Goal: Task Accomplishment & Management: Use online tool/utility

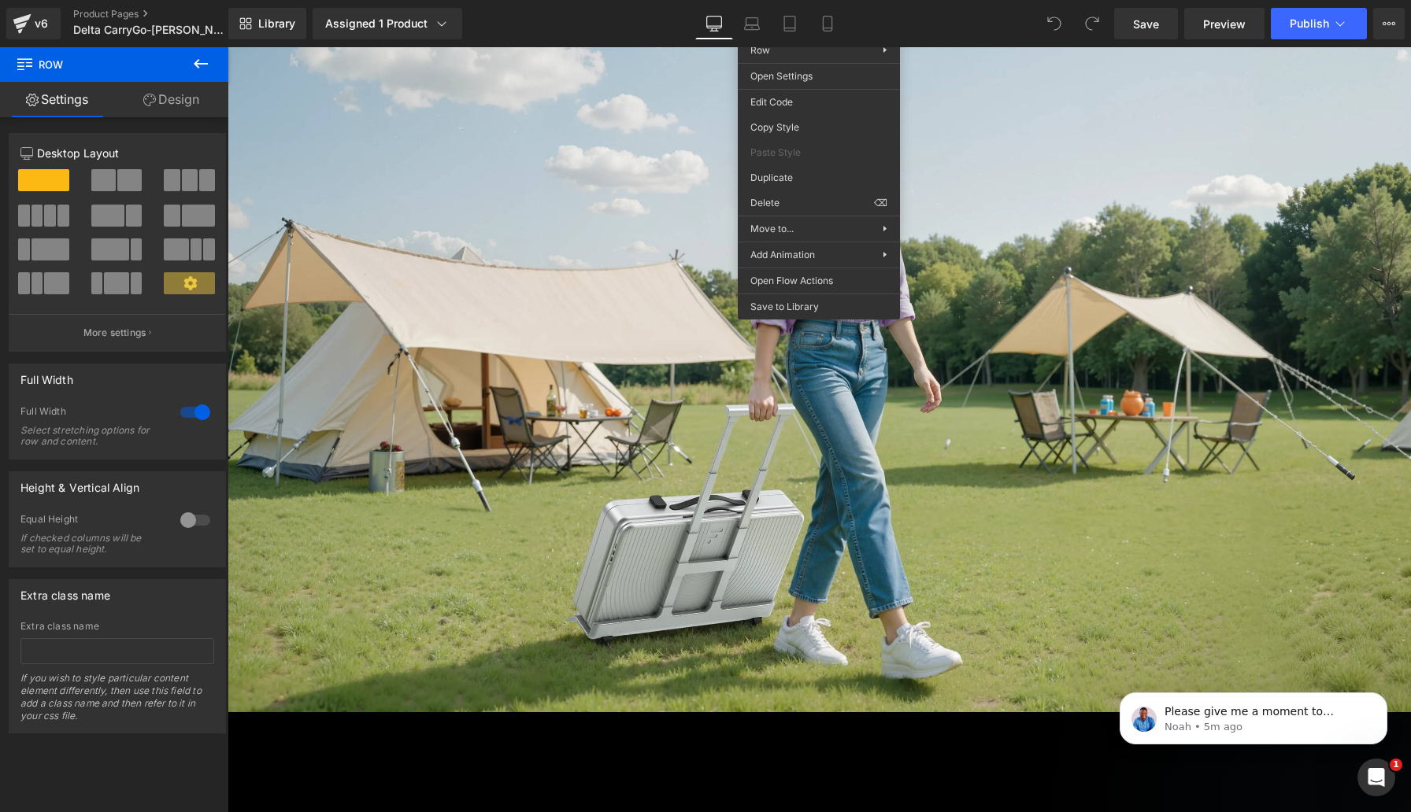
scroll to position [538, 0]
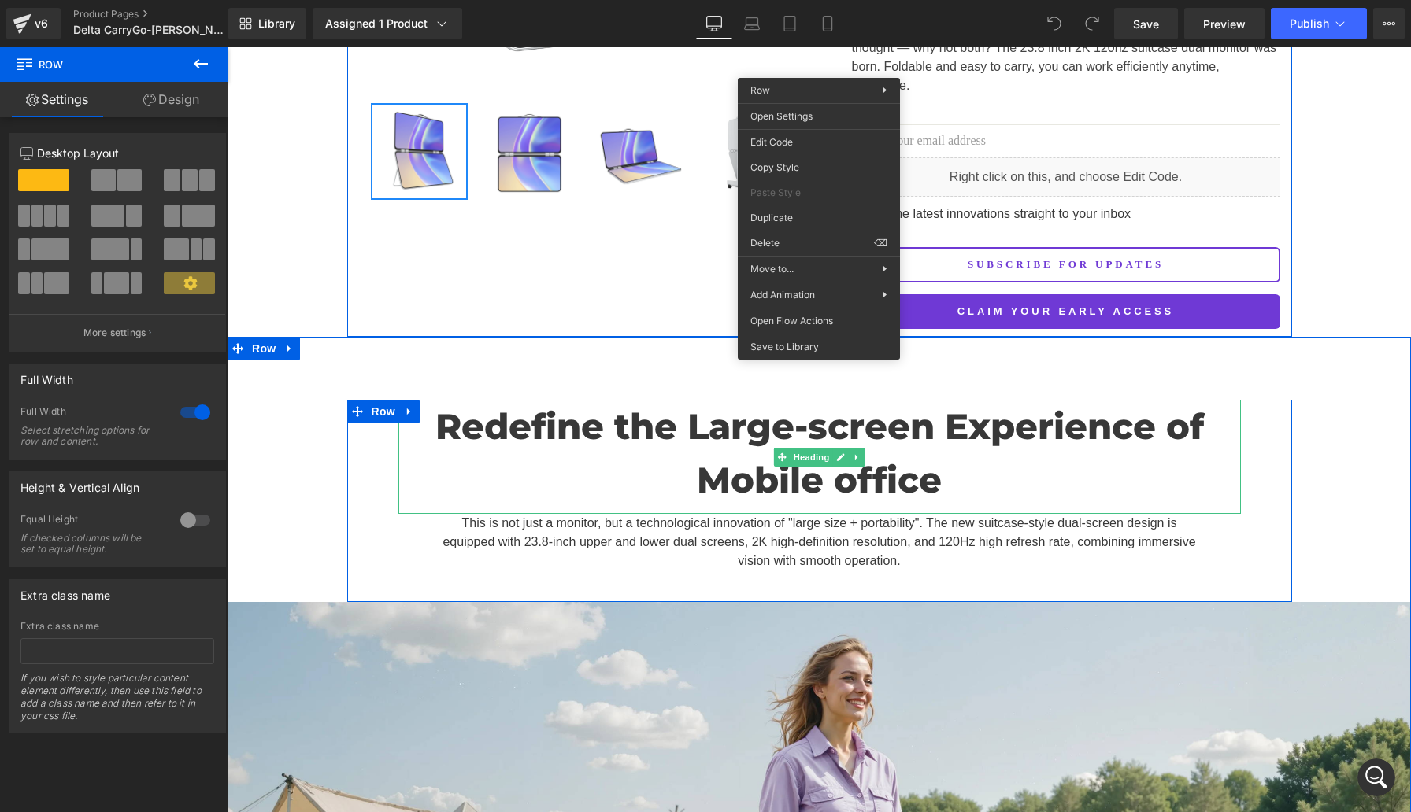
click at [1071, 400] on h2 "Redefine the Large-screen Experience of Mobile office" at bounding box center [819, 453] width 842 height 106
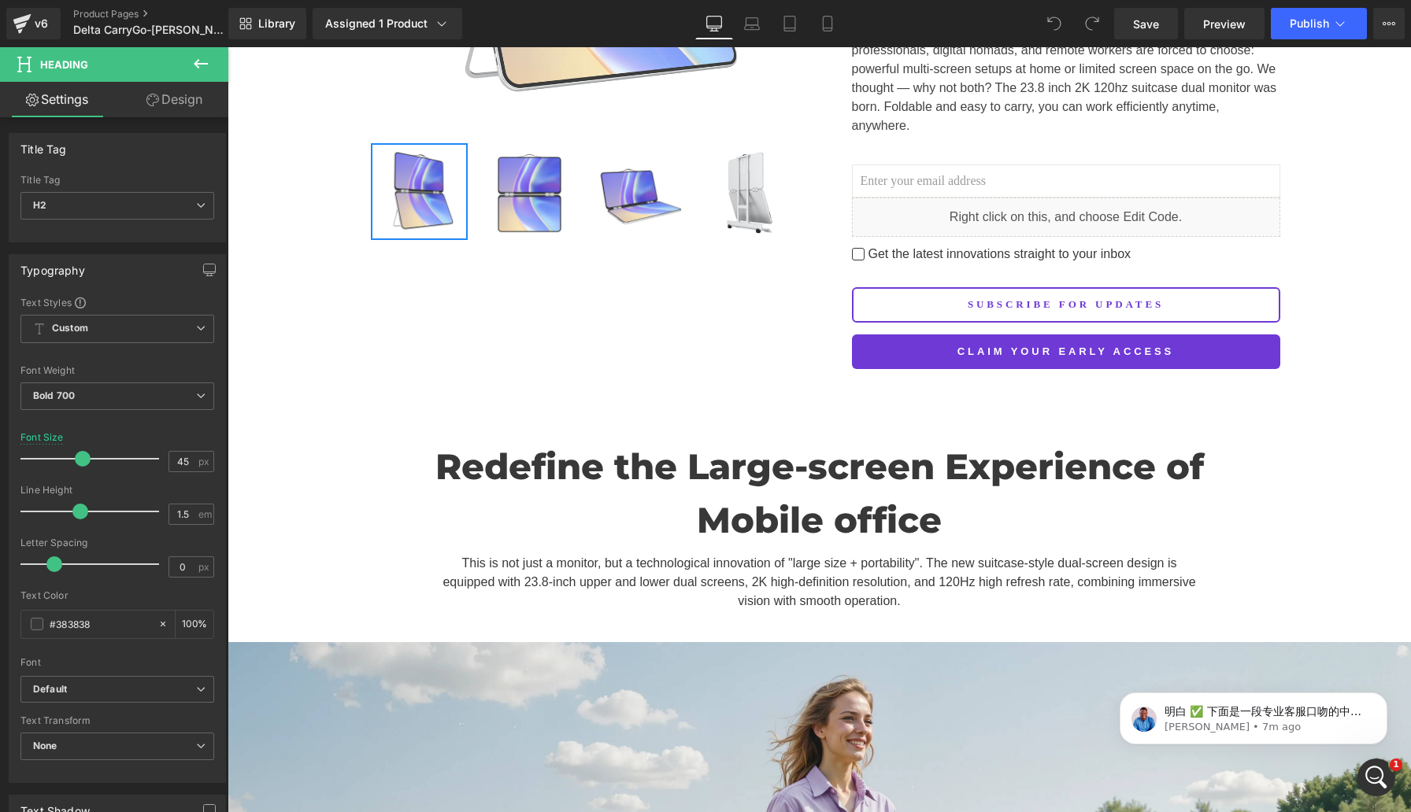
scroll to position [0, 0]
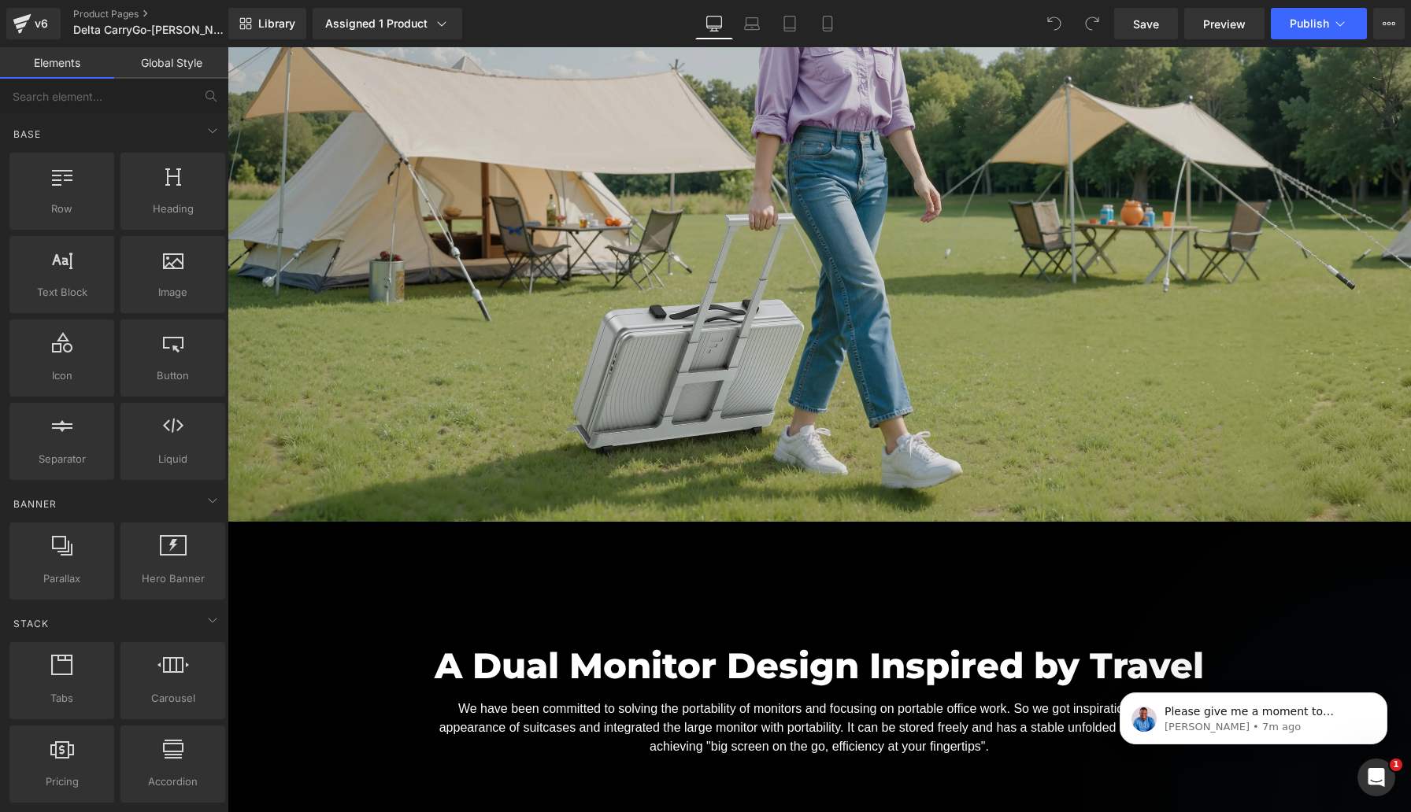
scroll to position [1288, 0]
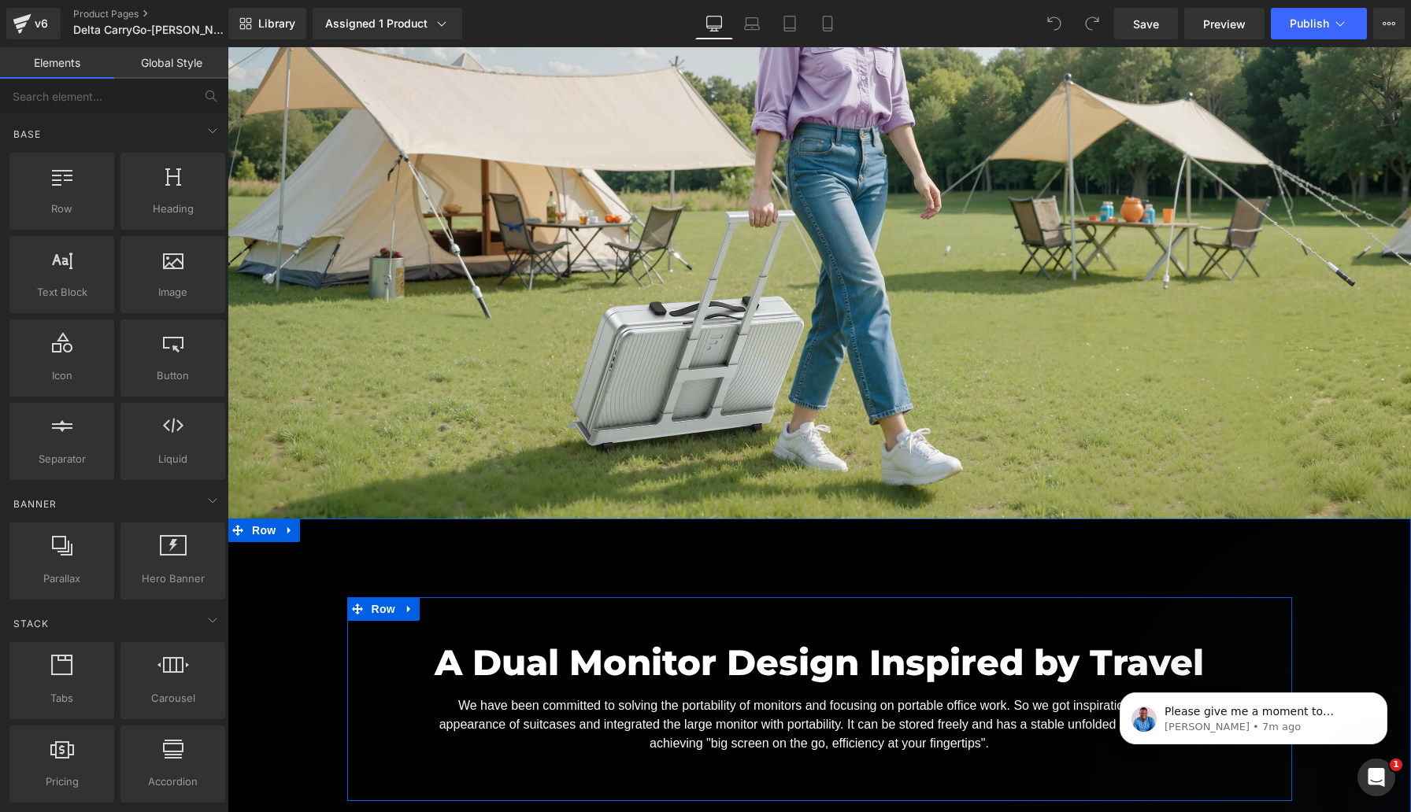
click at [693, 597] on div at bounding box center [819, 599] width 945 height 4
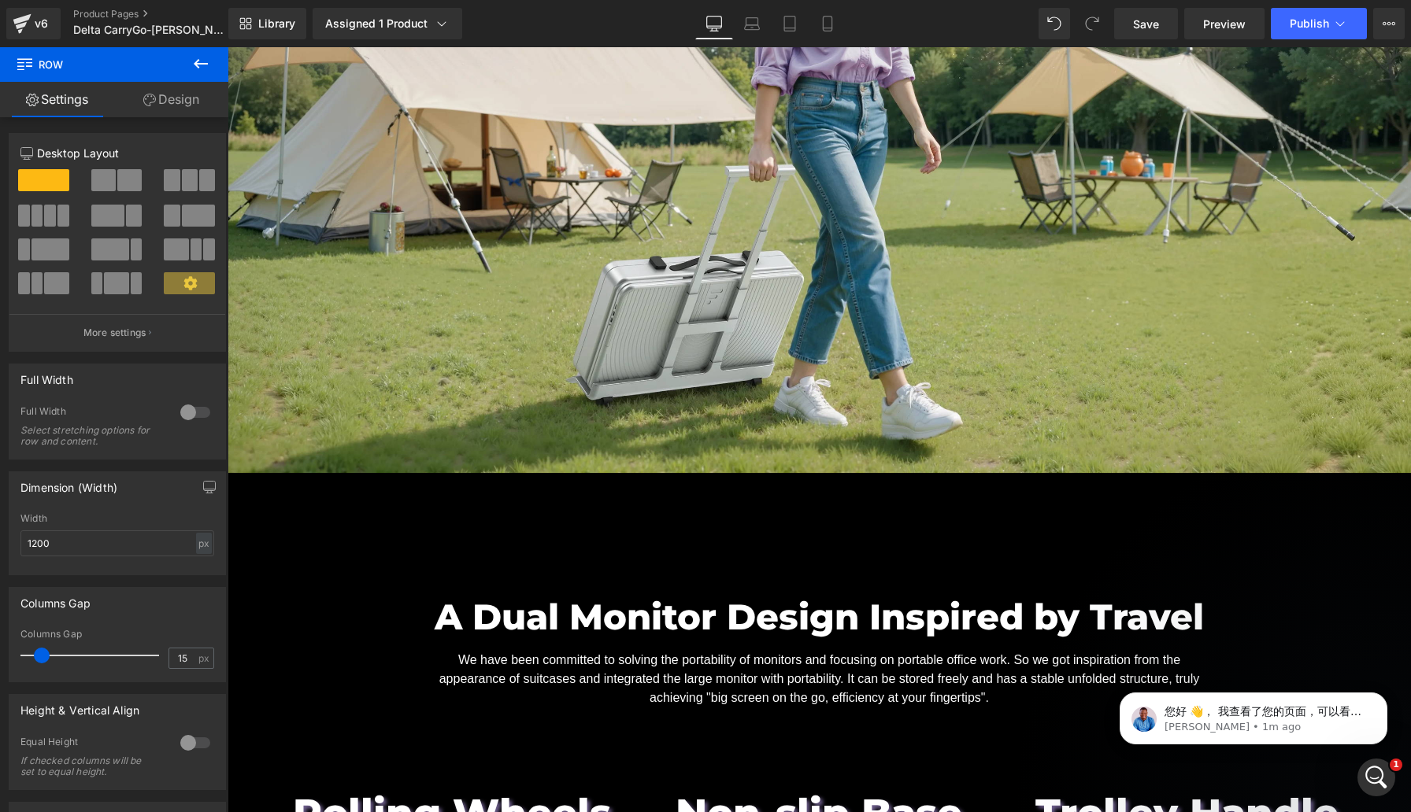
scroll to position [1344, 0]
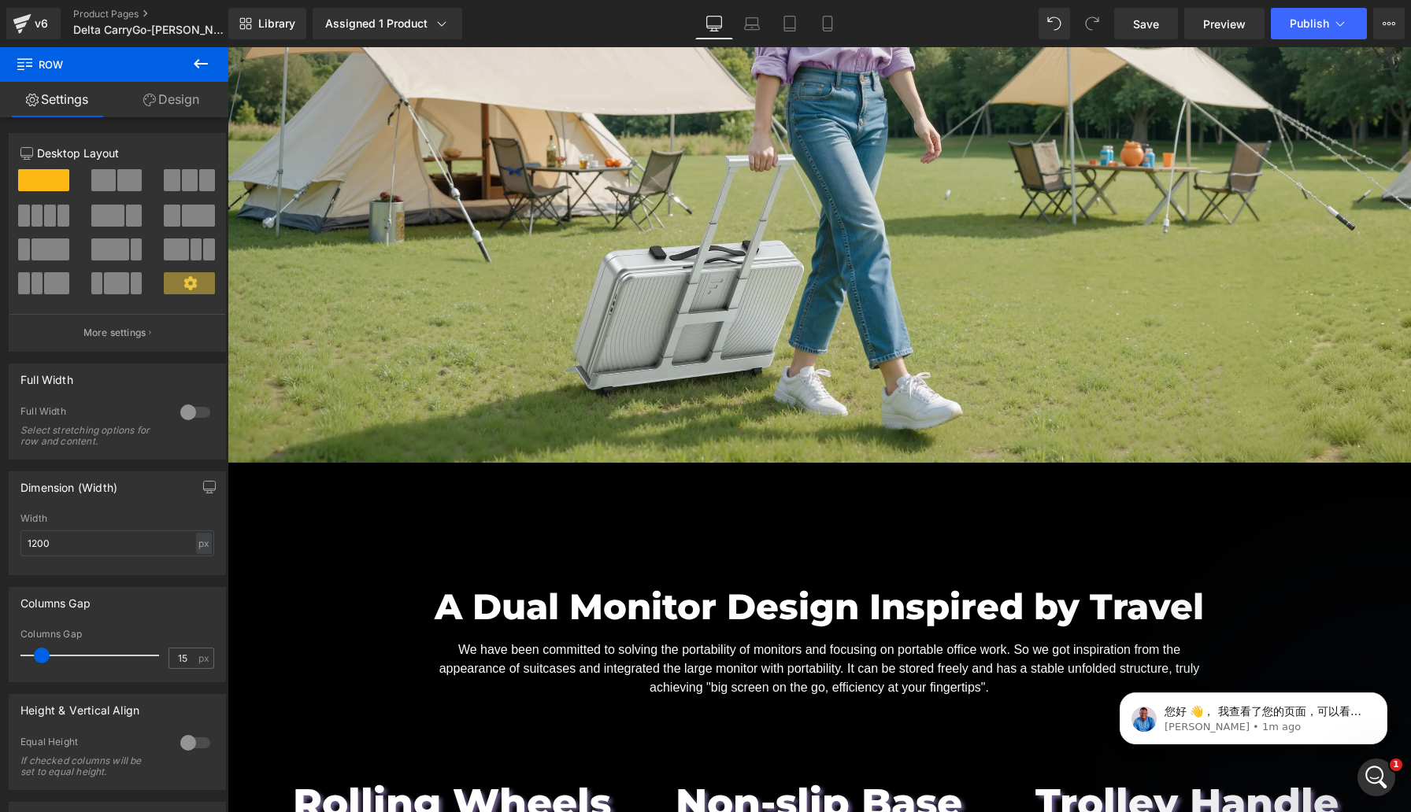
click at [744, 641] on p "We have been committed to solving the portability of monitors and focusing on p…" at bounding box center [820, 669] width 764 height 57
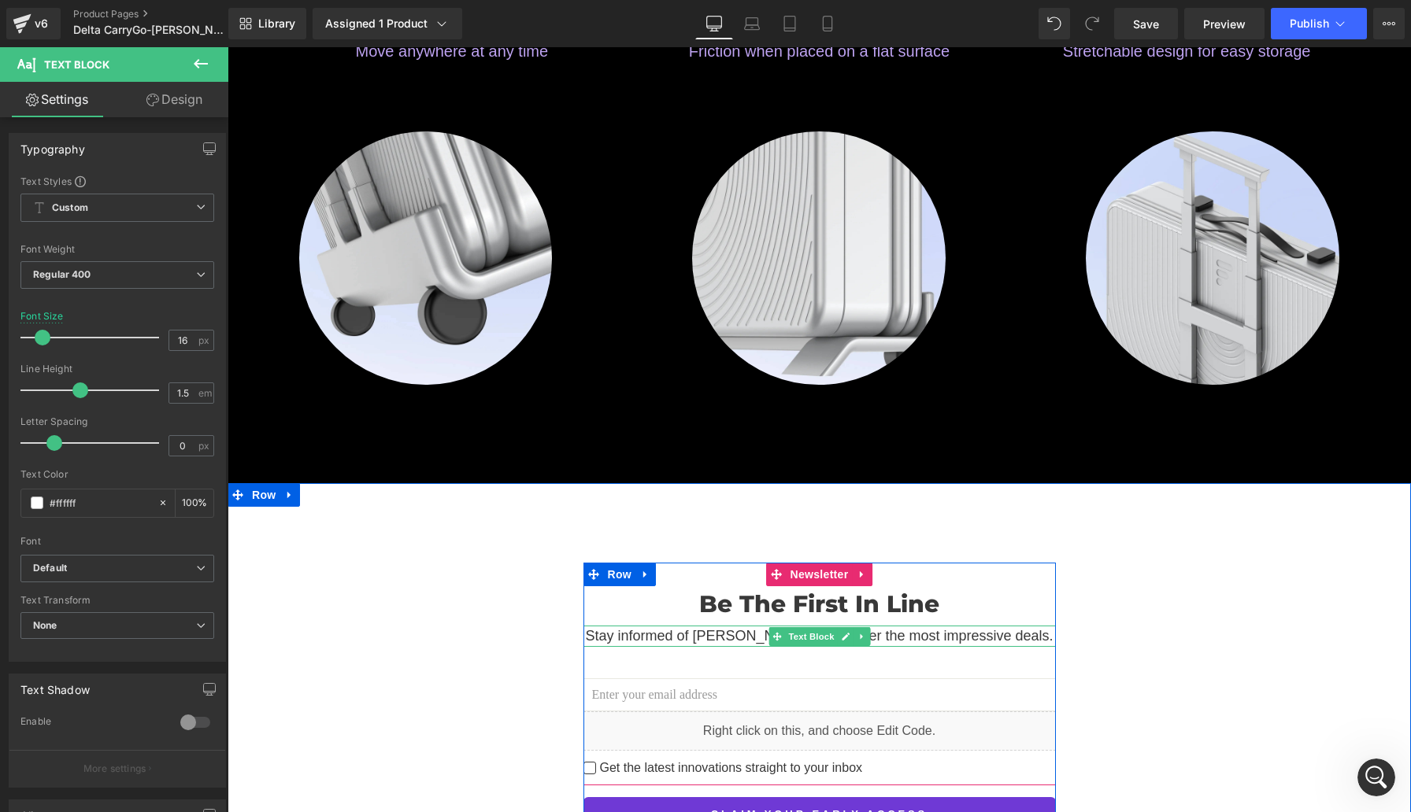
scroll to position [2142, 0]
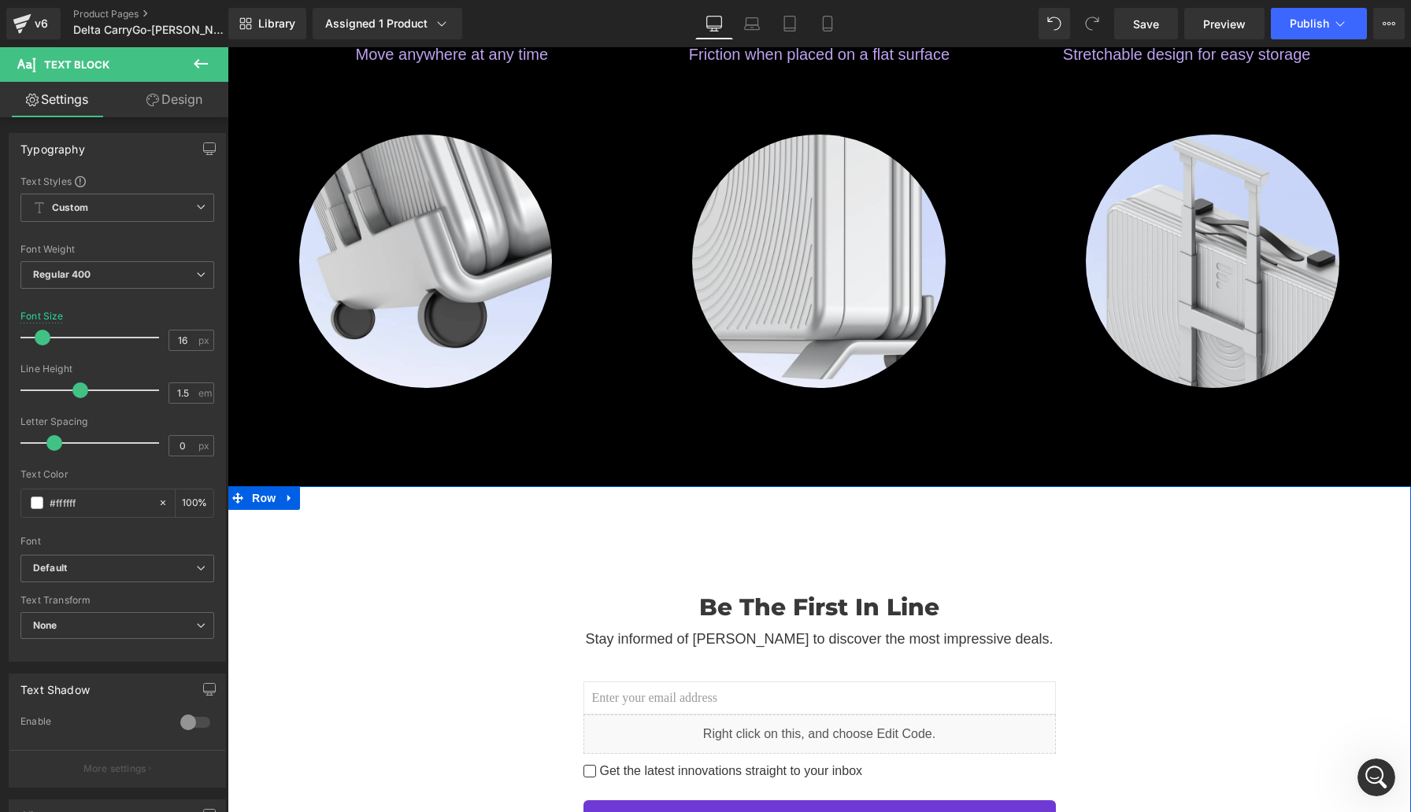
click at [495, 486] on div "Be The First In Line Heading Stay informed of Delta CarryGo to discover the mos…" at bounding box center [819, 703] width 1183 height 434
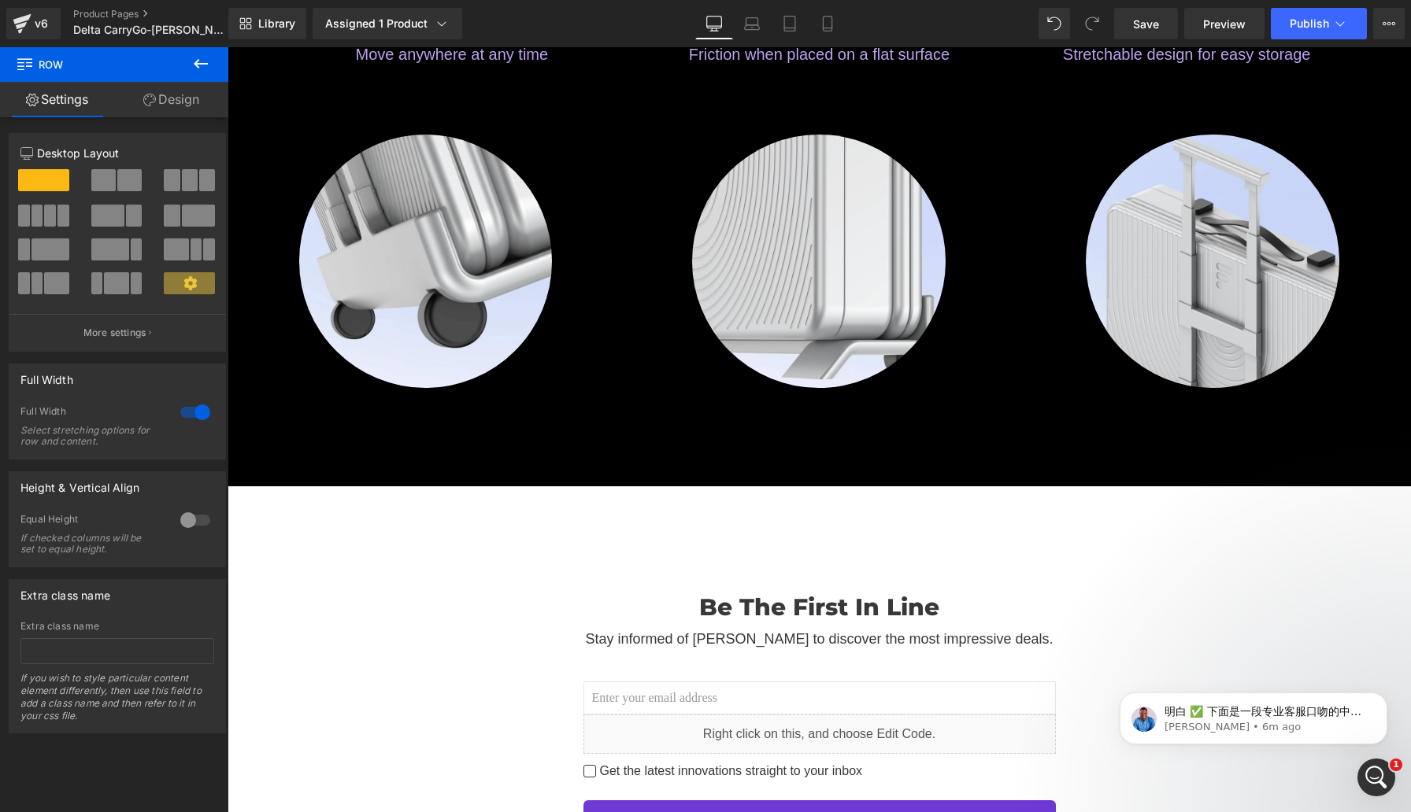
scroll to position [0, 0]
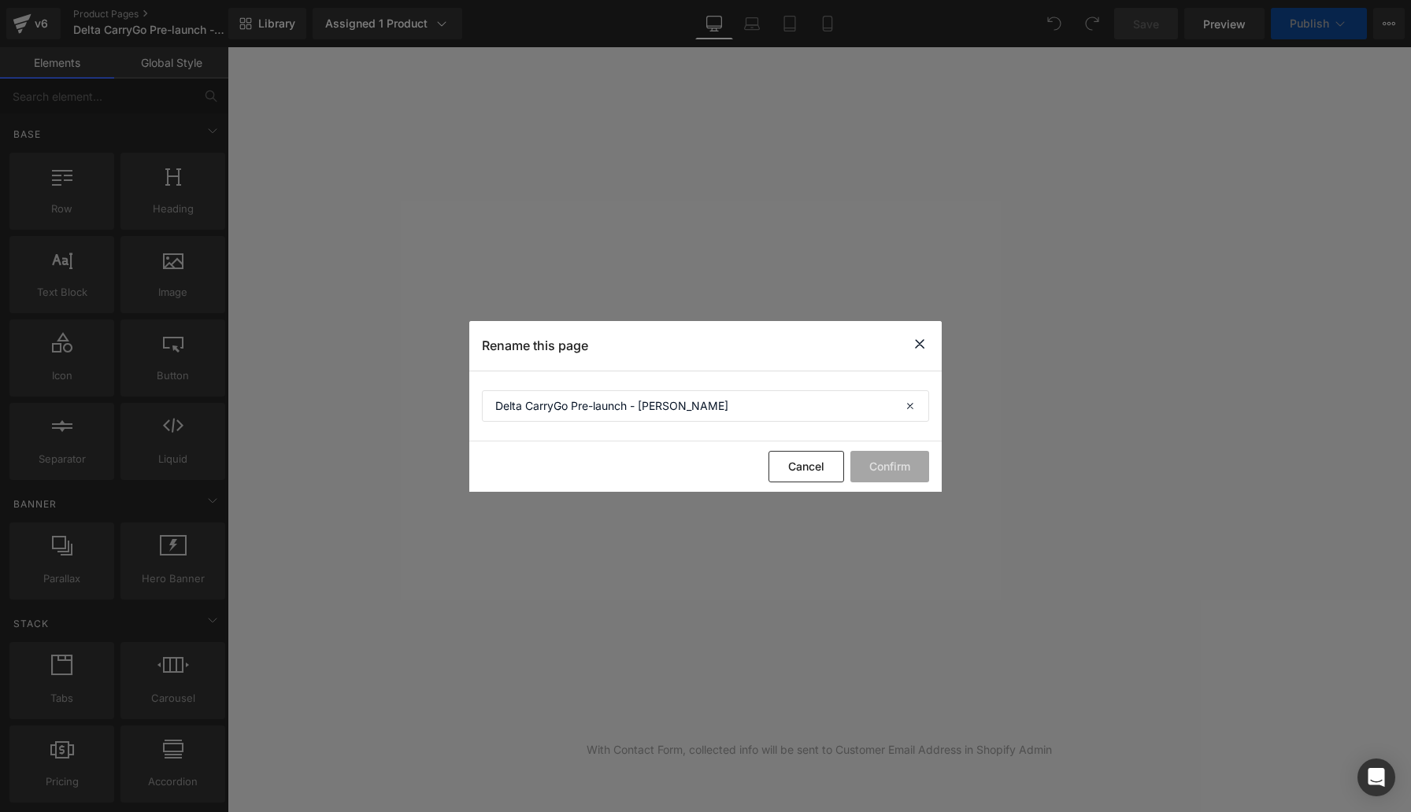
click at [923, 342] on icon at bounding box center [919, 345] width 19 height 20
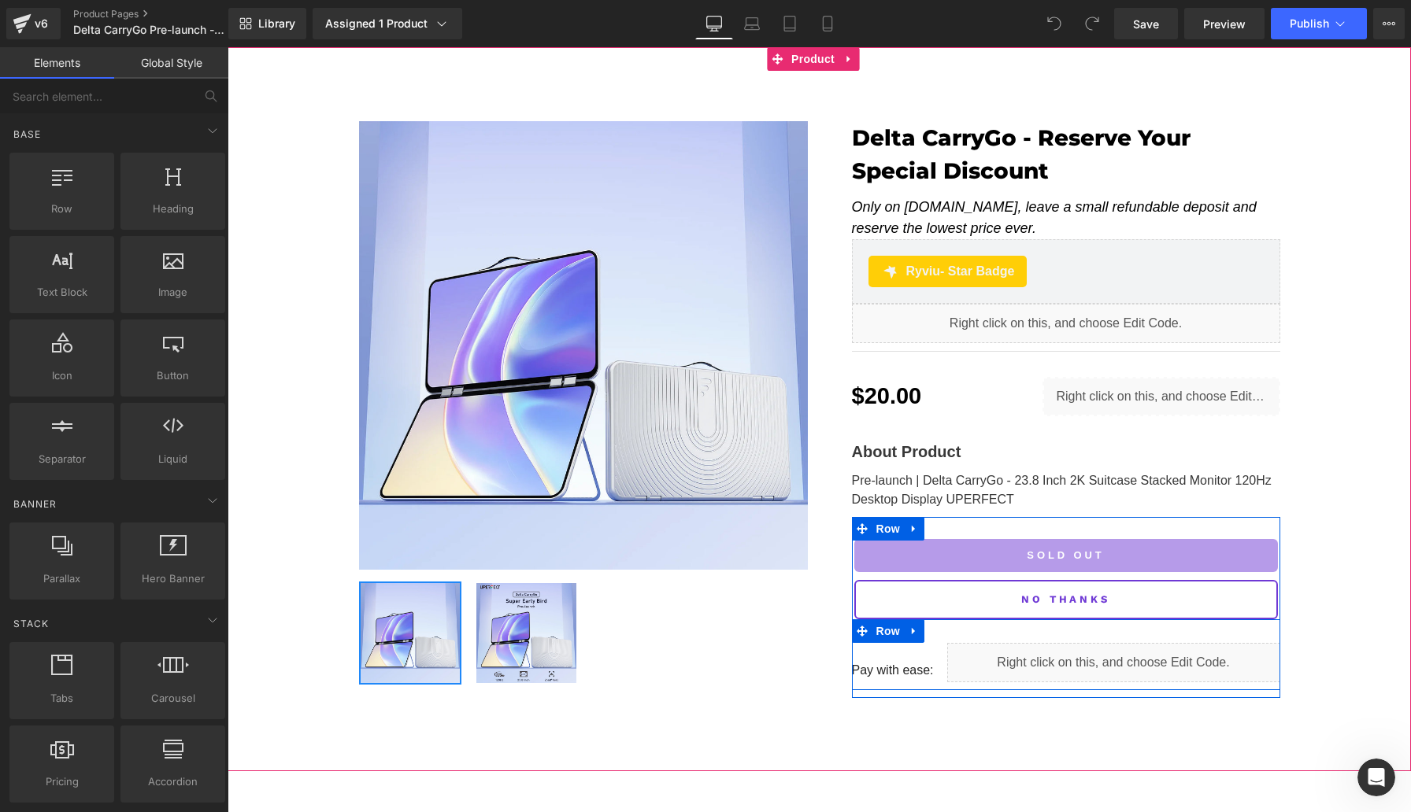
click at [925, 645] on div "Pay with ease: Text Block" at bounding box center [905, 662] width 107 height 39
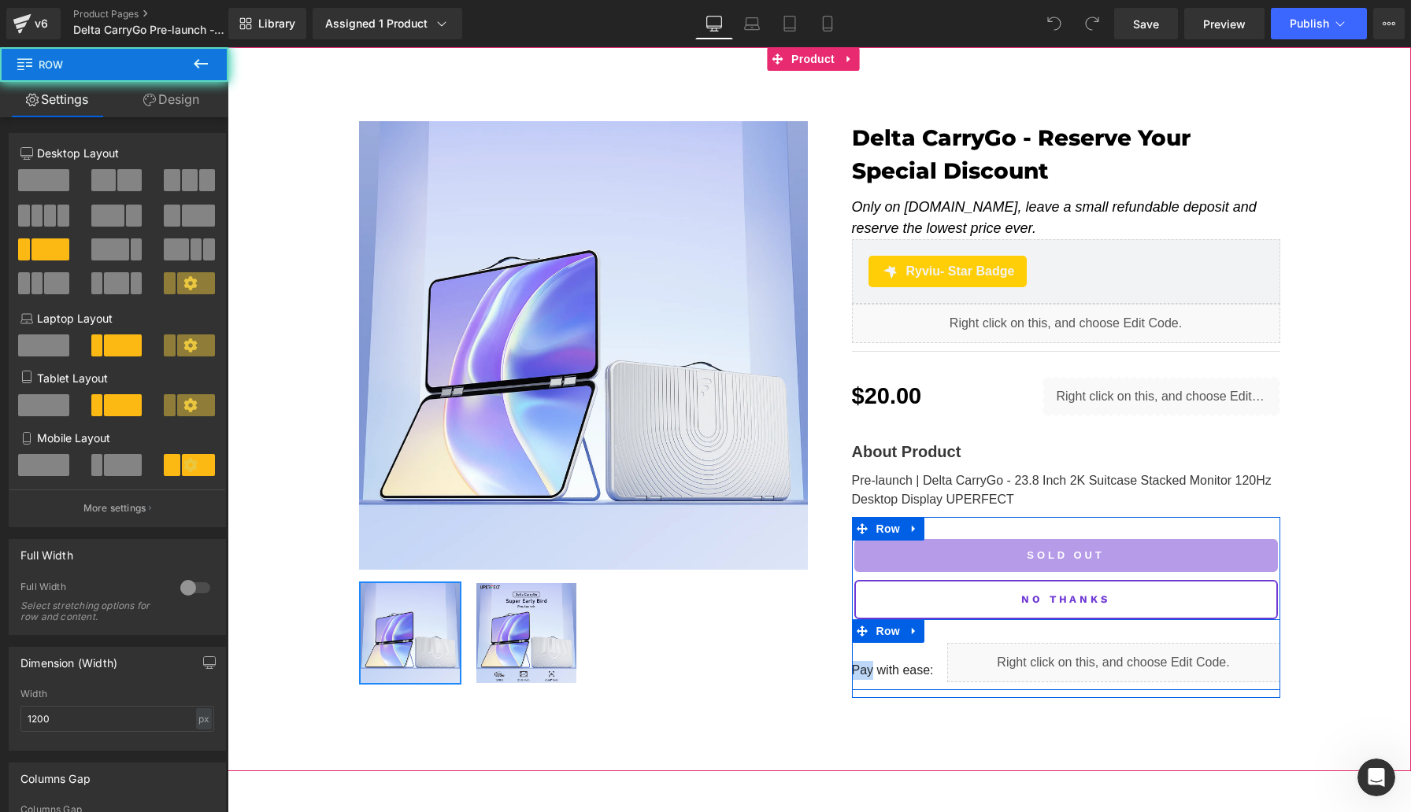
click at [925, 645] on div "Pay with ease: Text Block" at bounding box center [905, 662] width 107 height 39
click at [947, 646] on div "Liquid" at bounding box center [1113, 662] width 333 height 39
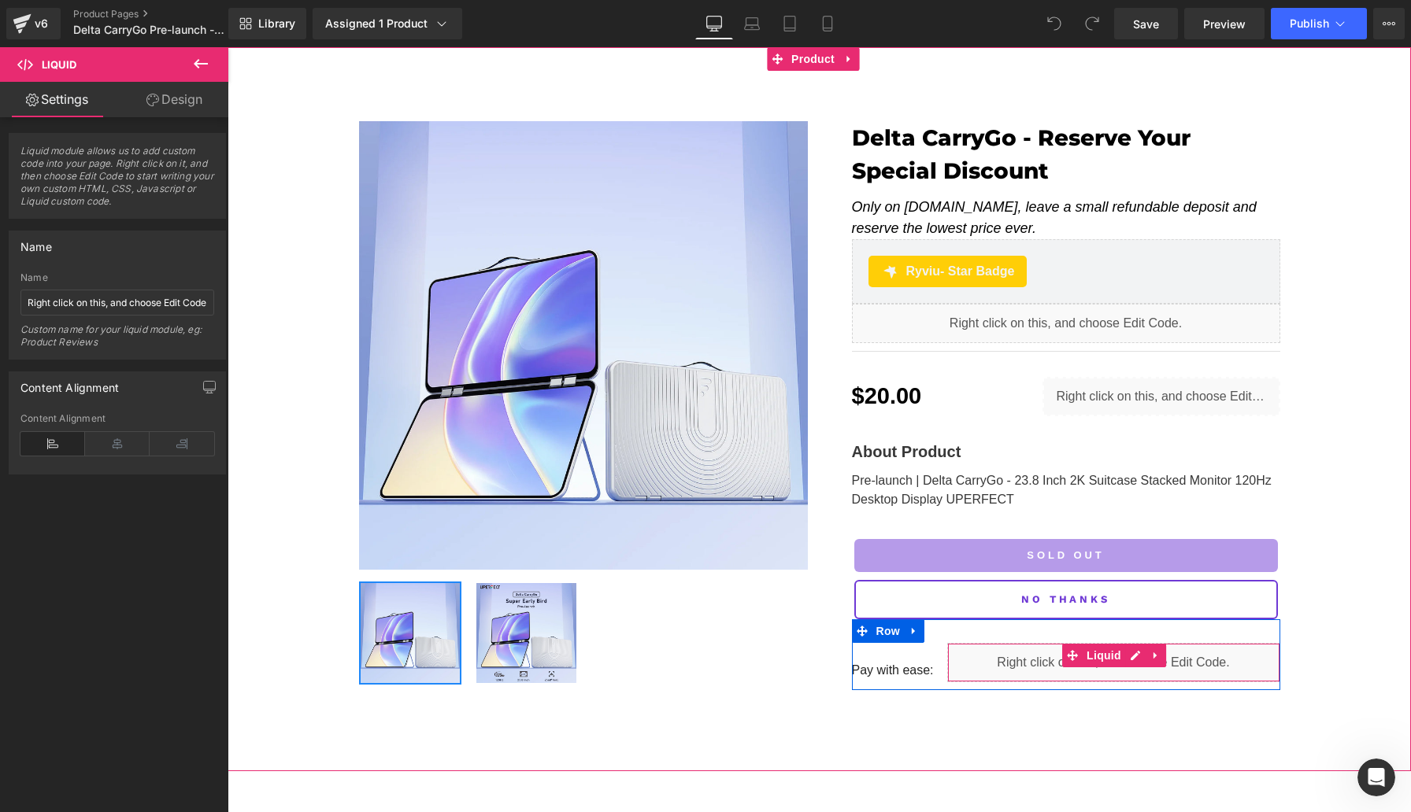
click at [947, 646] on div "Liquid" at bounding box center [1113, 662] width 333 height 39
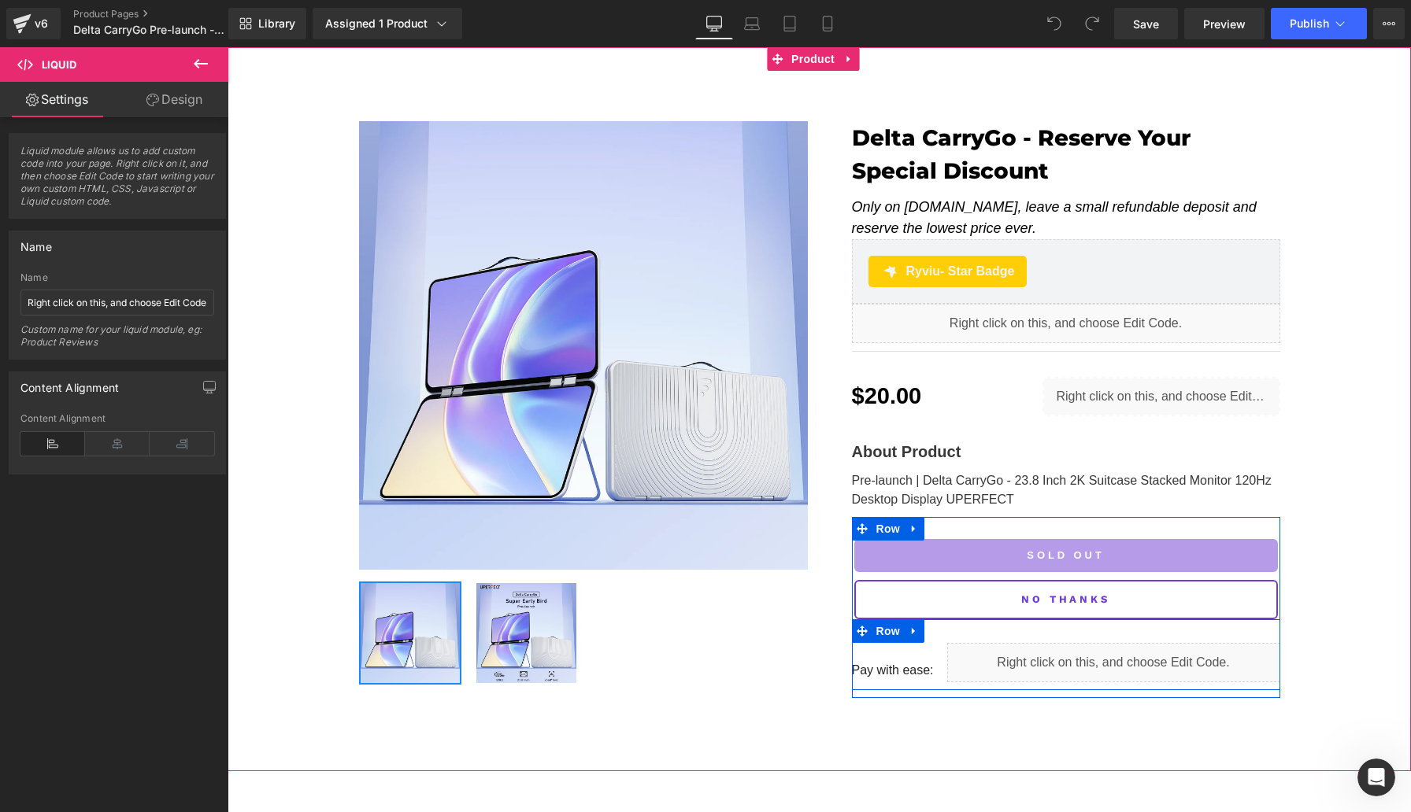
click at [931, 646] on div "Pay with ease: Text Block" at bounding box center [905, 662] width 107 height 39
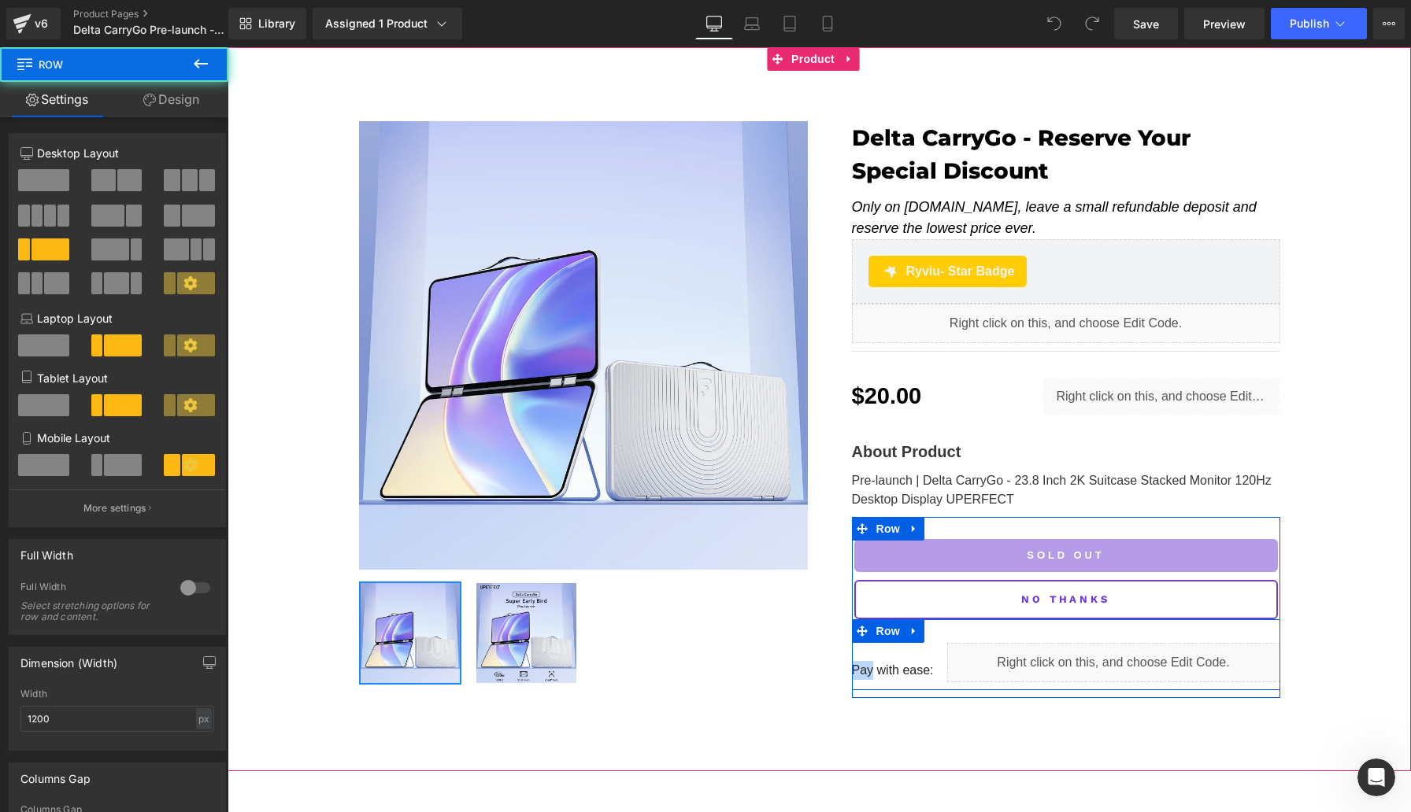
click at [931, 646] on div "Pay with ease: Text Block" at bounding box center [905, 662] width 107 height 39
click at [930, 643] on div "Pay with ease: Text Block" at bounding box center [905, 662] width 107 height 39
click at [886, 620] on span "Row" at bounding box center [887, 632] width 31 height 24
click at [885, 620] on span "Row" at bounding box center [887, 632] width 31 height 24
click at [930, 646] on div "Pay with ease: Text Block" at bounding box center [905, 662] width 107 height 39
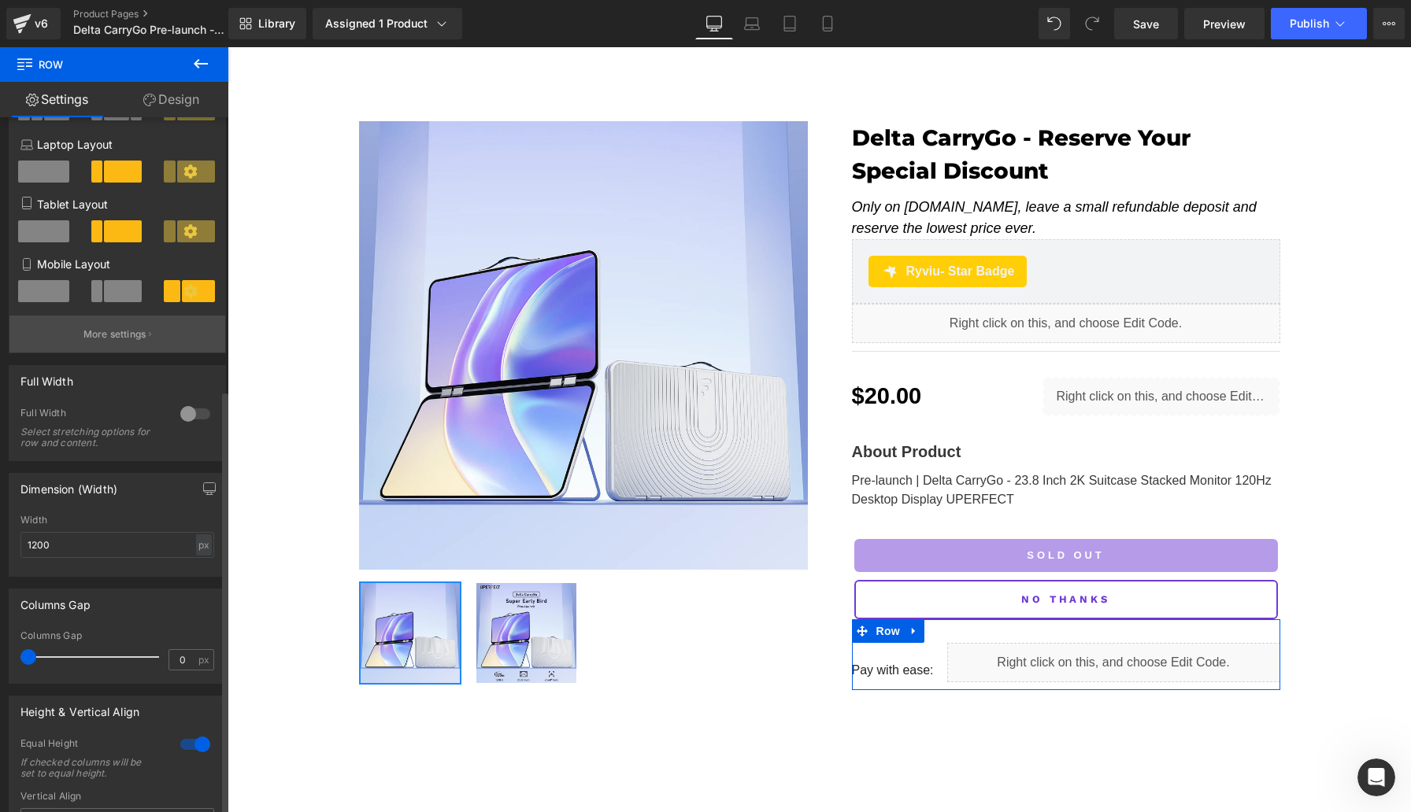
scroll to position [446, 0]
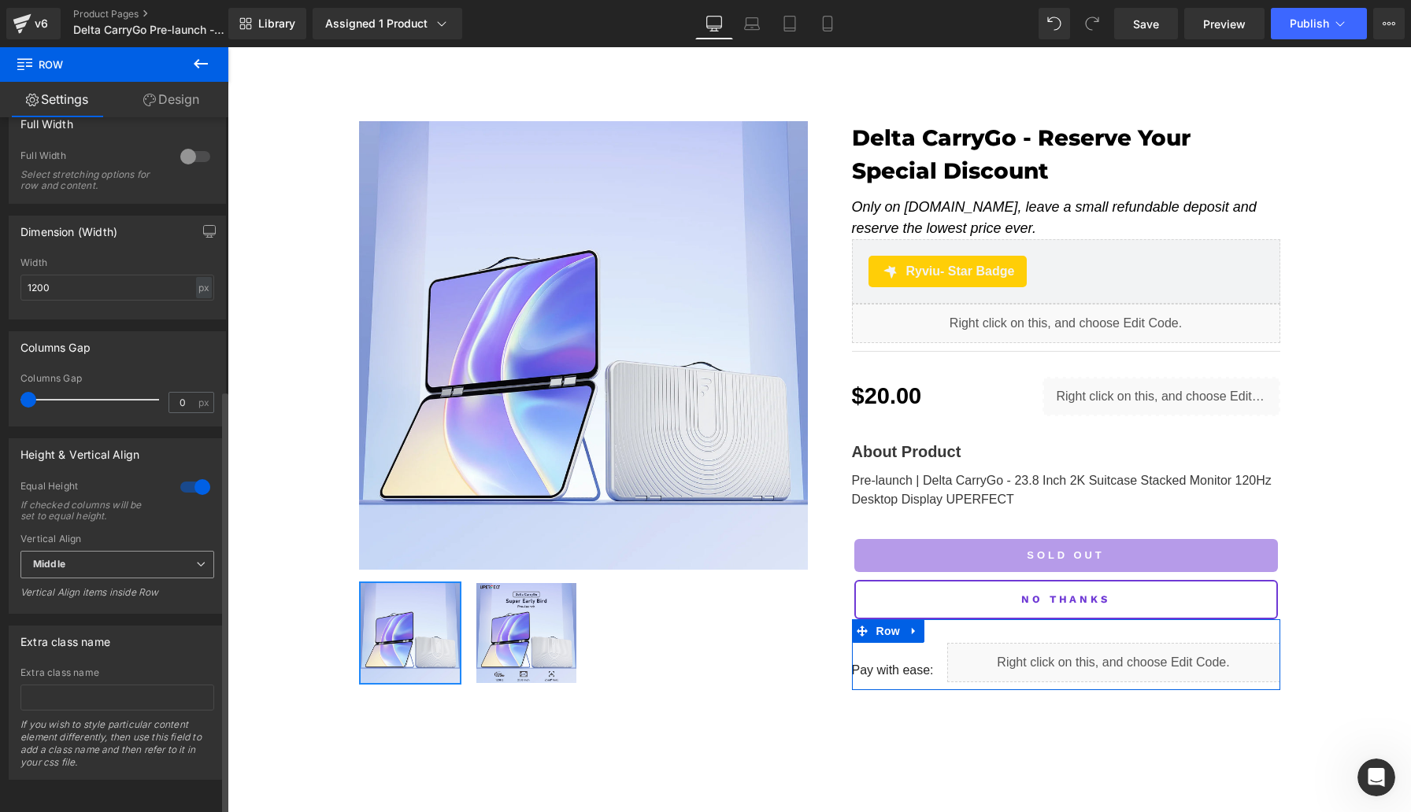
click at [196, 560] on icon at bounding box center [200, 564] width 9 height 9
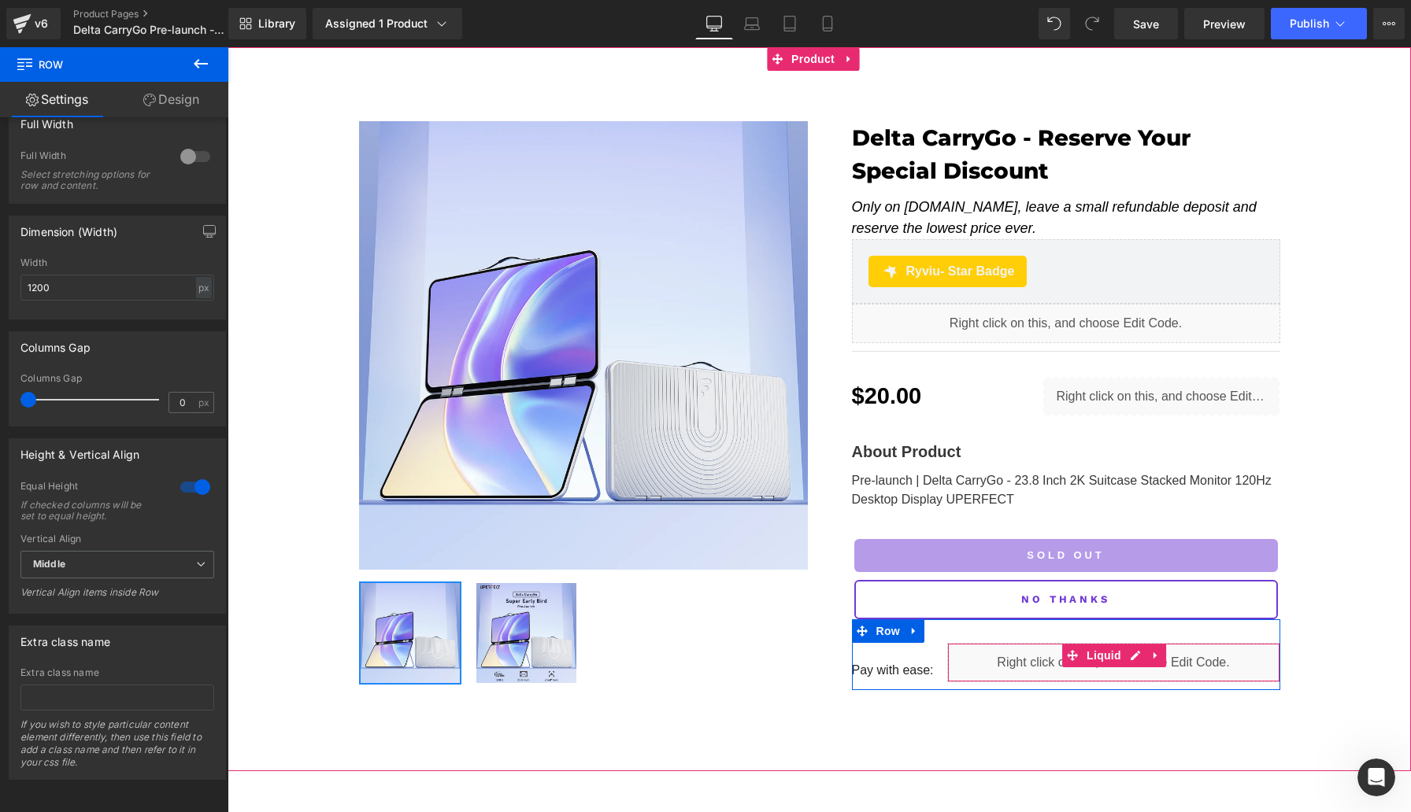
click at [947, 646] on div "Liquid" at bounding box center [1113, 662] width 333 height 39
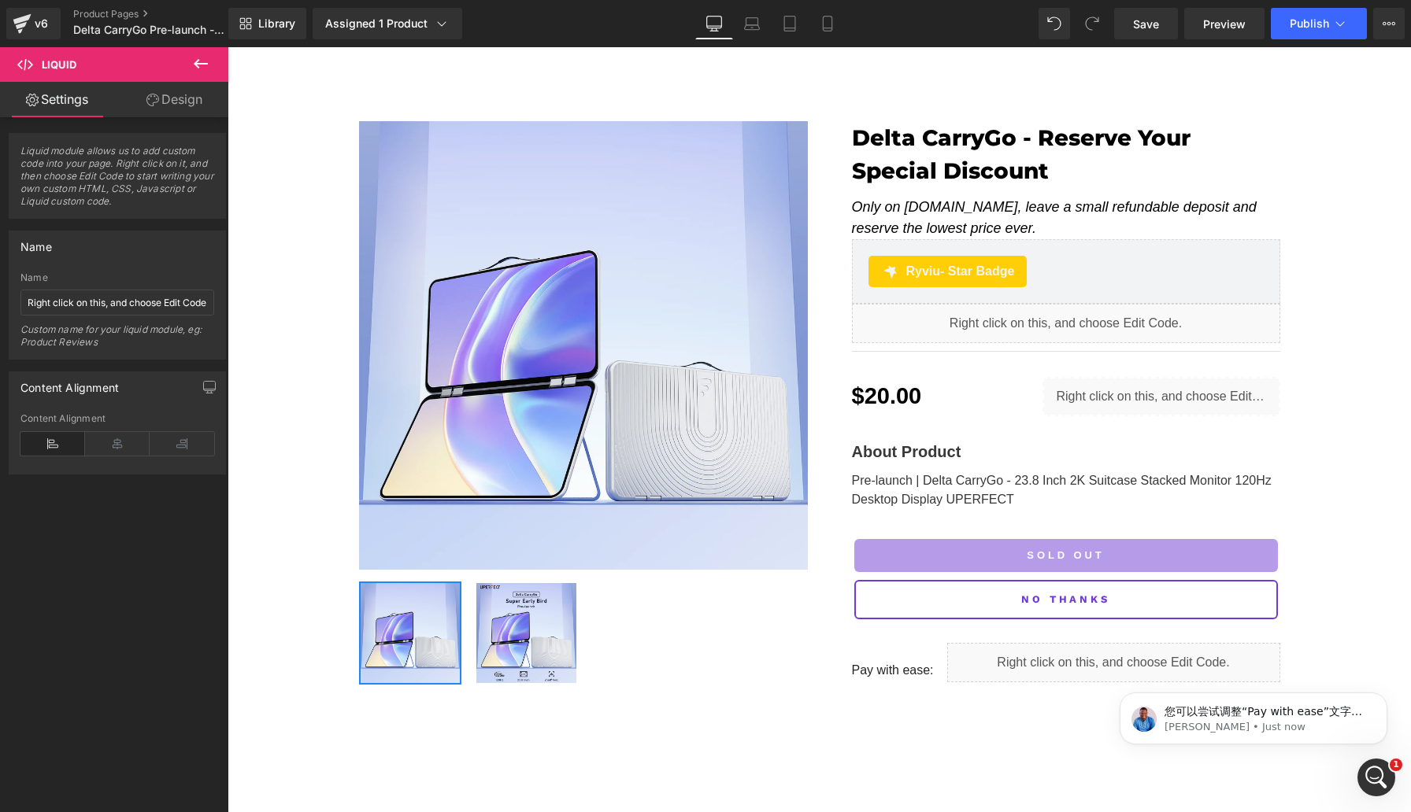
scroll to position [0, 0]
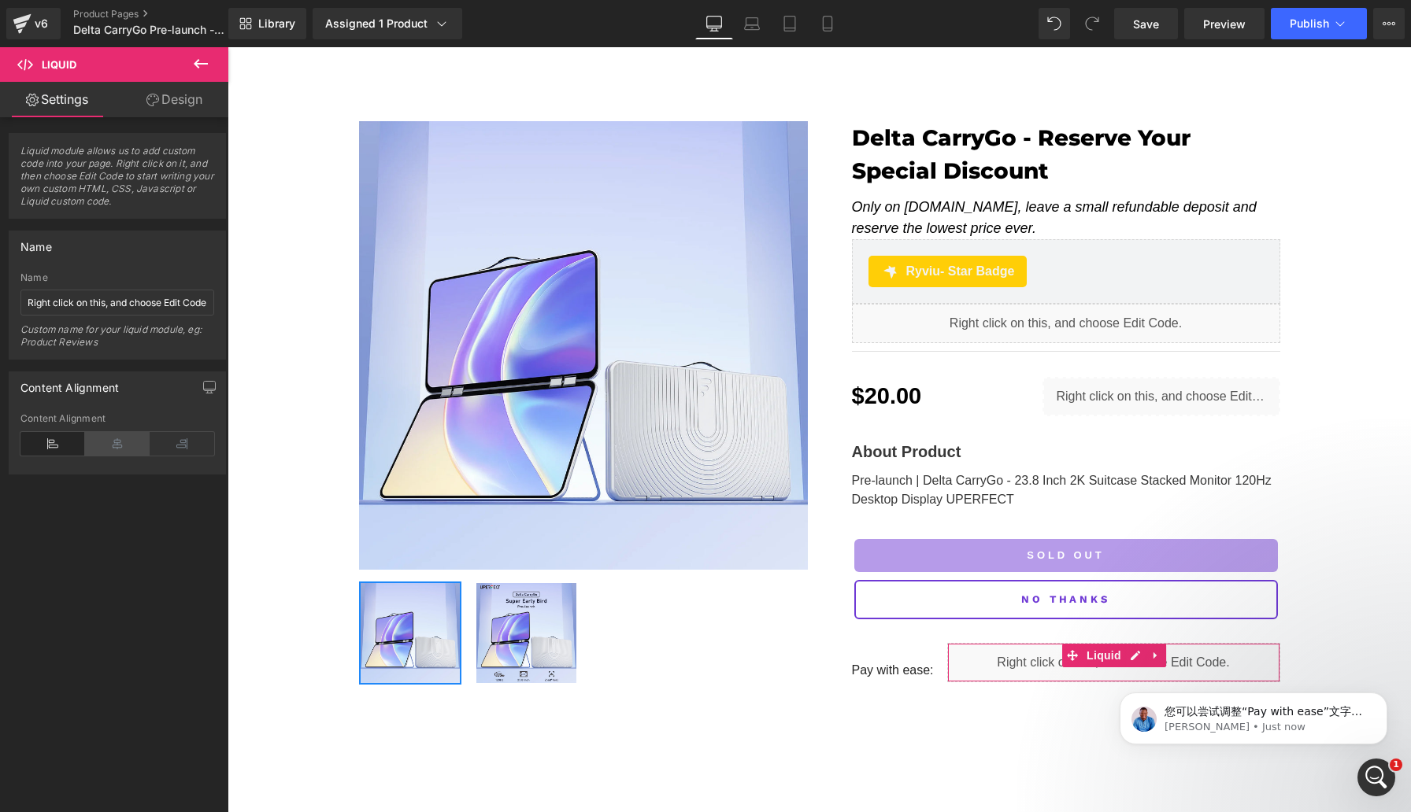
click at [109, 445] on icon at bounding box center [117, 444] width 65 height 24
click at [55, 446] on icon at bounding box center [52, 444] width 65 height 24
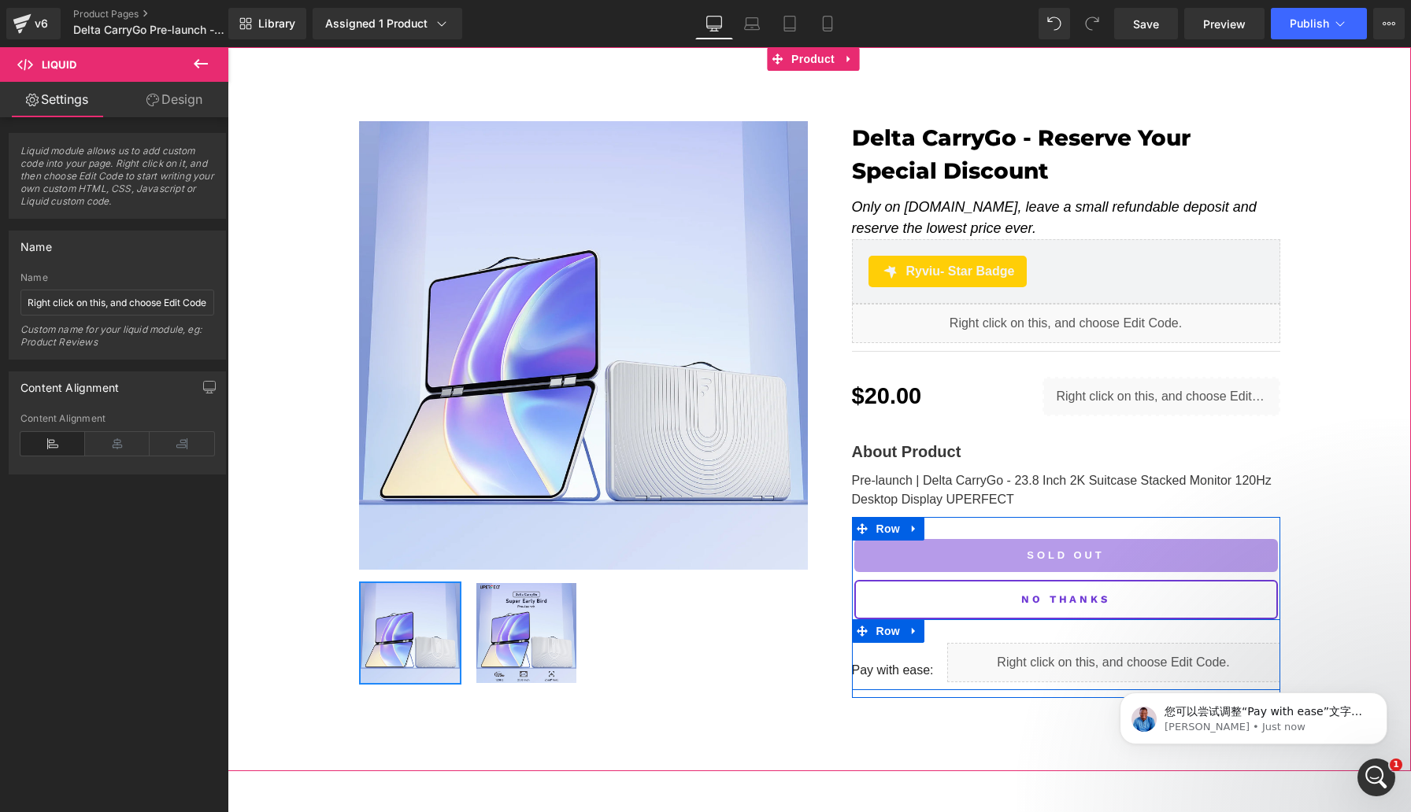
click at [921, 668] on div "Pay with ease: Text Block" at bounding box center [905, 662] width 107 height 39
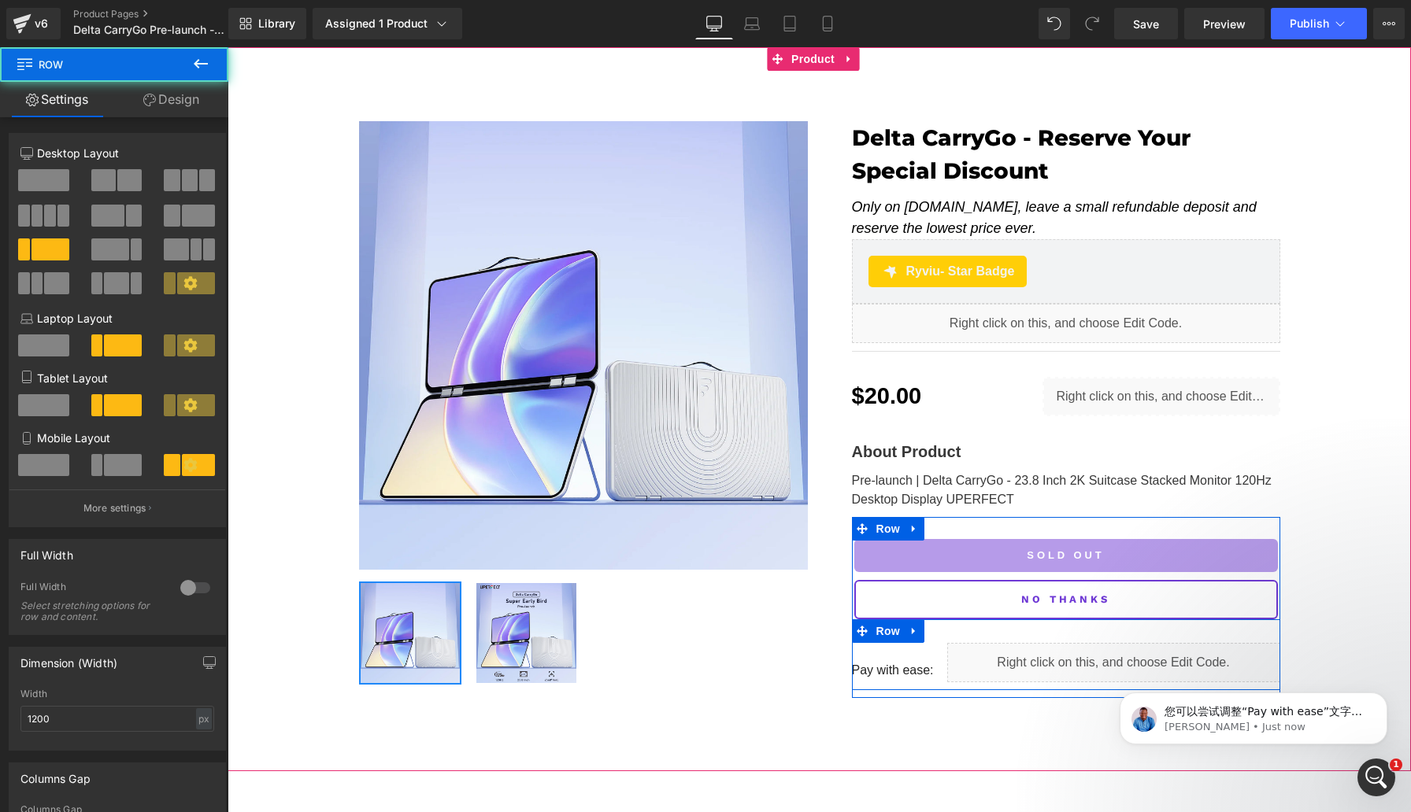
click at [933, 643] on div "Pay with ease: Text Block" at bounding box center [905, 662] width 107 height 39
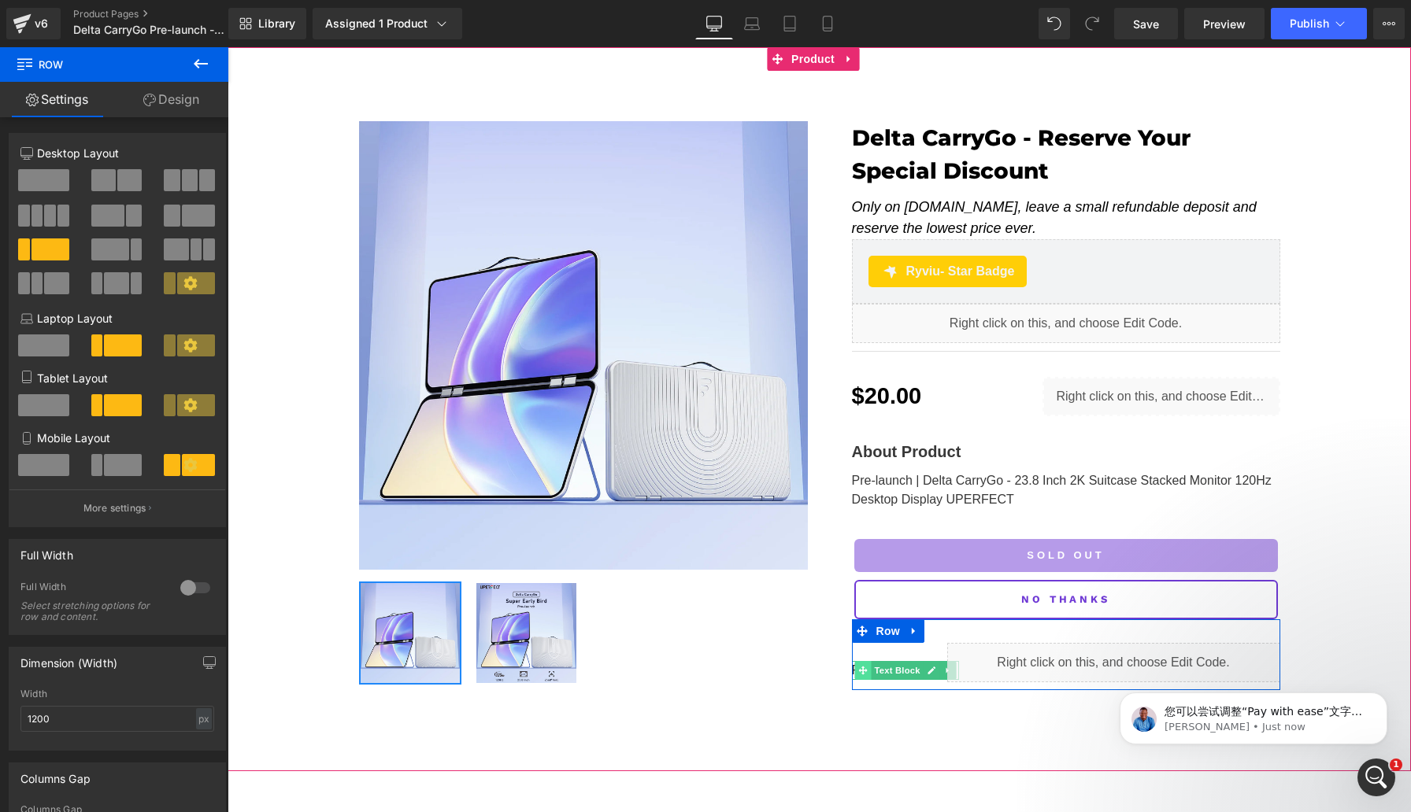
click at [867, 666] on icon at bounding box center [862, 670] width 9 height 9
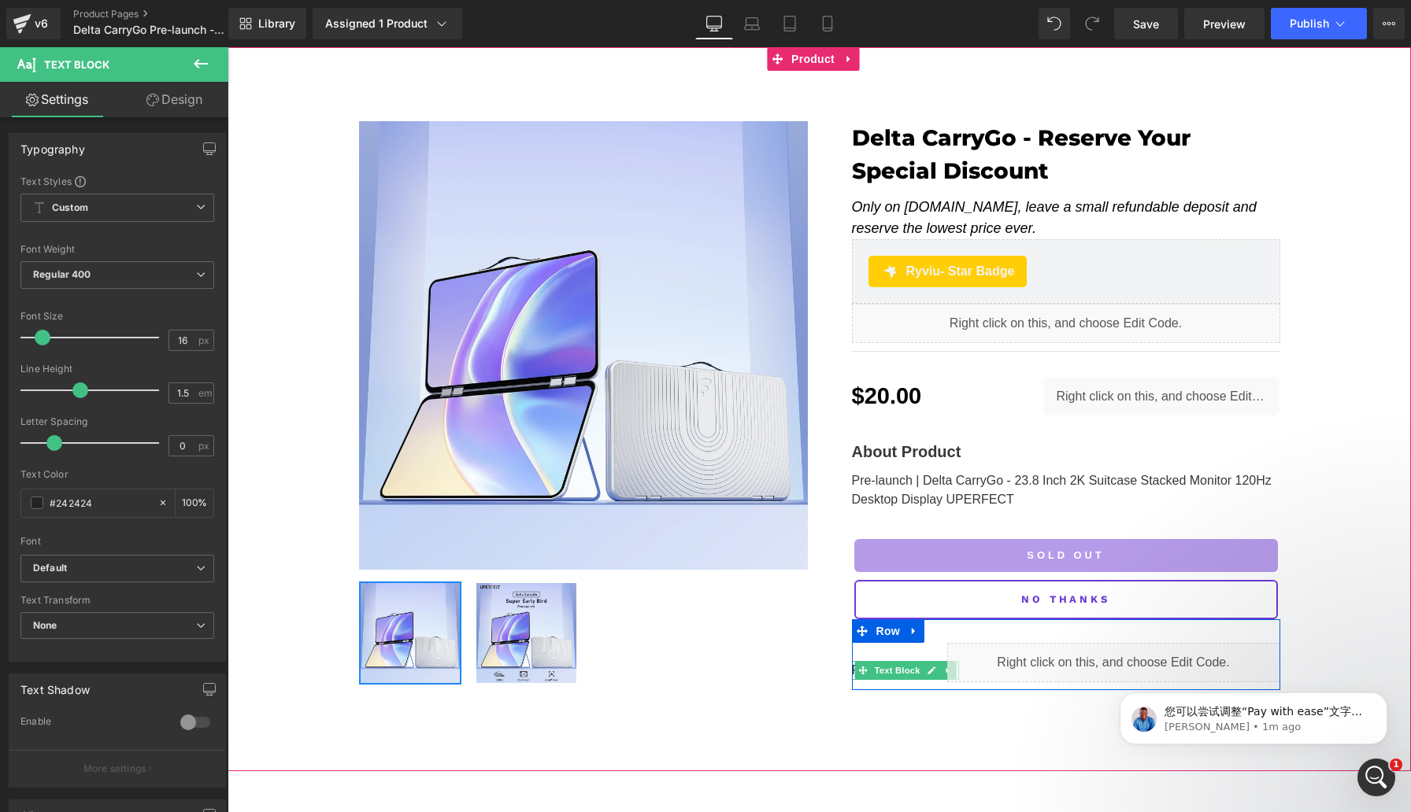
click at [927, 645] on div "Pay with ease: Text Block" at bounding box center [905, 662] width 107 height 39
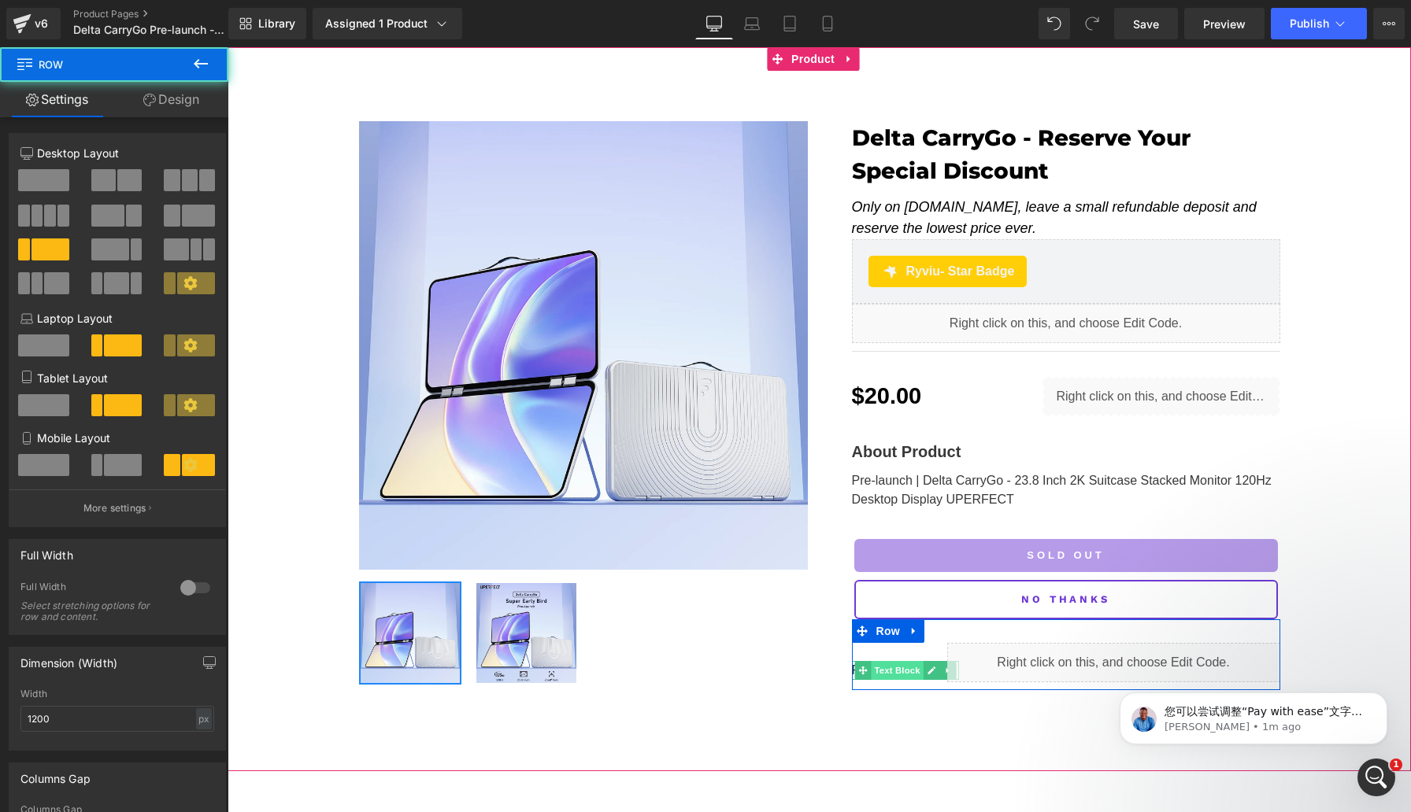
click at [882, 661] on span "Text Block" at bounding box center [897, 670] width 52 height 19
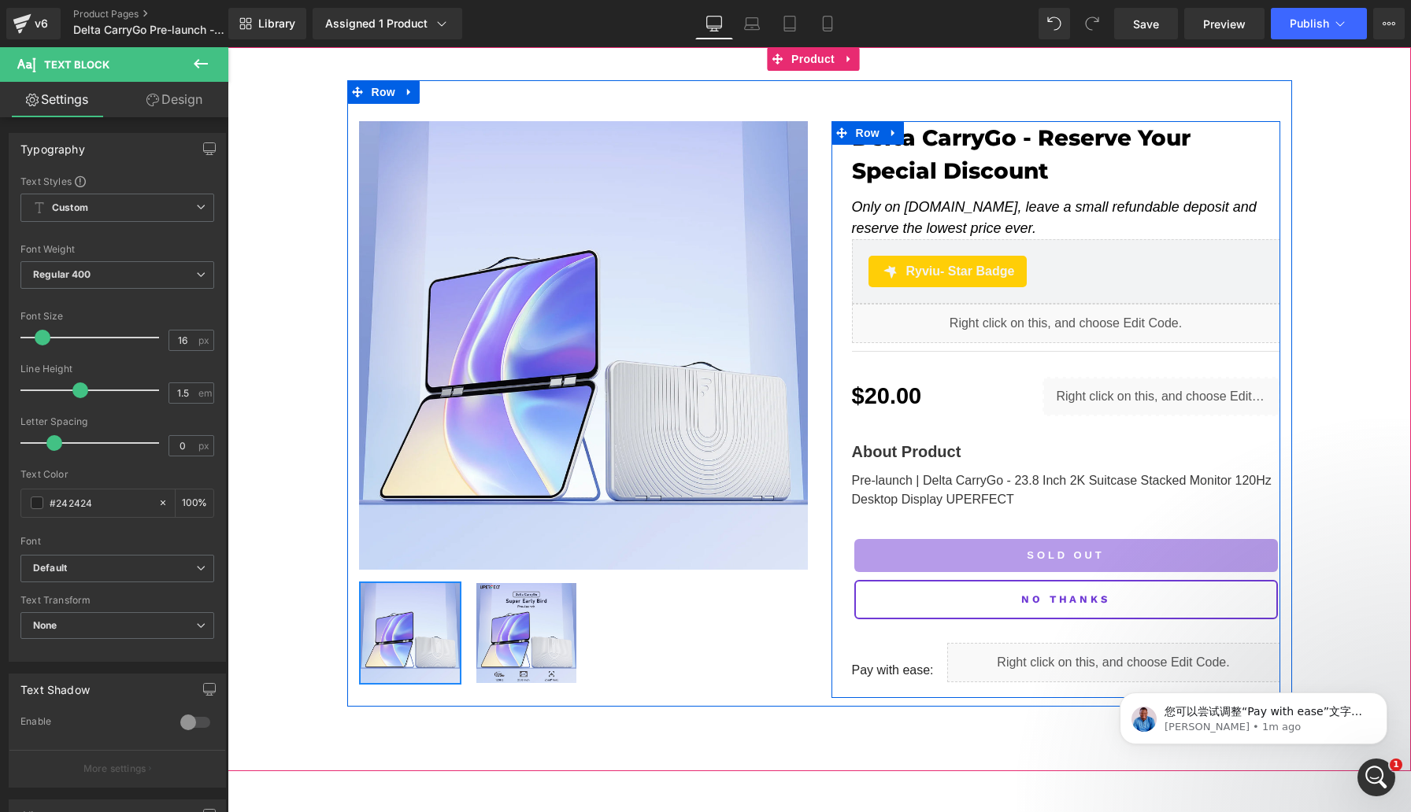
click at [849, 660] on div "Delta CarryGo - Reserve Your Special Discount (P) Title Only on uperfect.com, l…" at bounding box center [1055, 409] width 449 height 577
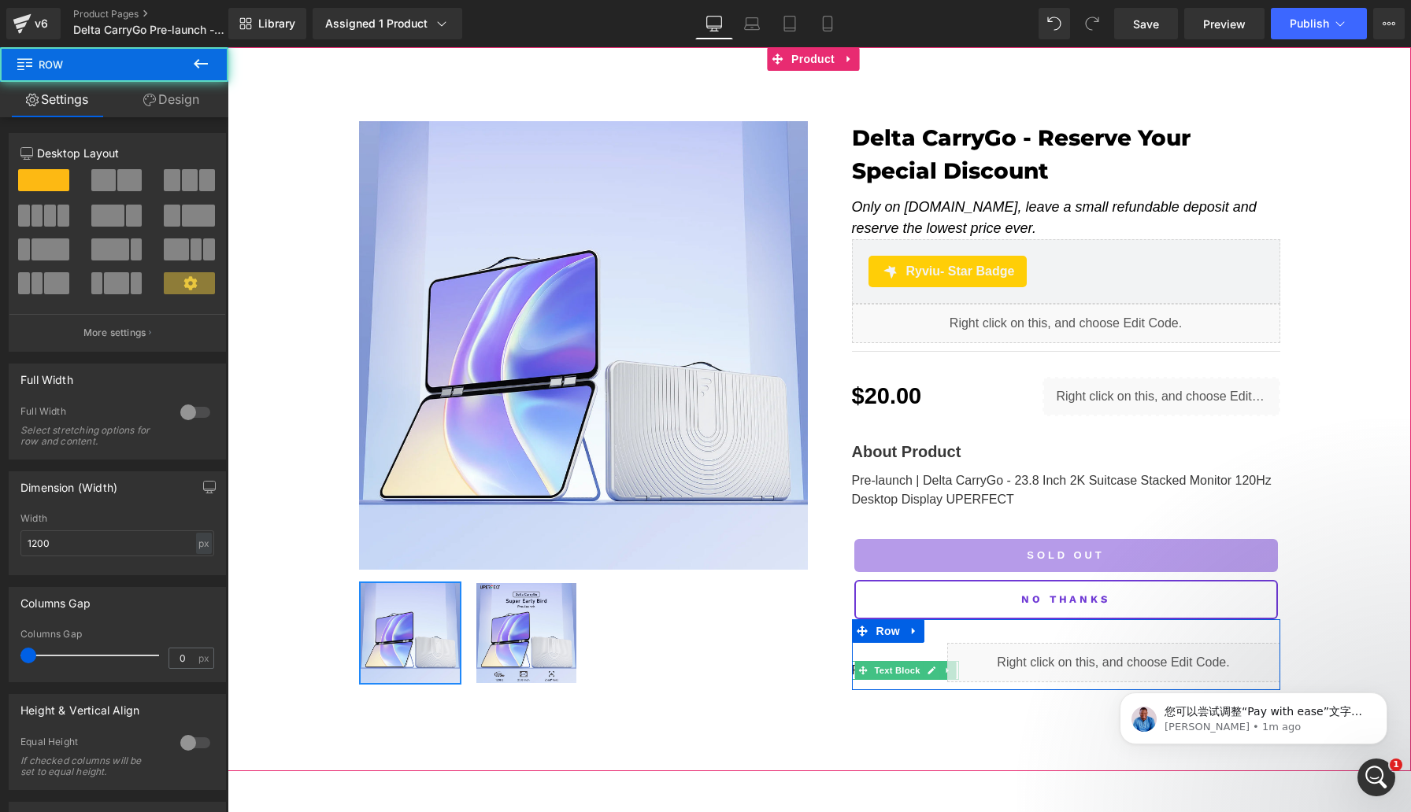
click at [856, 661] on span at bounding box center [862, 670] width 17 height 19
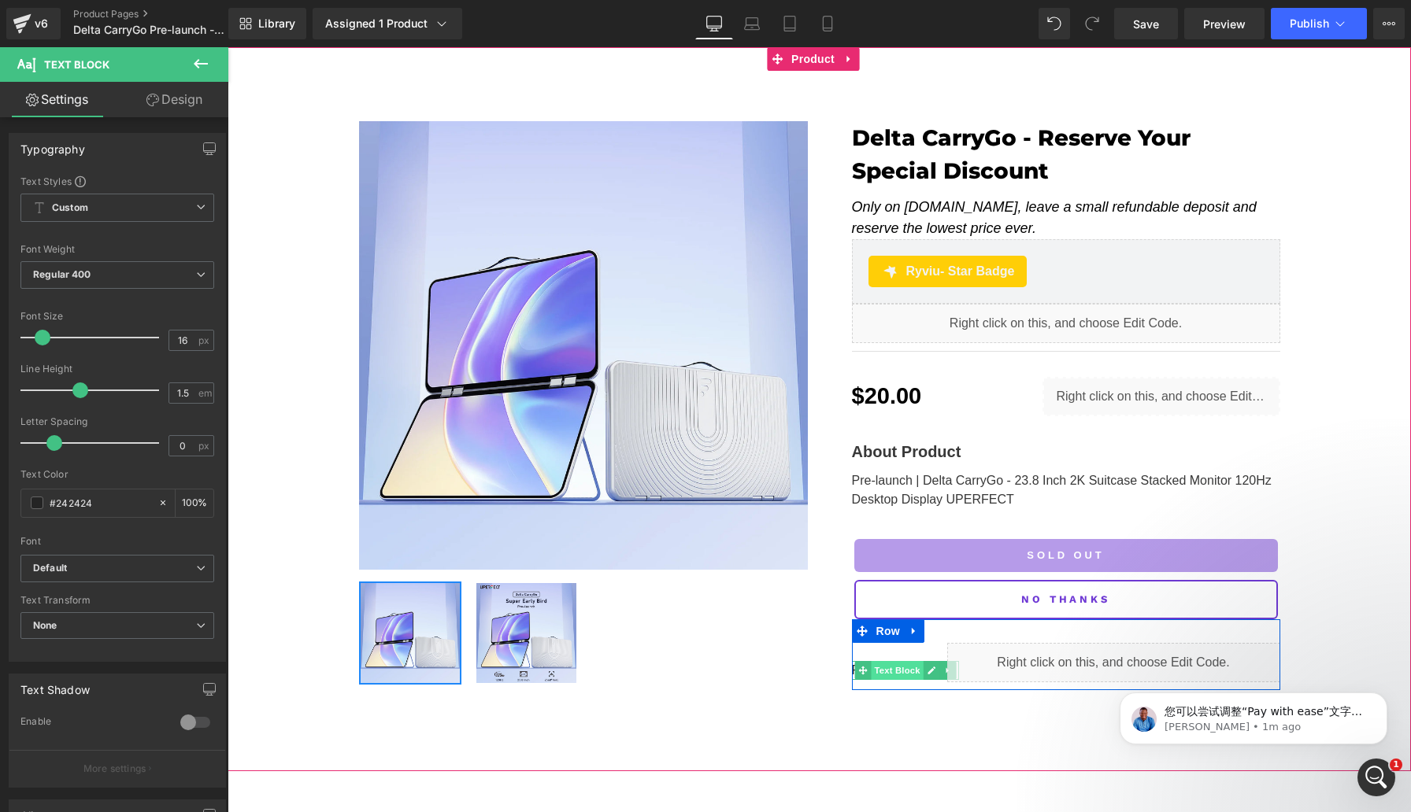
click at [908, 661] on span "Text Block" at bounding box center [897, 670] width 52 height 19
click at [908, 662] on span "Text Block" at bounding box center [897, 671] width 52 height 19
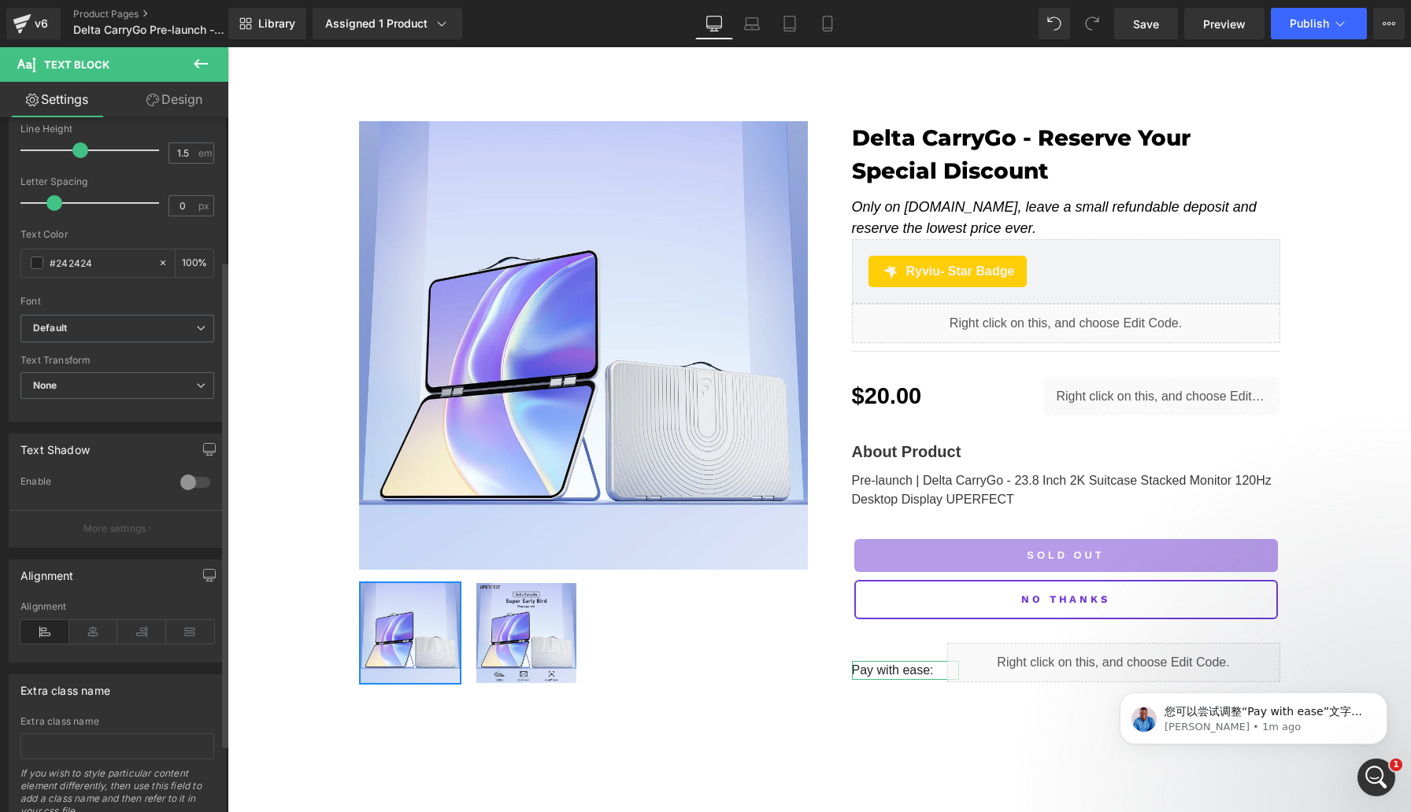
scroll to position [301, 0]
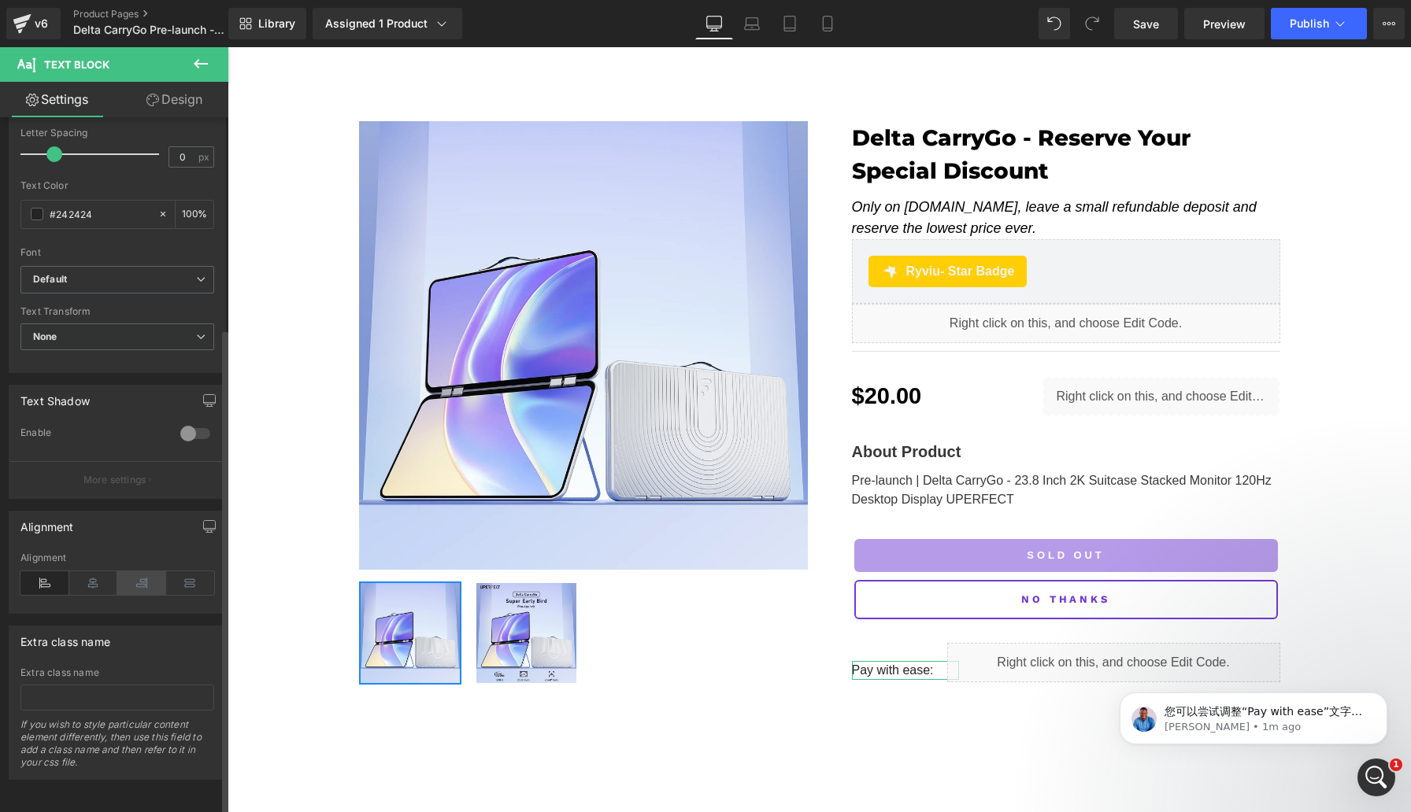
click at [134, 572] on icon at bounding box center [141, 584] width 49 height 24
click at [82, 572] on icon at bounding box center [93, 584] width 49 height 24
click at [46, 572] on icon at bounding box center [44, 584] width 49 height 24
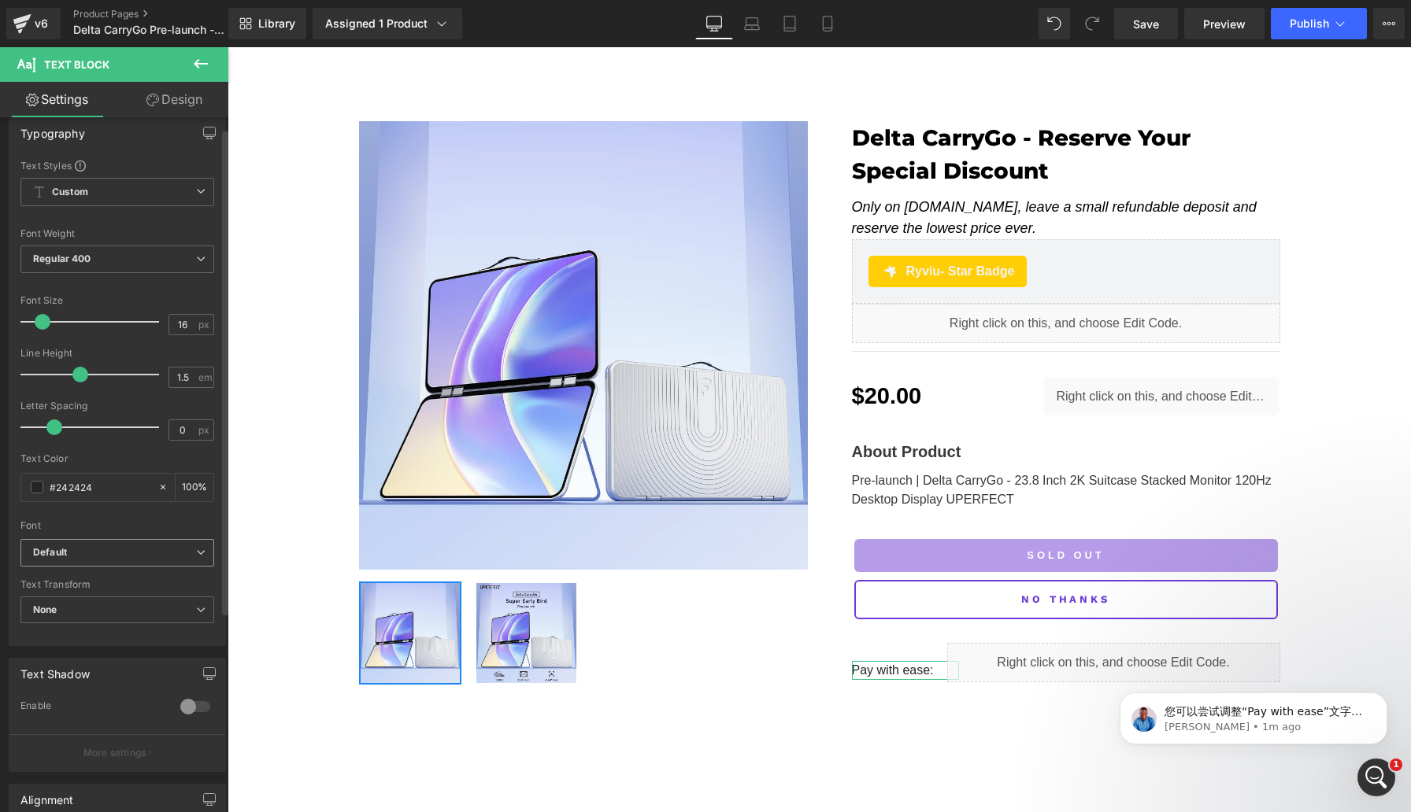
scroll to position [0, 0]
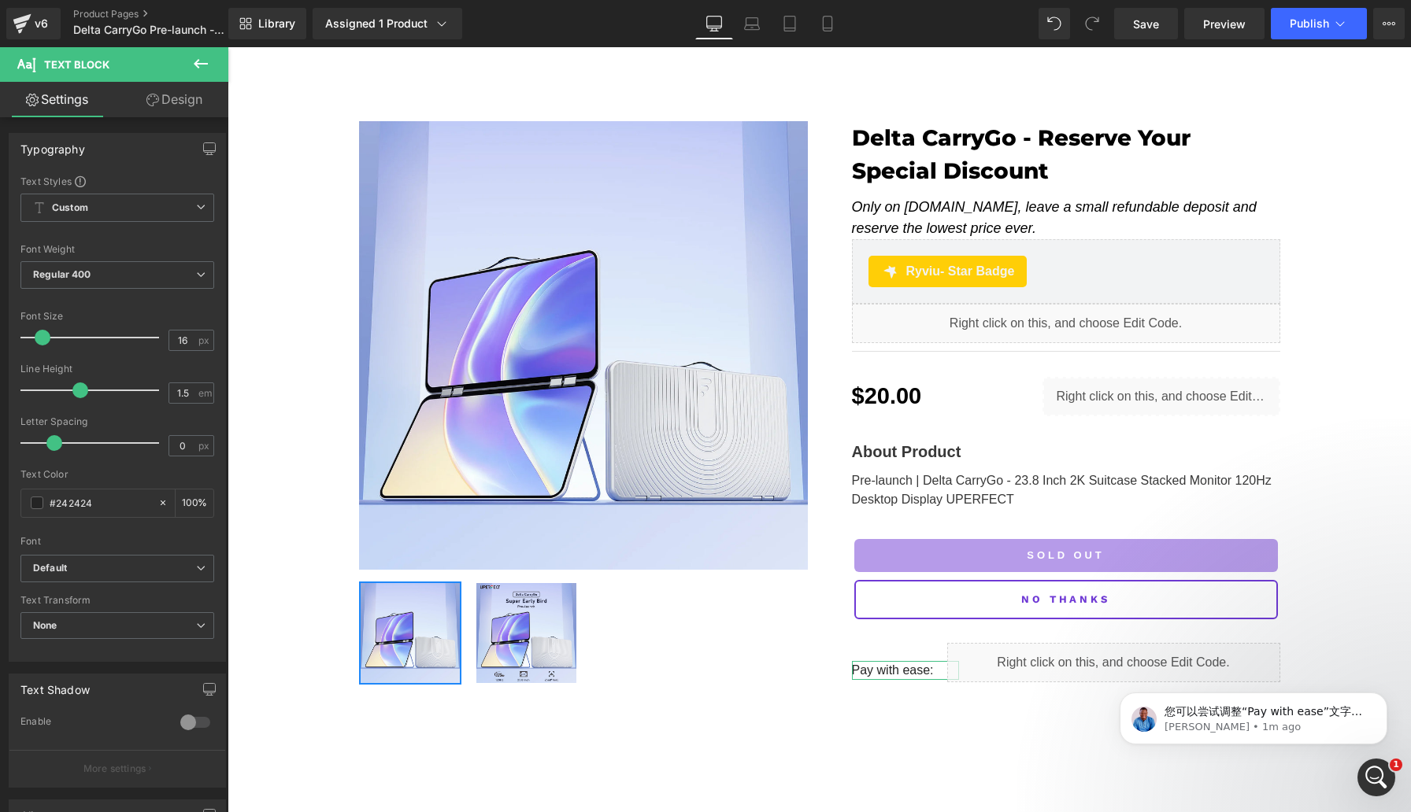
click at [180, 102] on link "Design" at bounding box center [174, 99] width 114 height 35
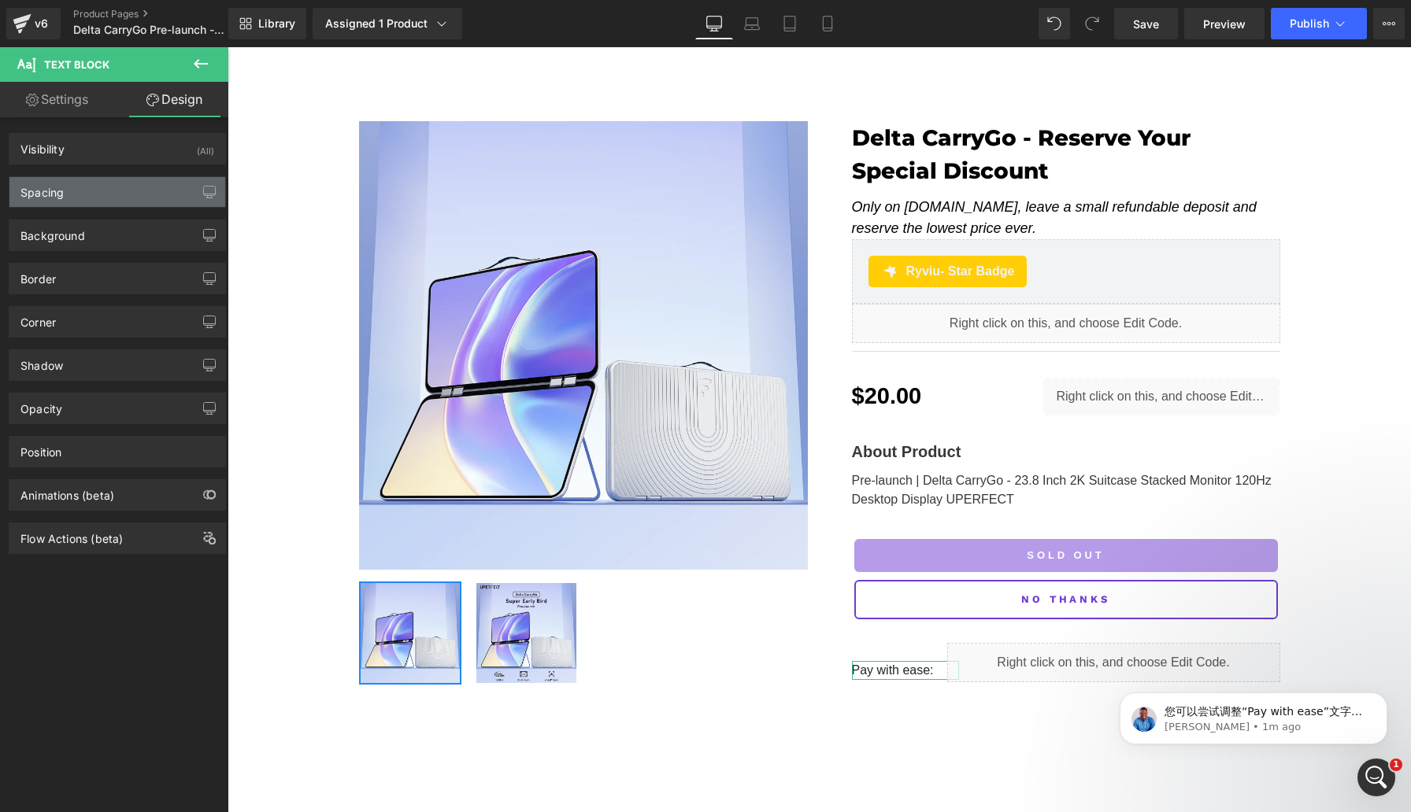
click at [128, 202] on div "Spacing" at bounding box center [117, 192] width 216 height 30
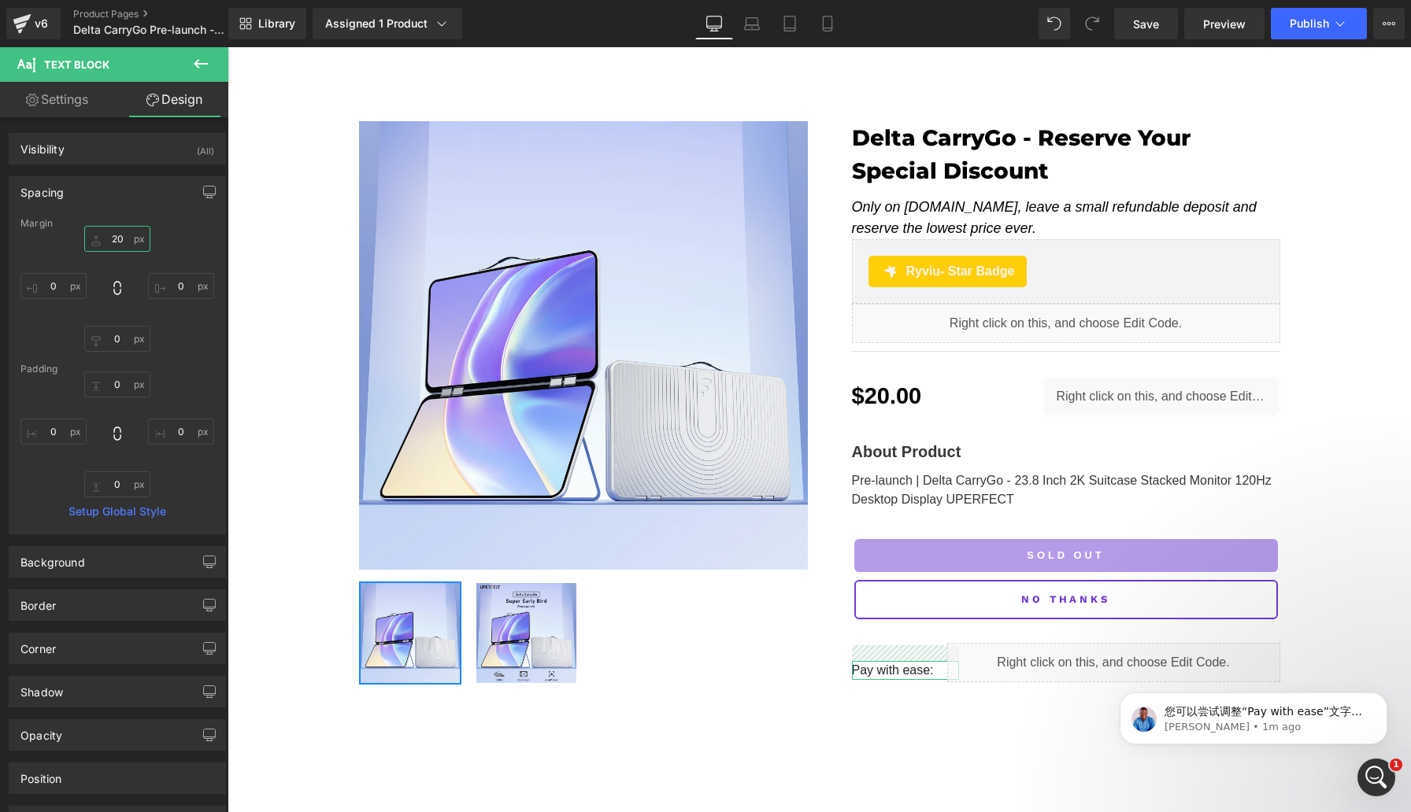
click at [113, 240] on input "20" at bounding box center [117, 239] width 66 height 26
type input "0"
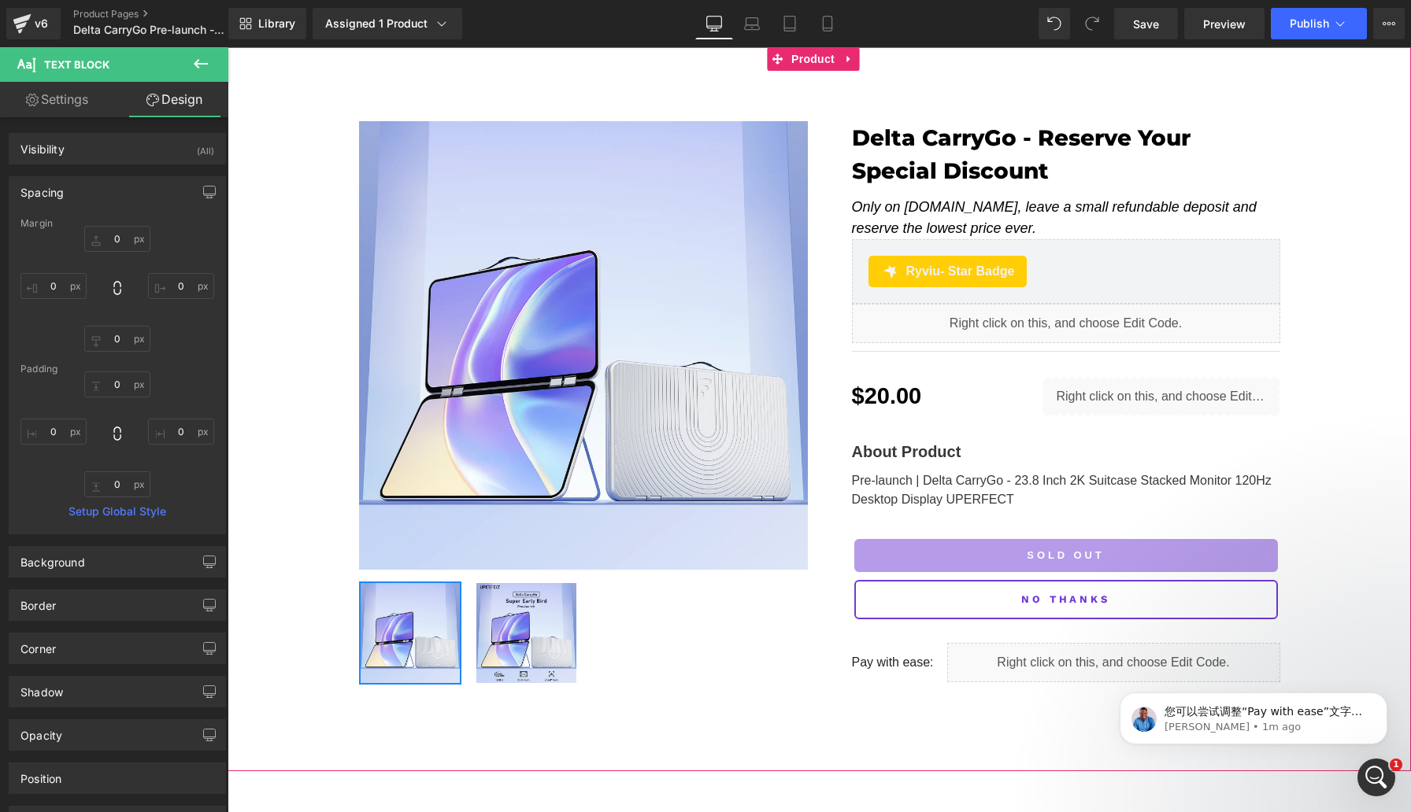
click at [320, 501] on div "Sale Off (P) Image ‹ › (P) Image List Delta CarryGo - Reserve Your Special Disc…" at bounding box center [819, 393] width 1183 height 627
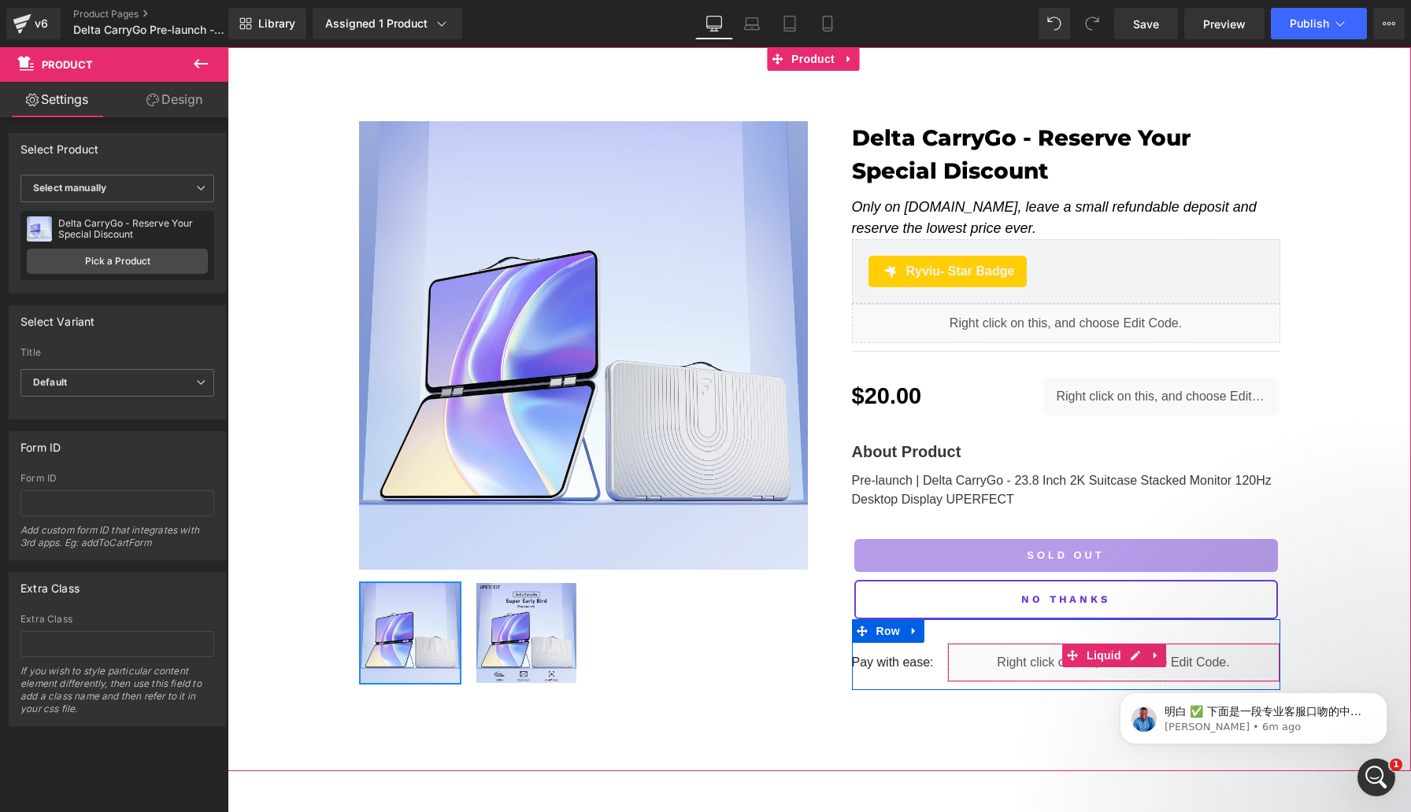
click at [947, 667] on div "Liquid" at bounding box center [1113, 662] width 333 height 39
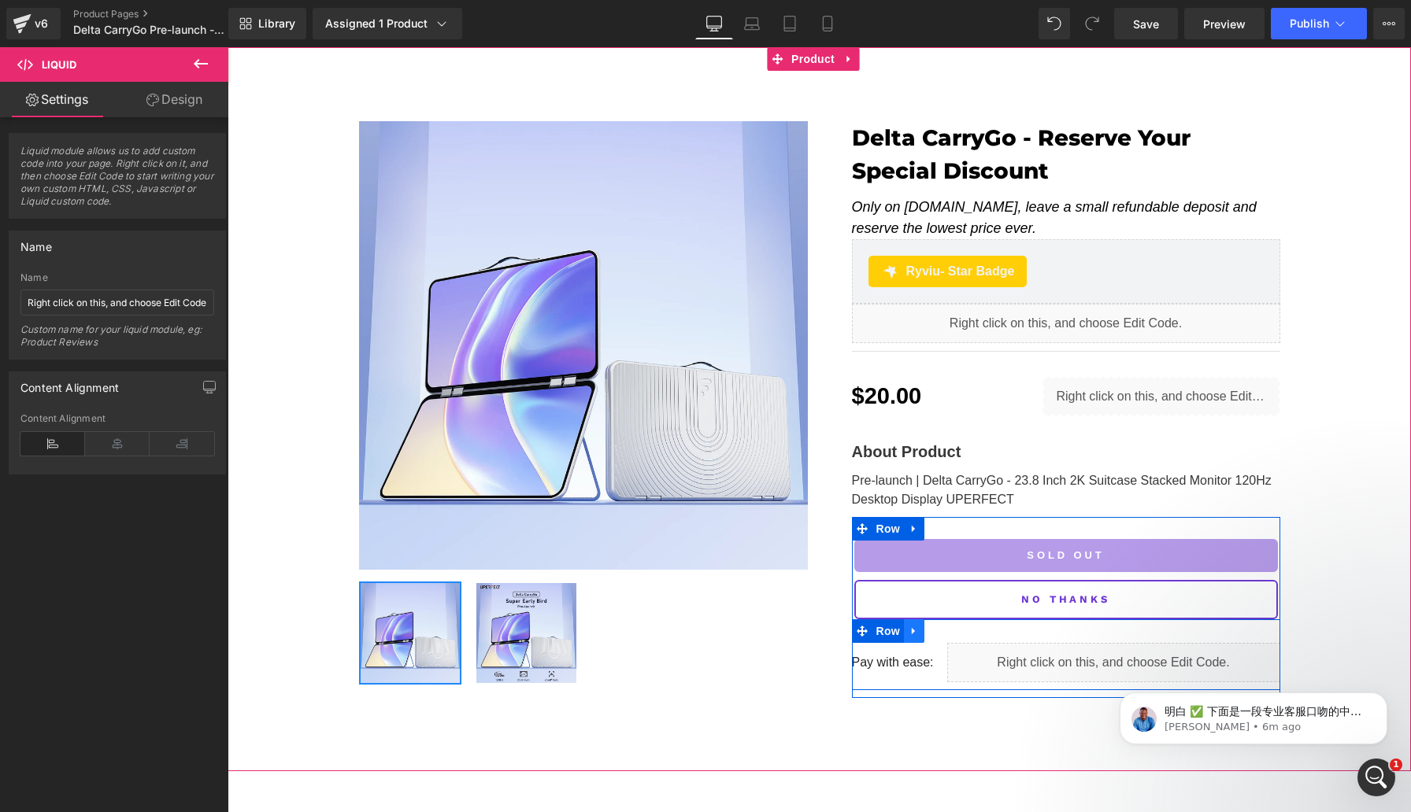
click at [914, 625] on icon at bounding box center [913, 631] width 11 height 12
click at [882, 620] on span "Row" at bounding box center [887, 632] width 31 height 24
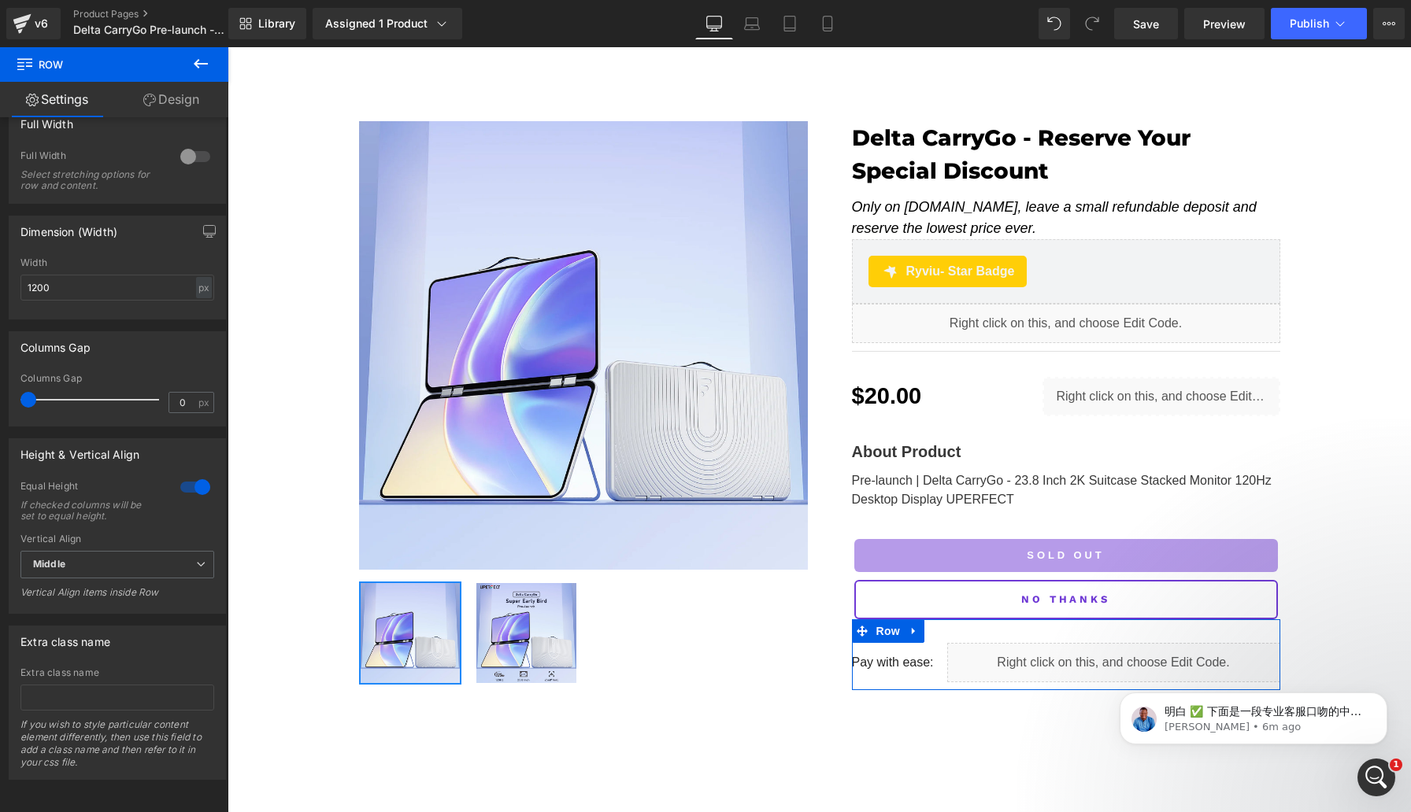
scroll to position [446, 0]
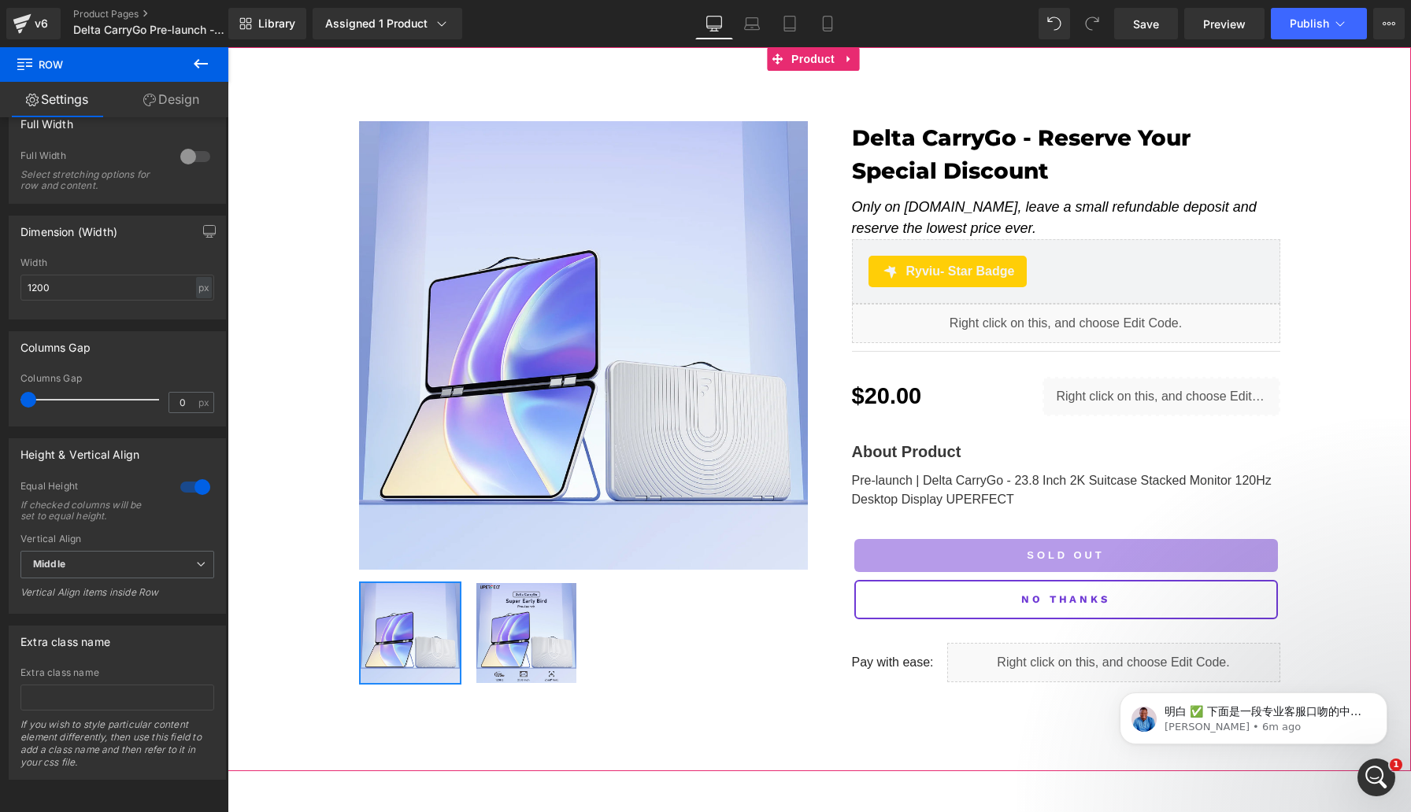
click at [271, 527] on div "Sale Off (P) Image ‹ › (P) Image List Delta CarryGo - Reserve Your Special Disc…" at bounding box center [819, 393] width 1183 height 627
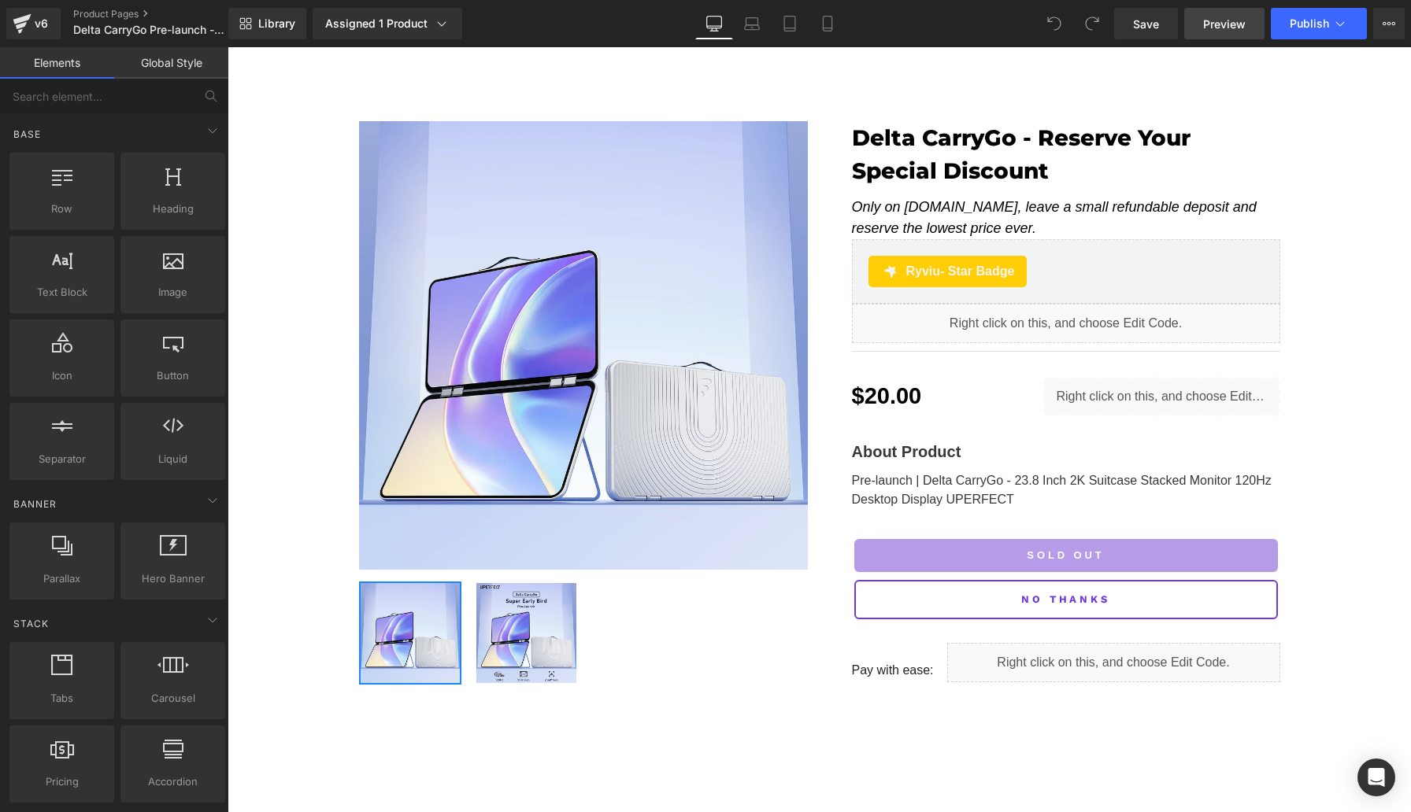
click at [1206, 25] on span "Preview" at bounding box center [1224, 24] width 43 height 17
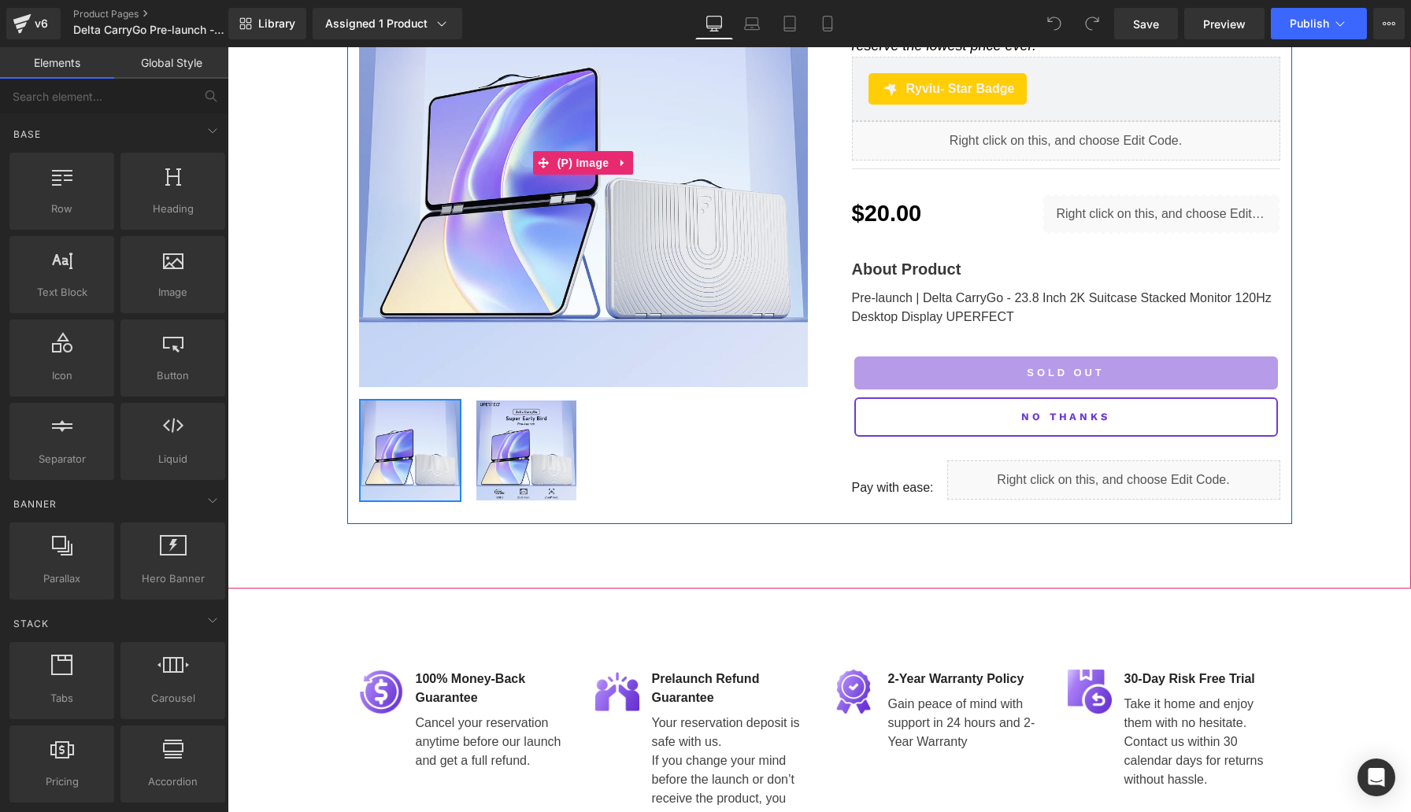
scroll to position [197, 0]
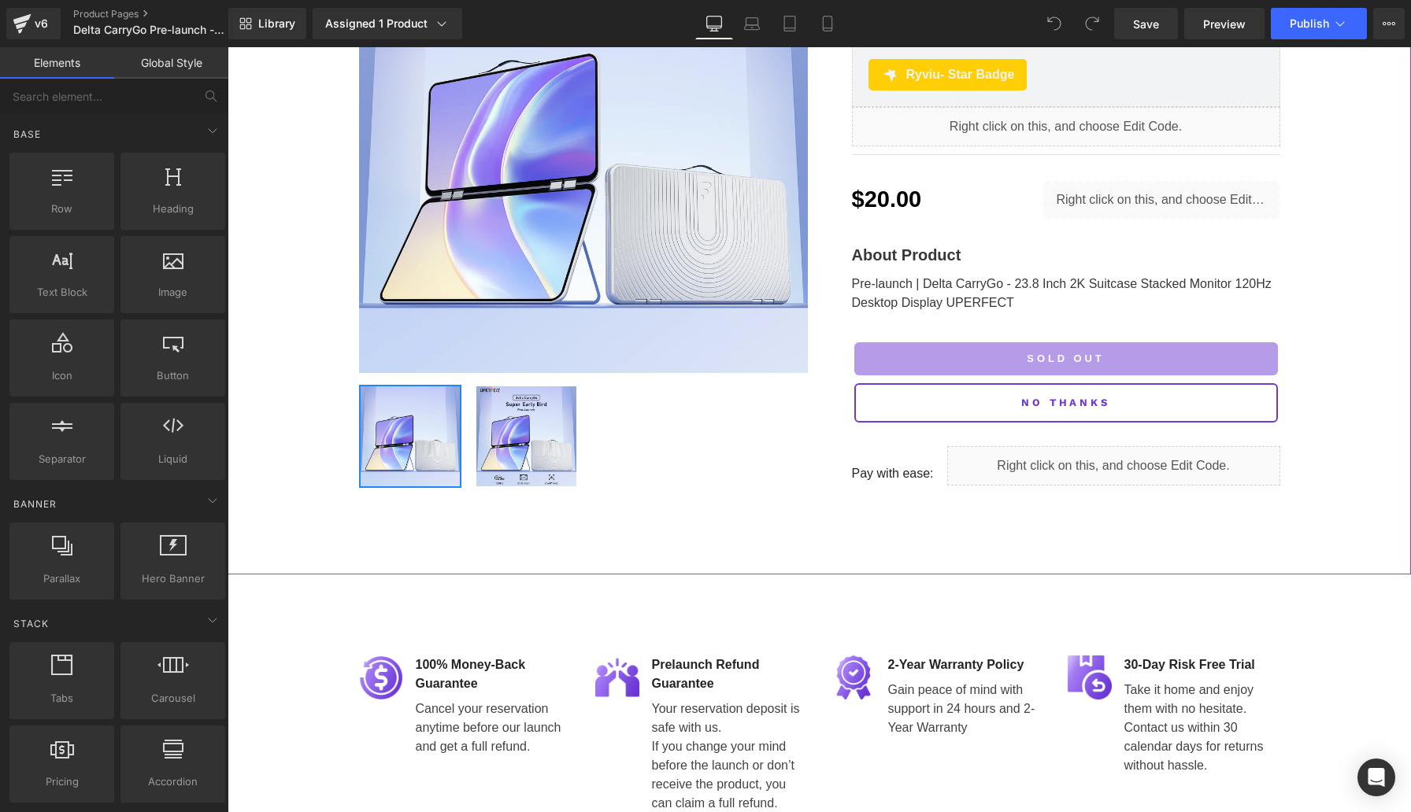
click at [718, 531] on div "Sale Off (P) Image ‹ › (P) Image List Delta CarryGo - Reserve Your Special Disc…" at bounding box center [819, 212] width 1183 height 724
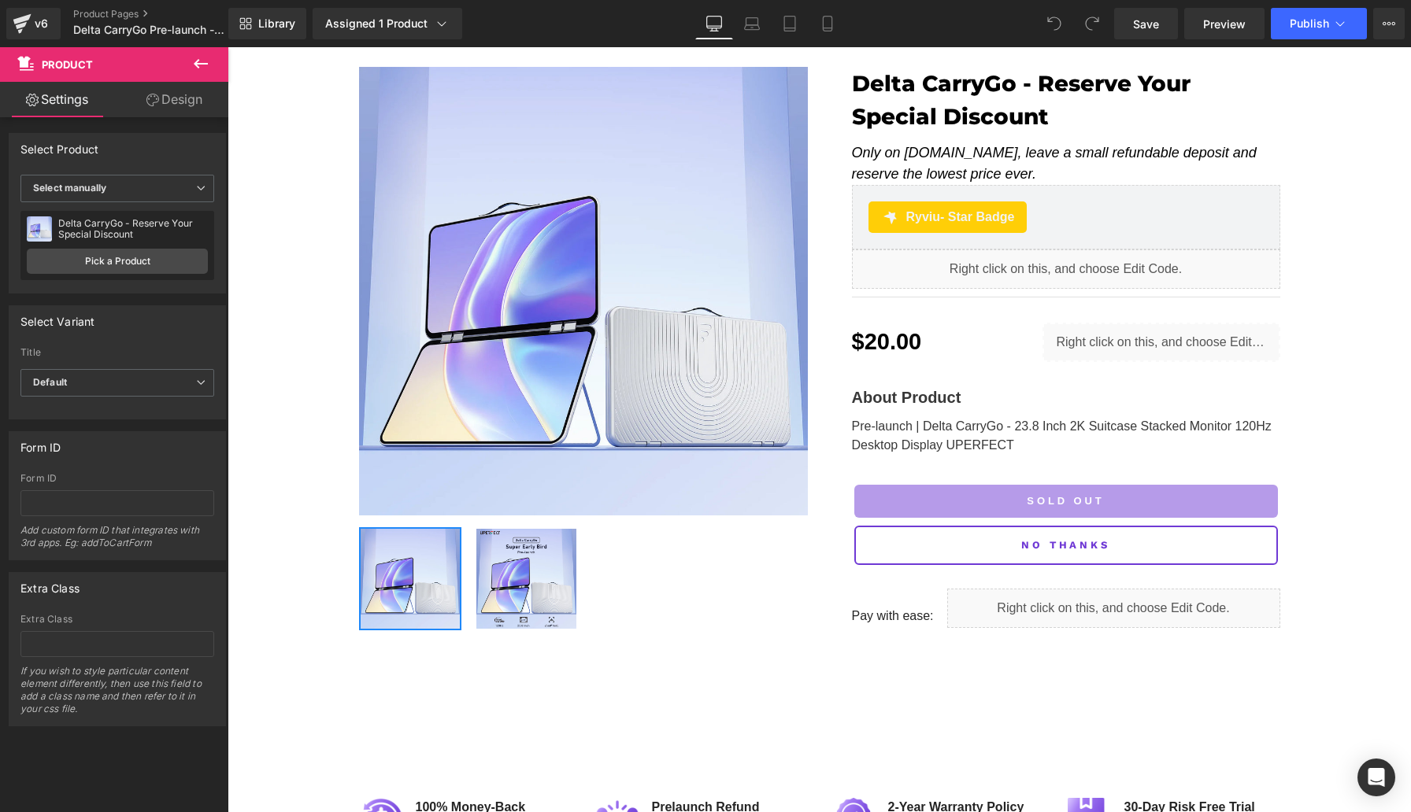
scroll to position [125, 0]
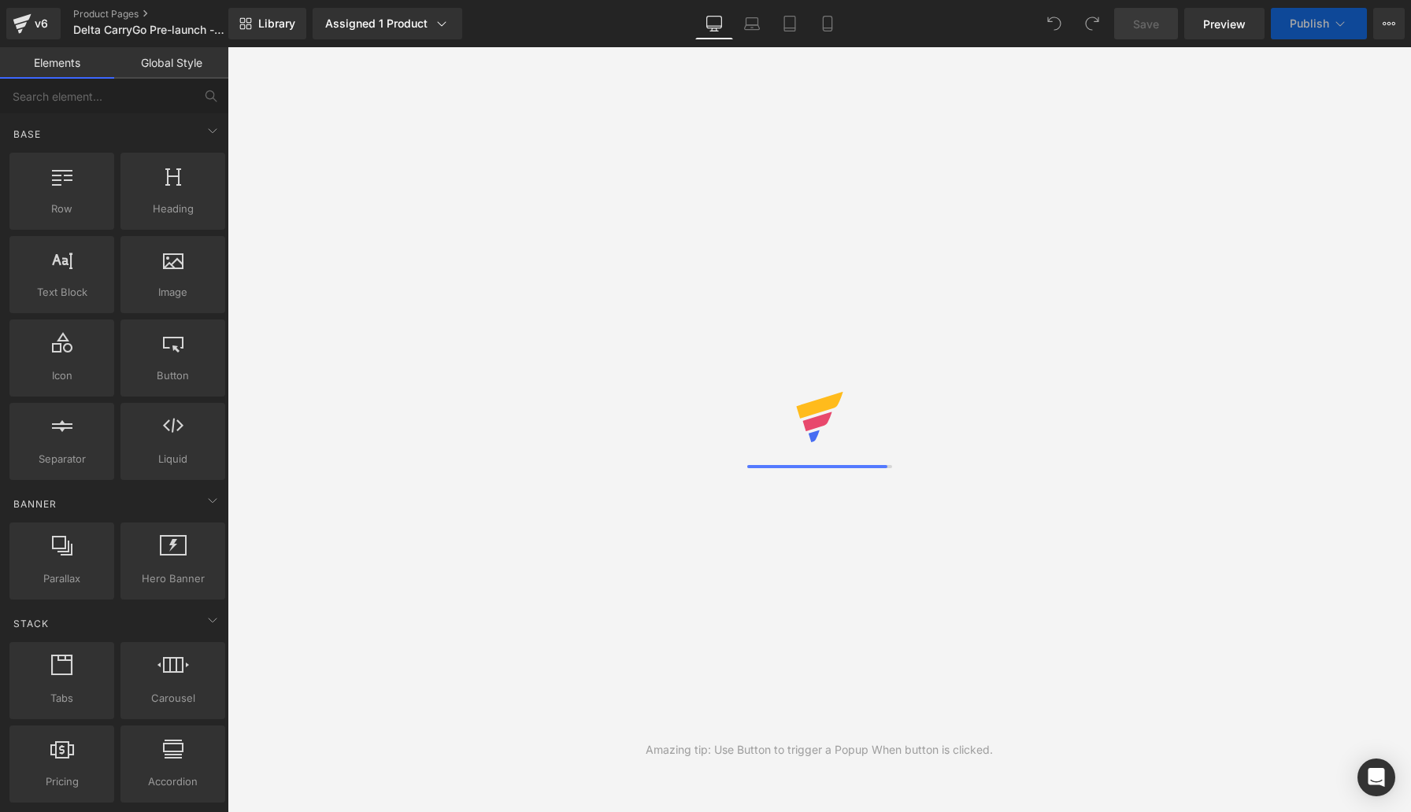
click at [686, 196] on div "Amazing tip: Use Button to trigger a Popup When button is clicked." at bounding box center [819, 429] width 1183 height 765
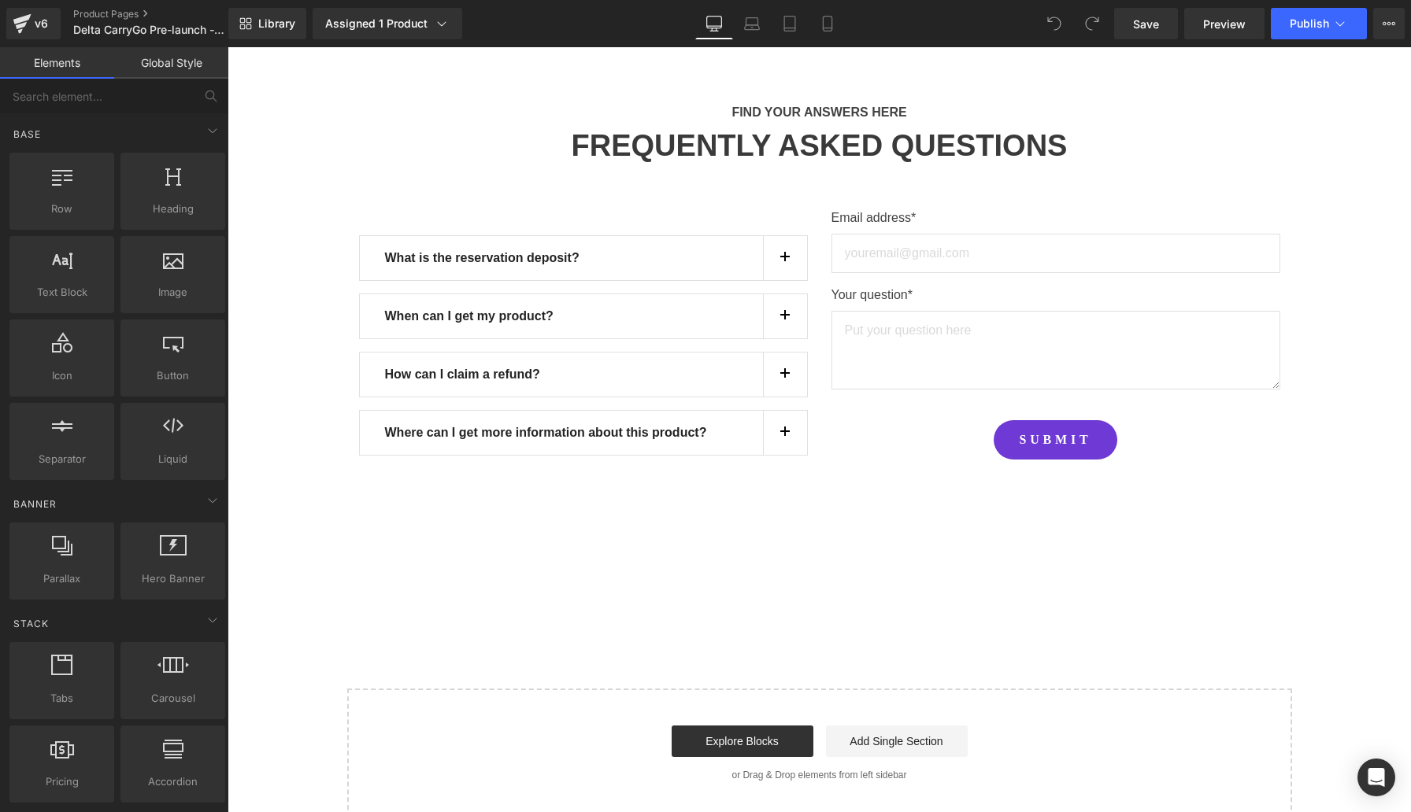
scroll to position [1062, 0]
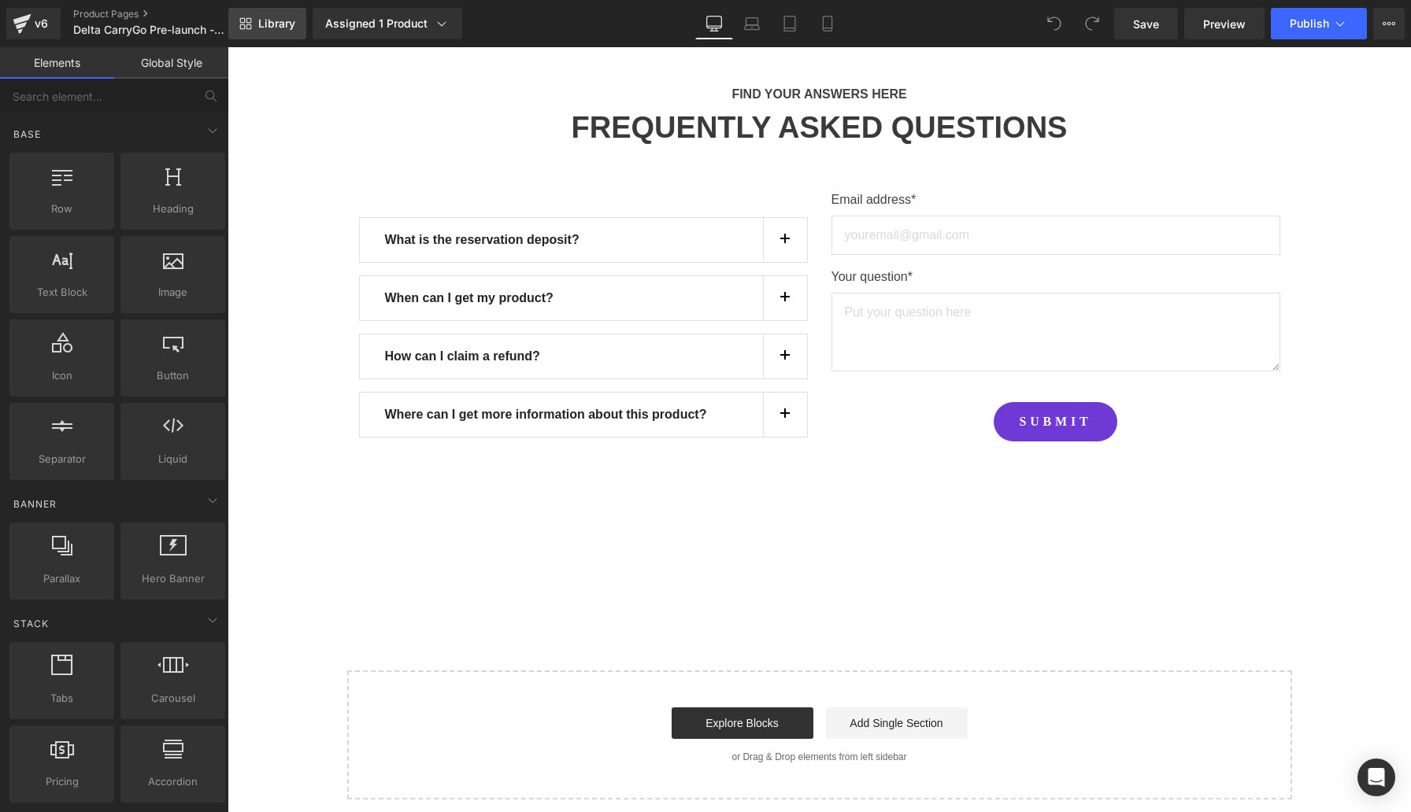
click at [271, 22] on span "Library" at bounding box center [276, 24] width 37 height 14
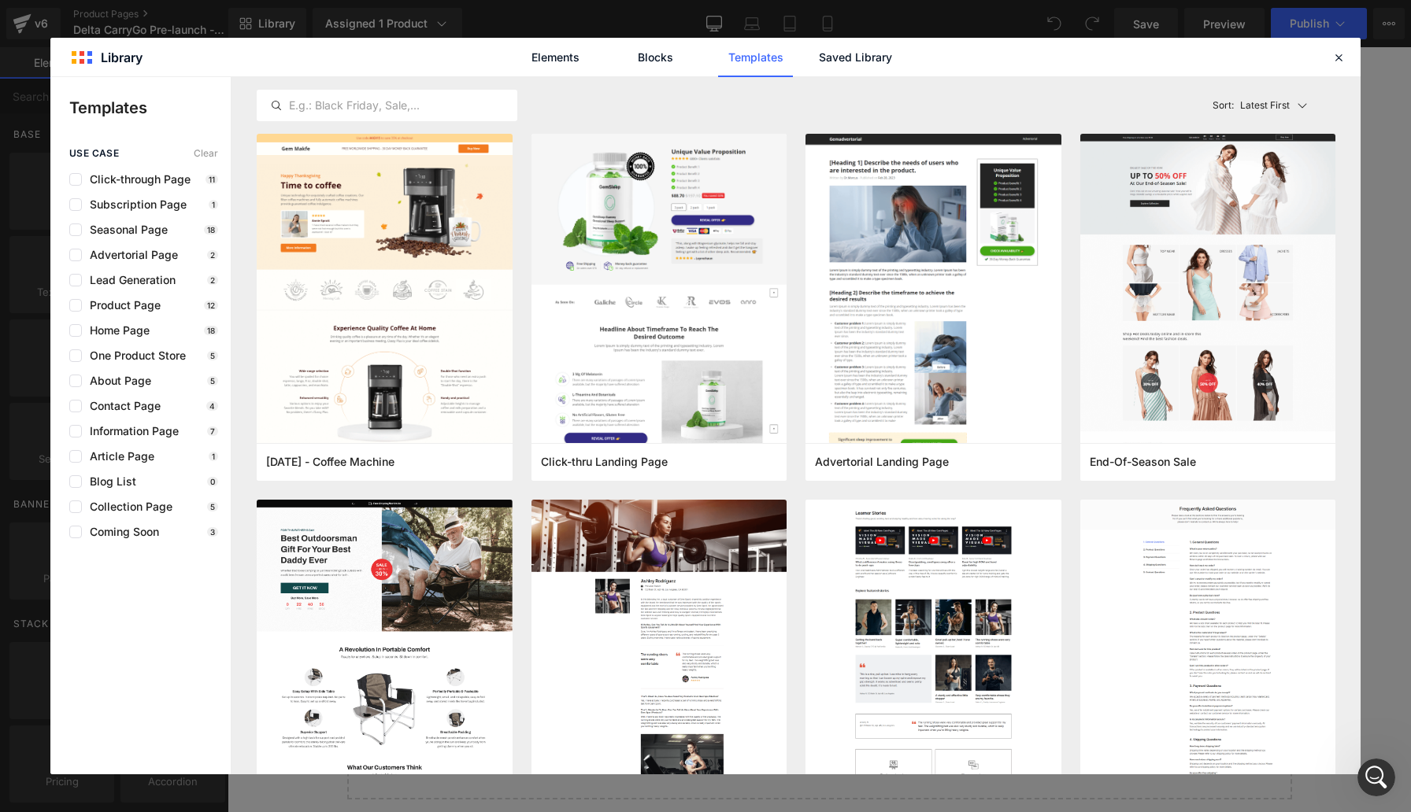
scroll to position [0, 0]
drag, startPoint x: 1616, startPoint y: 576, endPoint x: 1389, endPoint y: 529, distance: 232.4
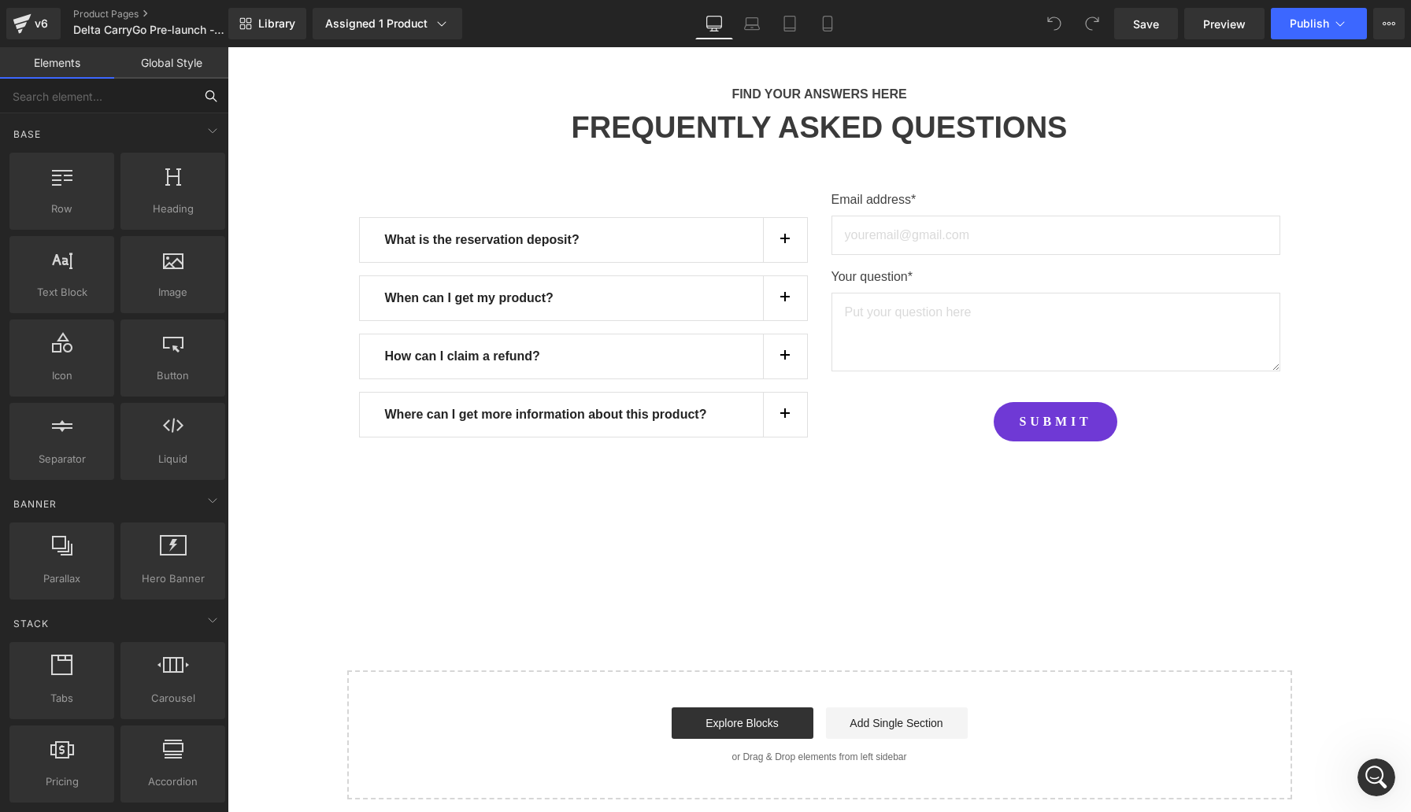
click at [150, 93] on input "text" at bounding box center [97, 96] width 194 height 35
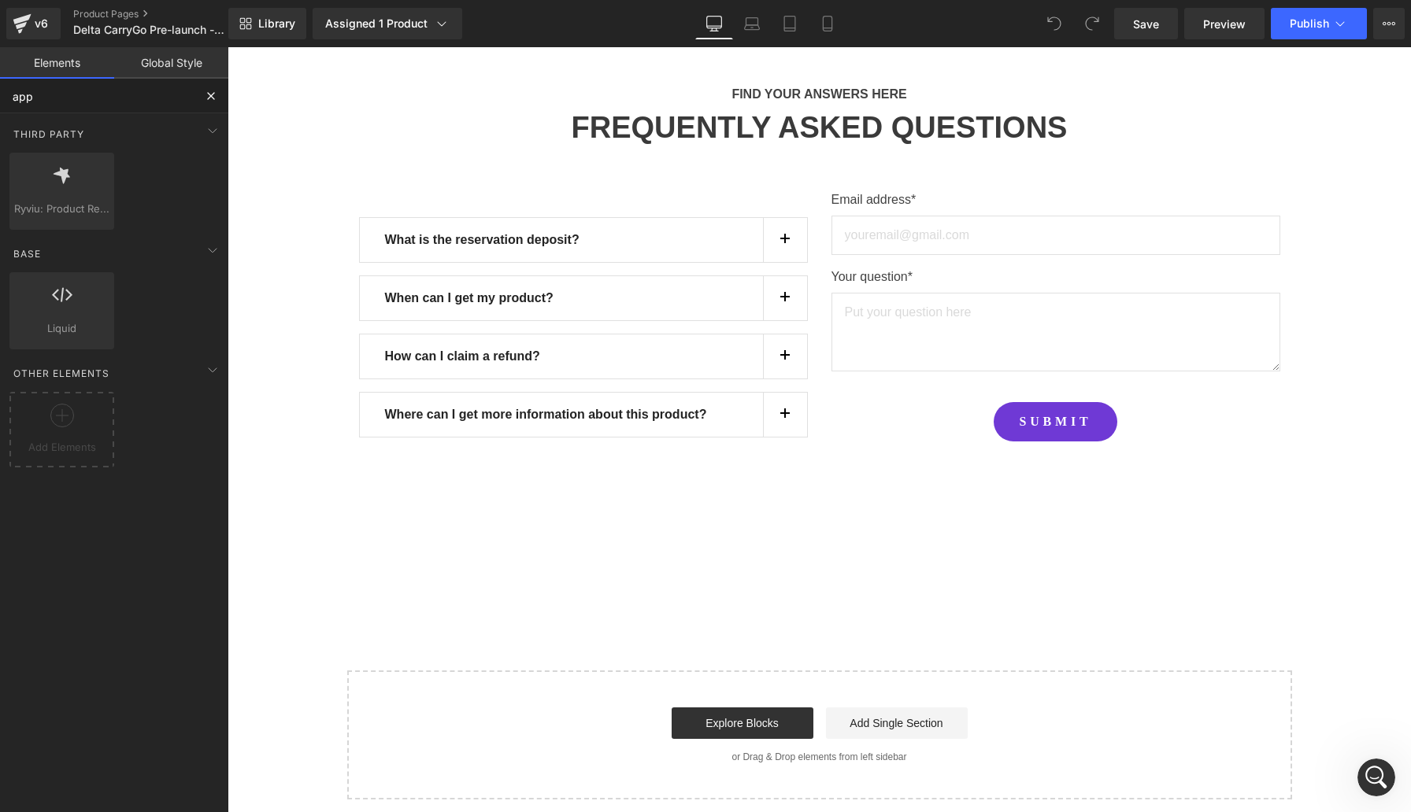
type input "app"
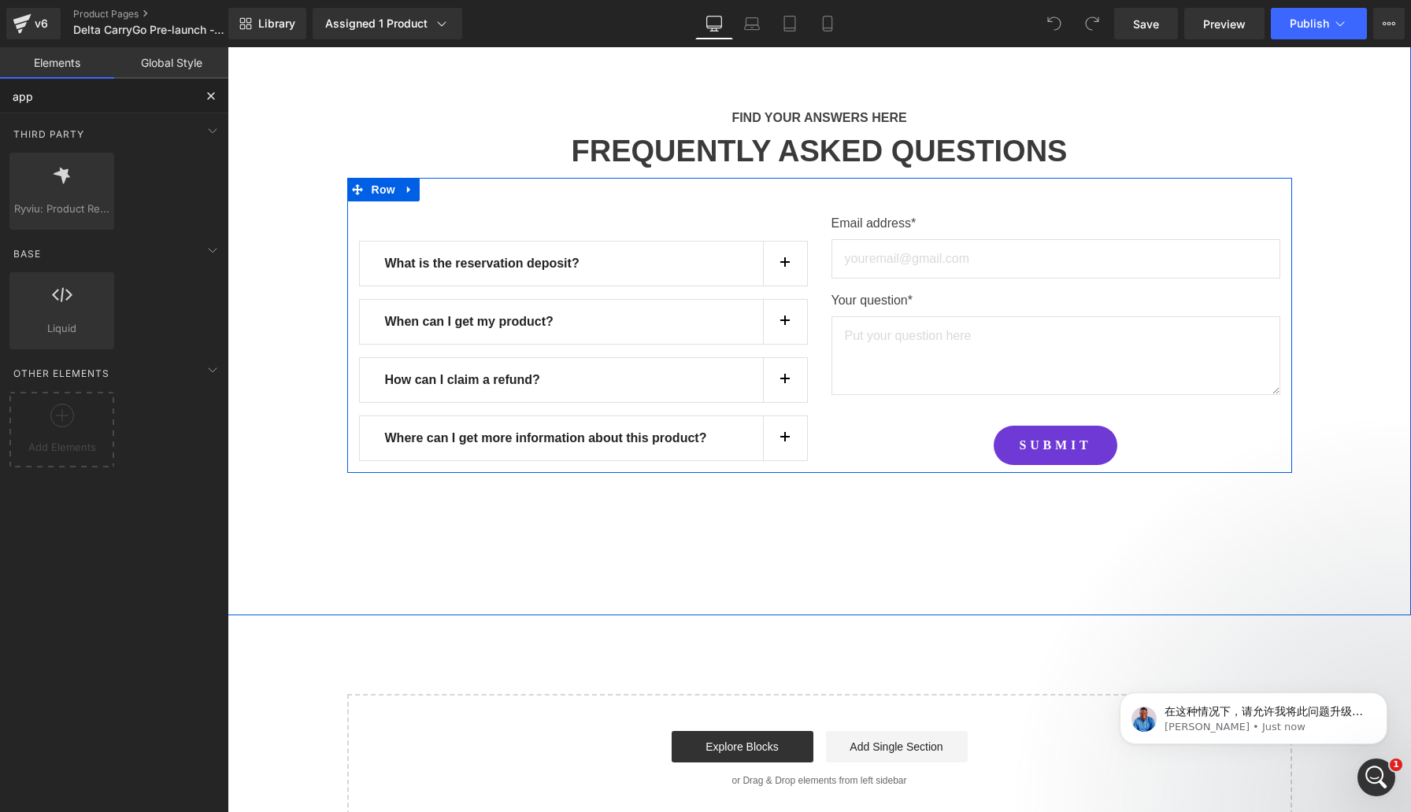
scroll to position [1035, 0]
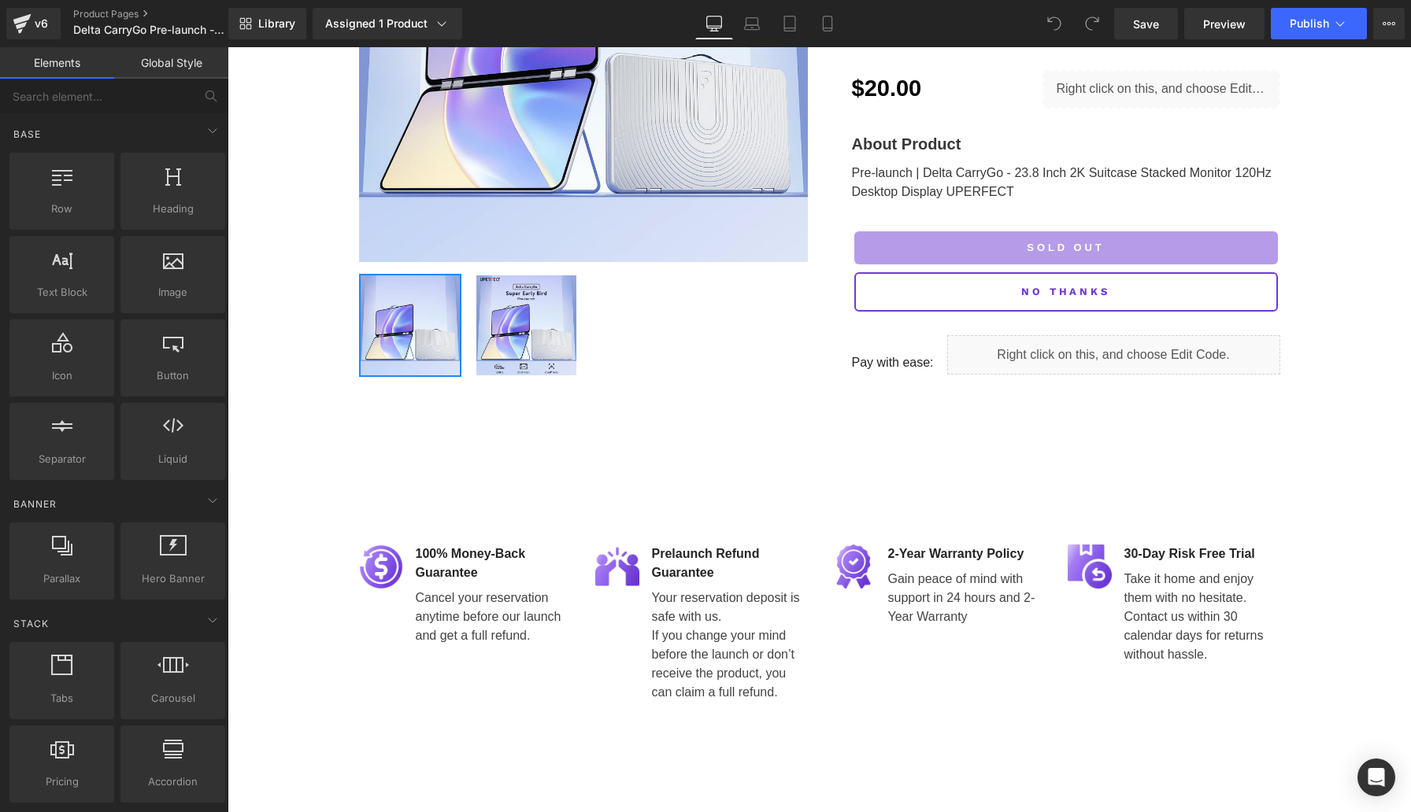
scroll to position [1062, 0]
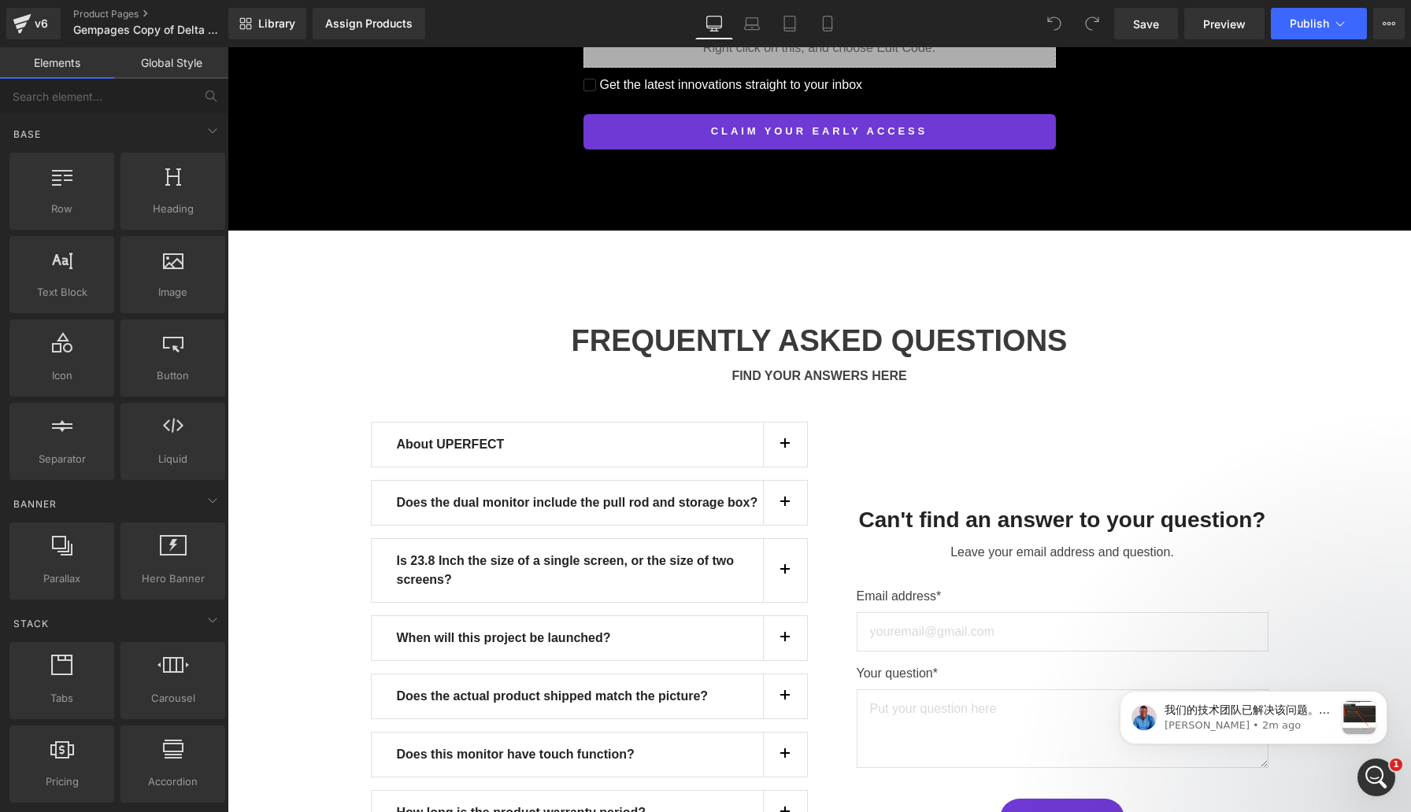
scroll to position [14695, 0]
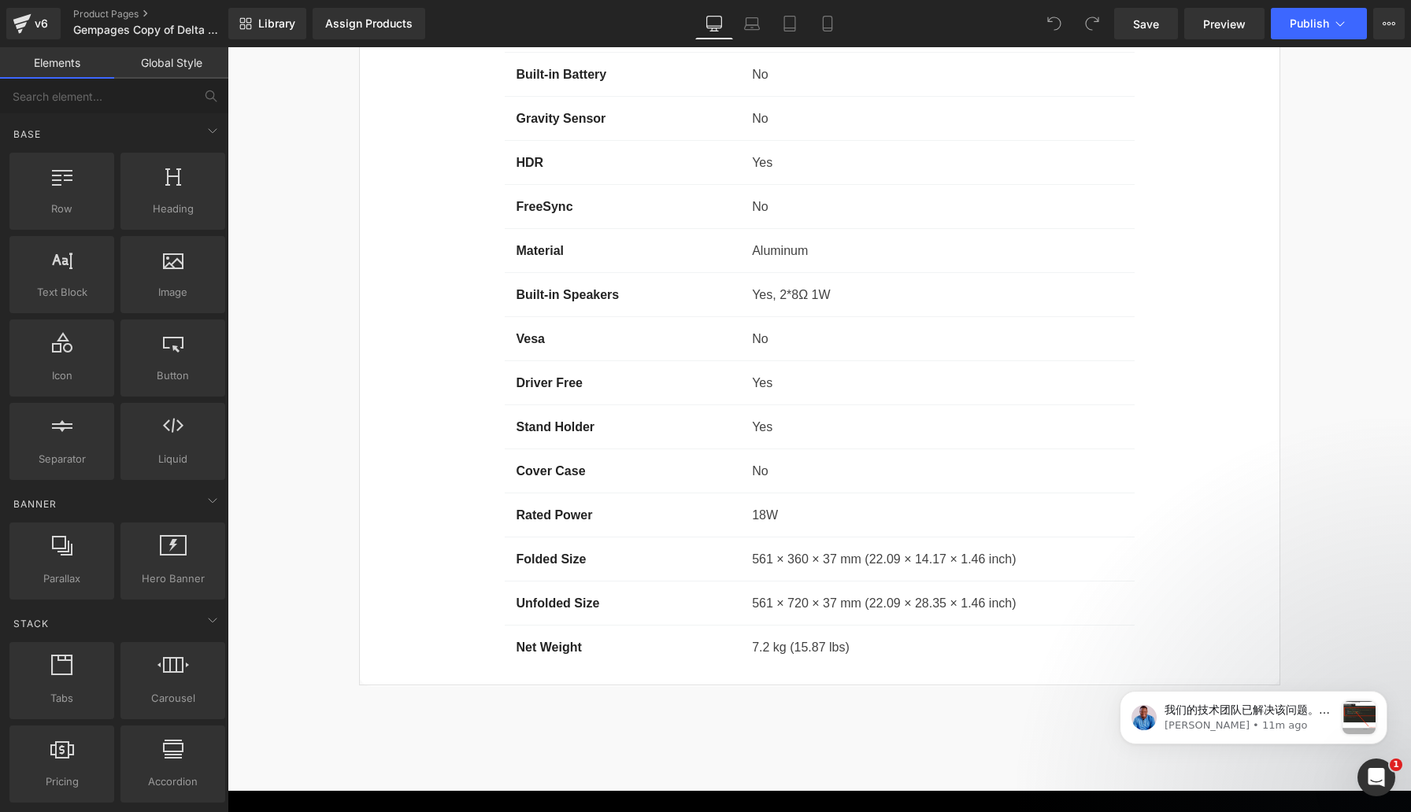
scroll to position [13430, 0]
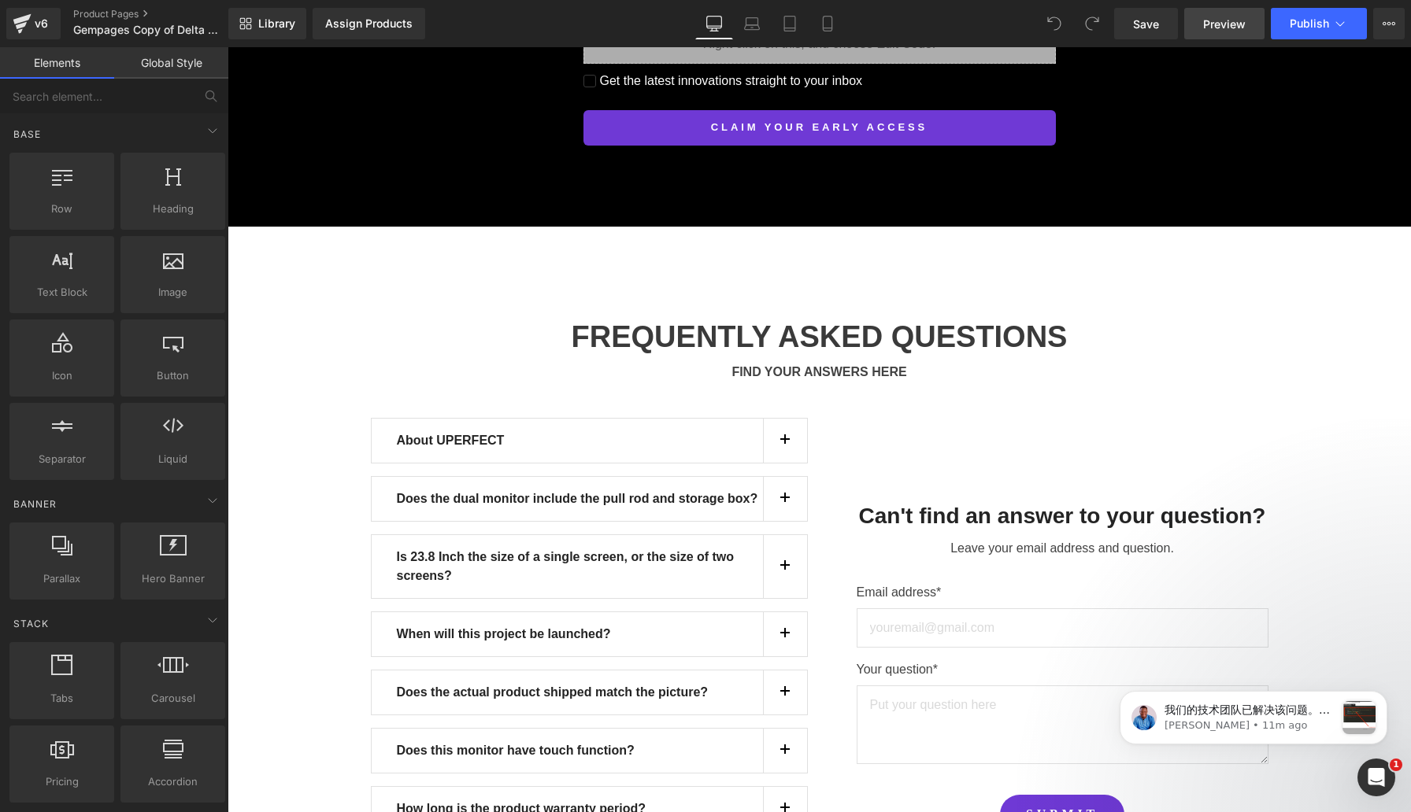
click at [1244, 31] on span "Preview" at bounding box center [1224, 24] width 43 height 17
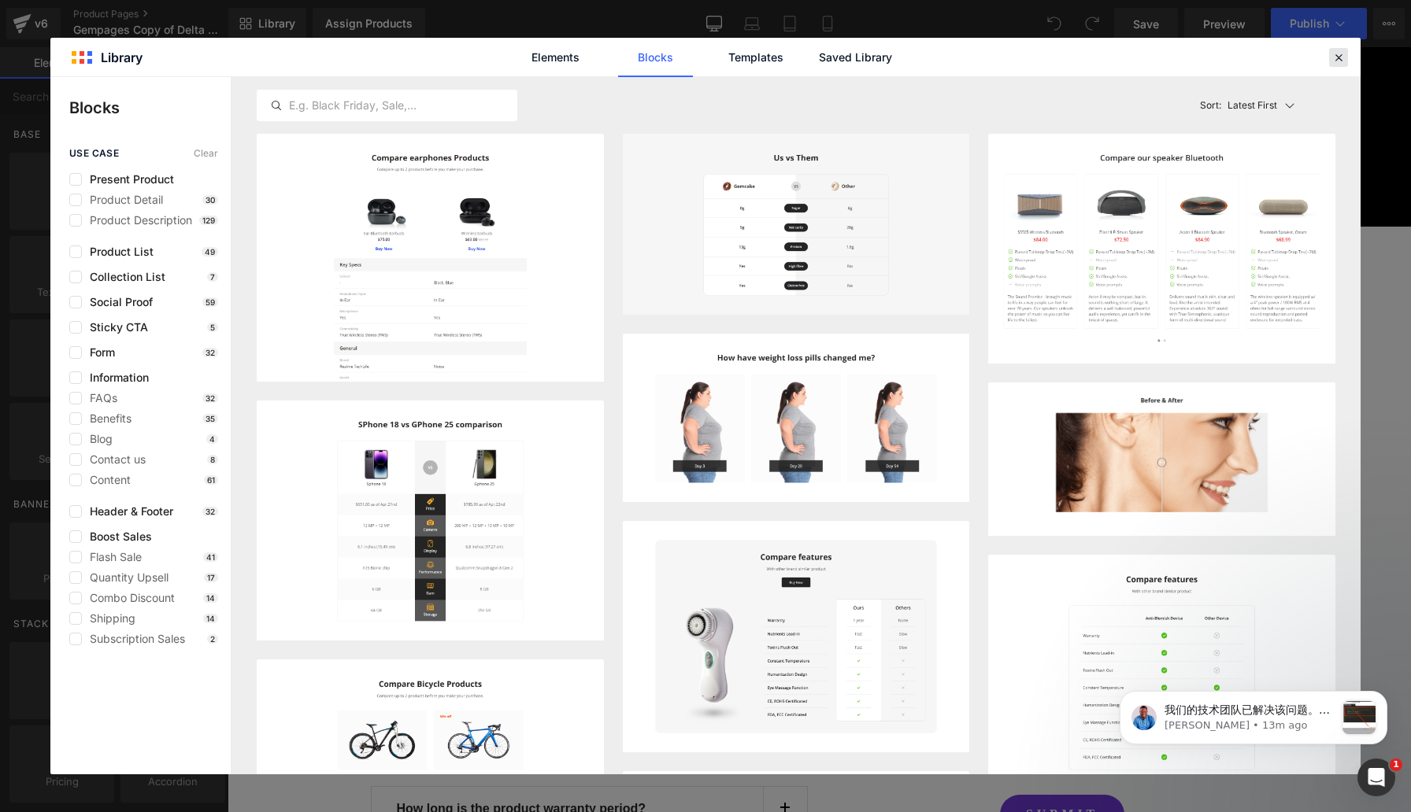
click at [1337, 56] on icon at bounding box center [1338, 57] width 14 height 14
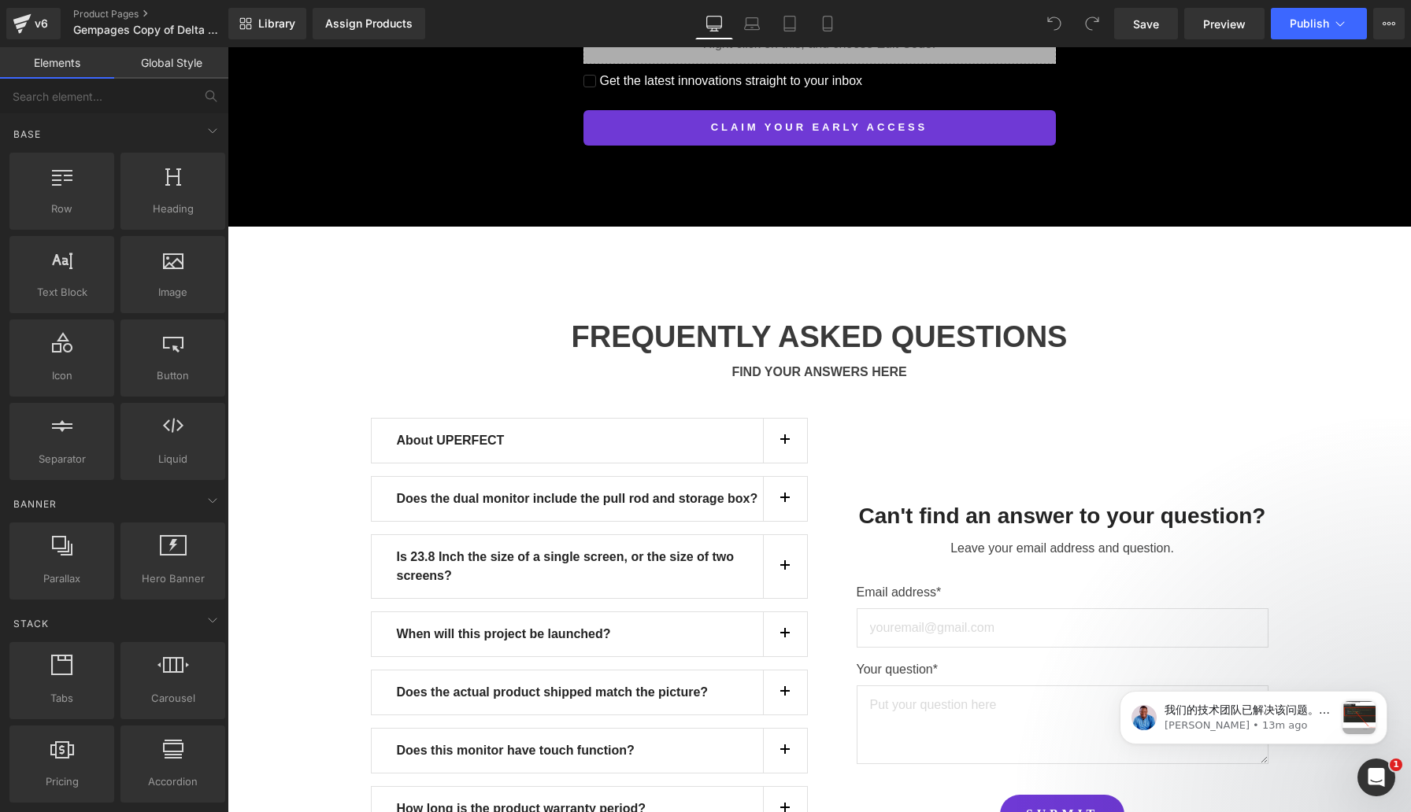
click at [1390, 23] on icon at bounding box center [1388, 23] width 13 height 13
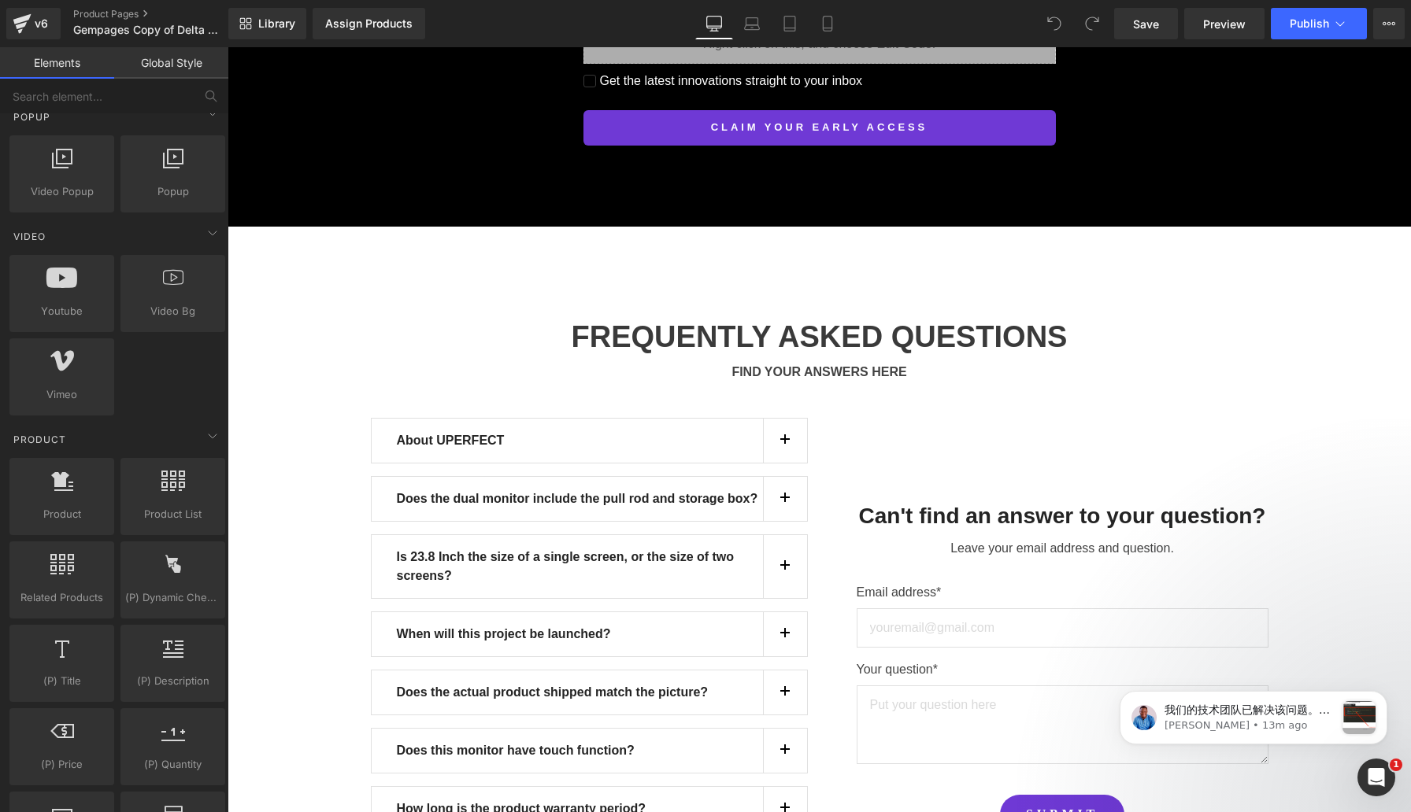
scroll to position [953, 0]
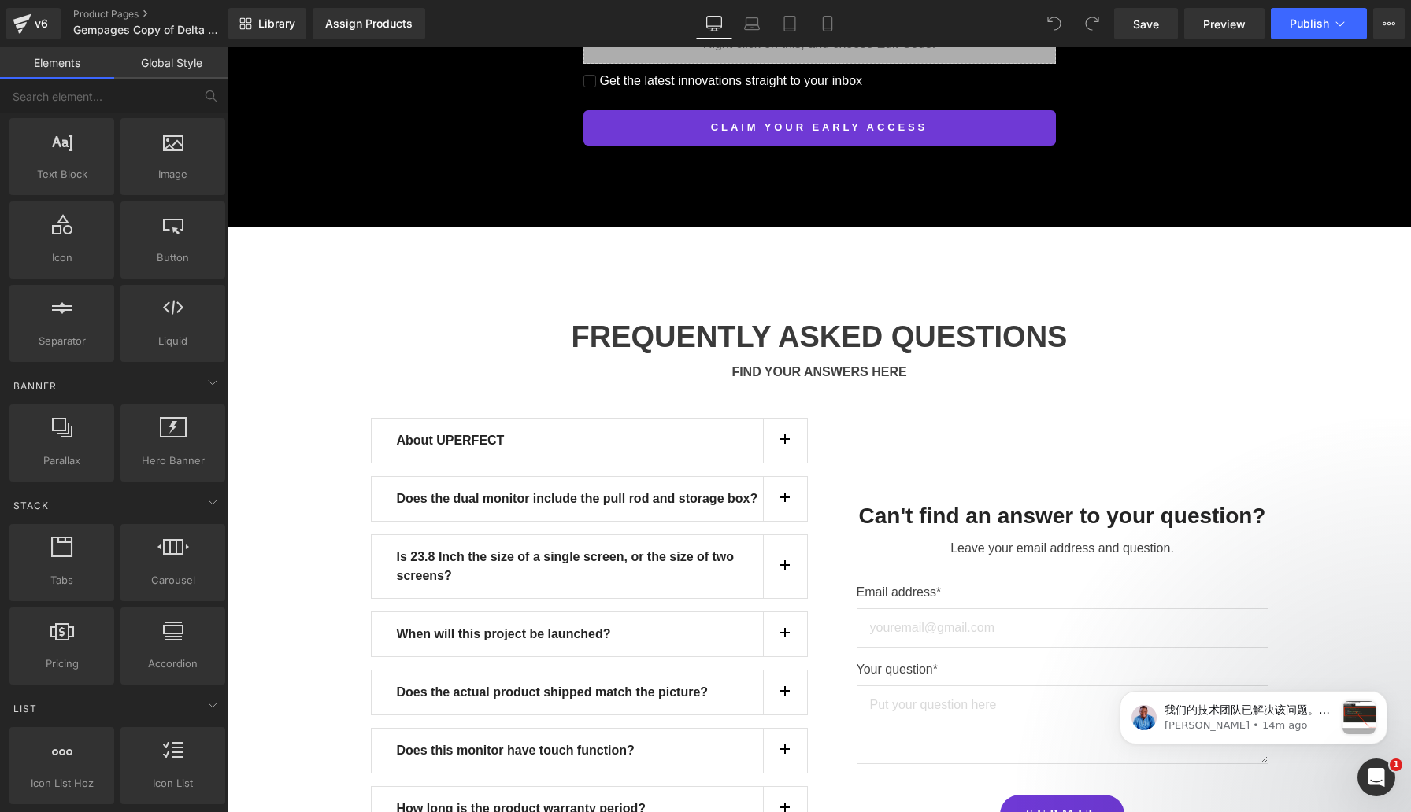
scroll to position [102, 0]
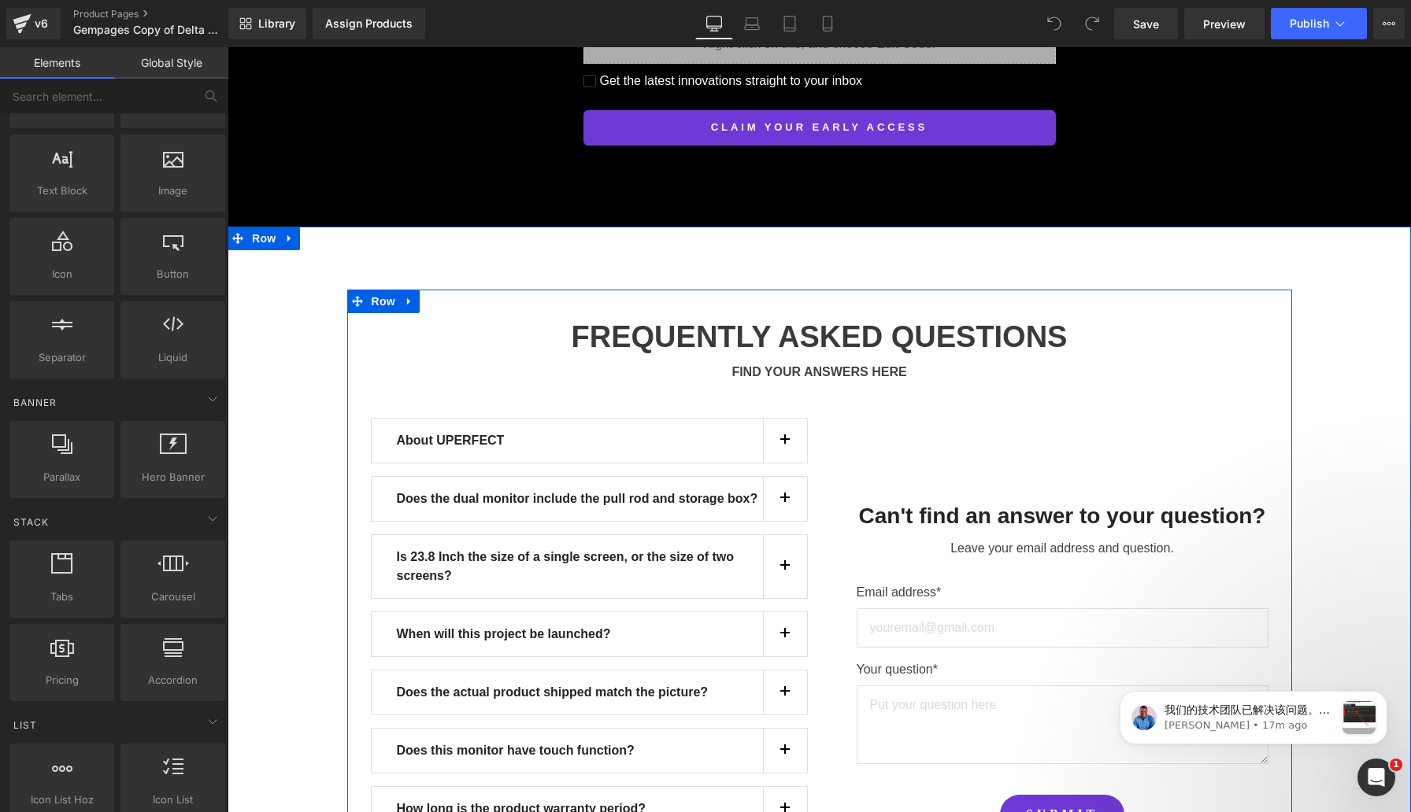
click at [465, 408] on div "FREQUENTLY ASKED QUESTIONS Heading FIND YOUR ANSWERS HERE Text Block About UPER…" at bounding box center [819, 611] width 945 height 643
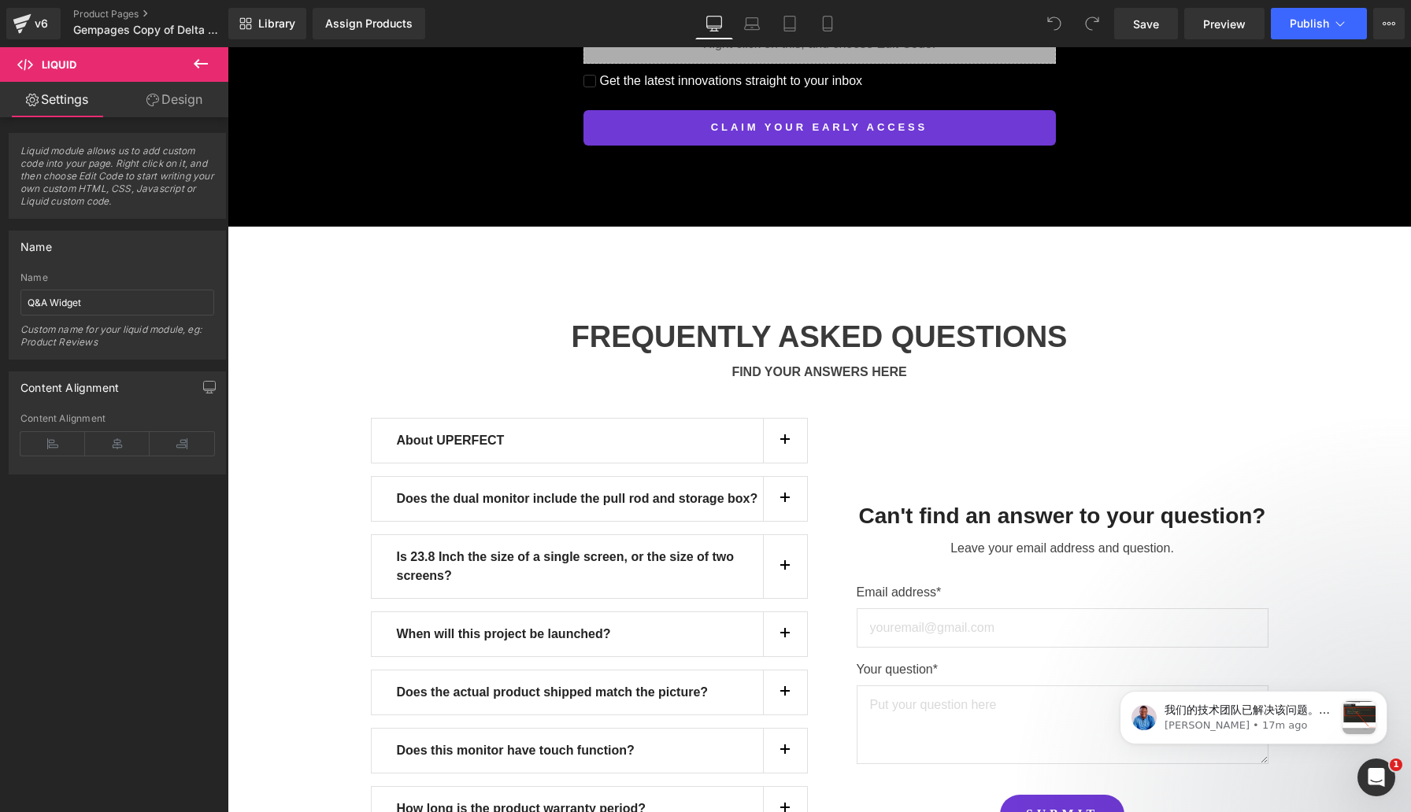
click at [180, 99] on link "Design" at bounding box center [174, 99] width 114 height 35
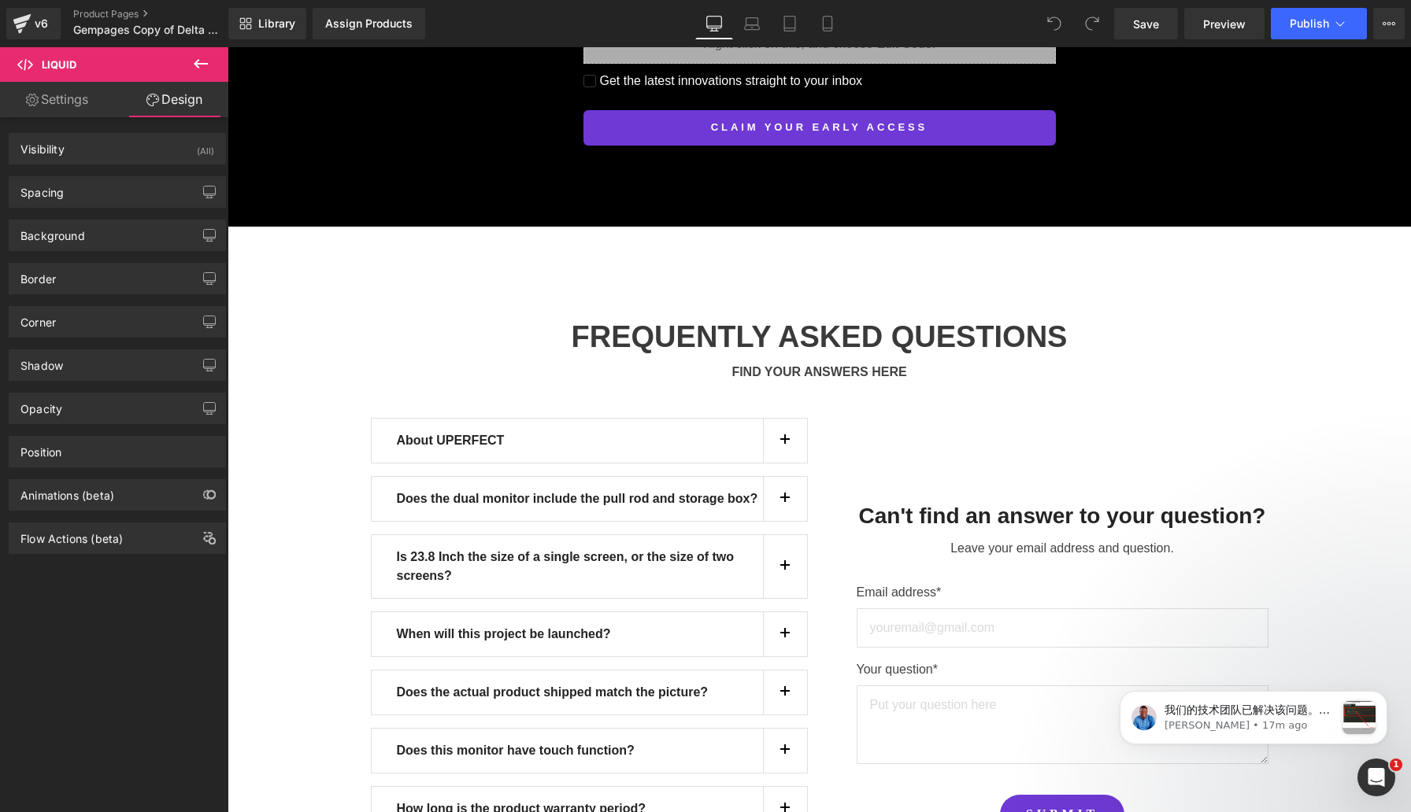
click at [67, 91] on link "Settings" at bounding box center [57, 99] width 114 height 35
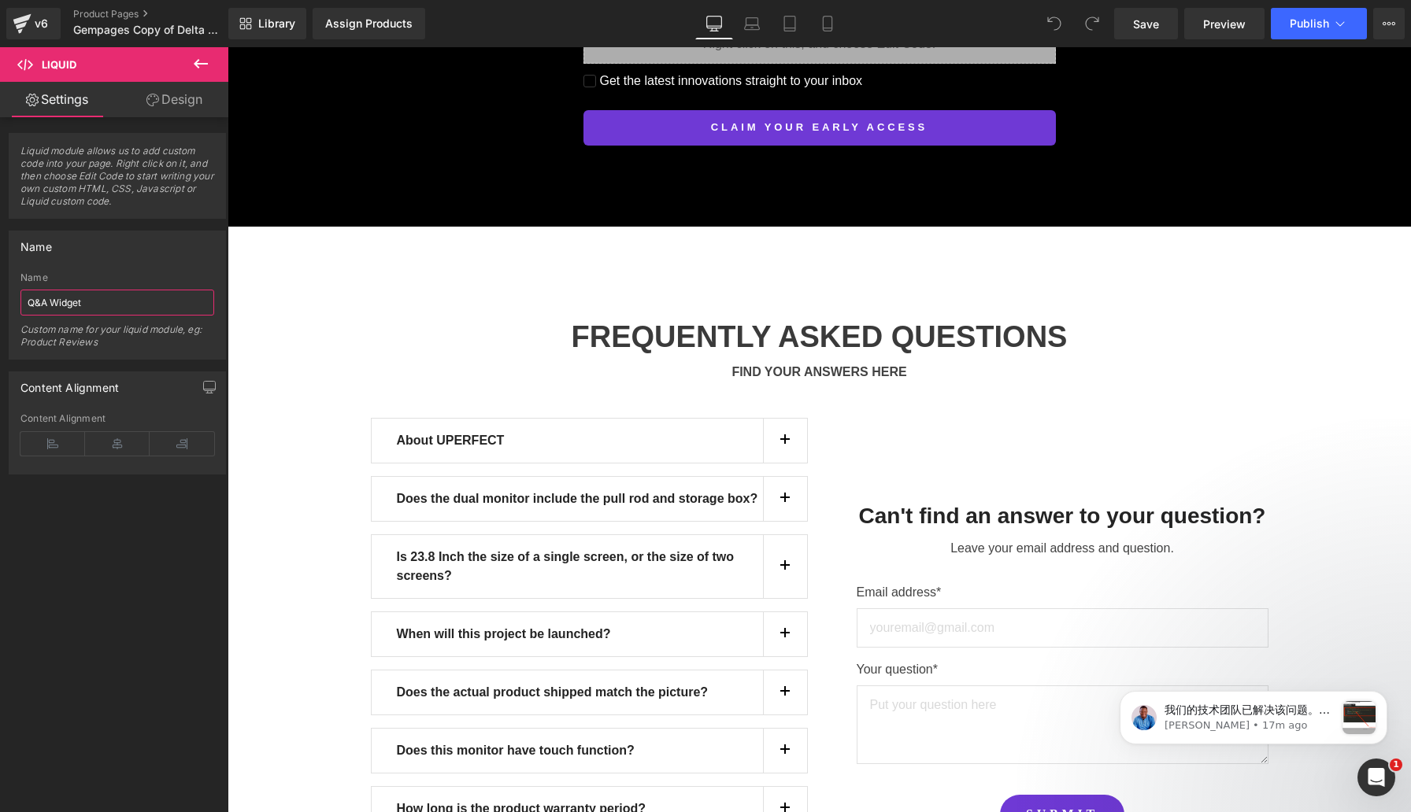
click at [108, 306] on input "Q&A Widget" at bounding box center [117, 303] width 194 height 26
click at [76, 633] on div "Liquid module allows us to add custom code into your page. Right click on it, a…" at bounding box center [117, 468] width 235 height 702
click at [19, 64] on icon at bounding box center [25, 65] width 16 height 16
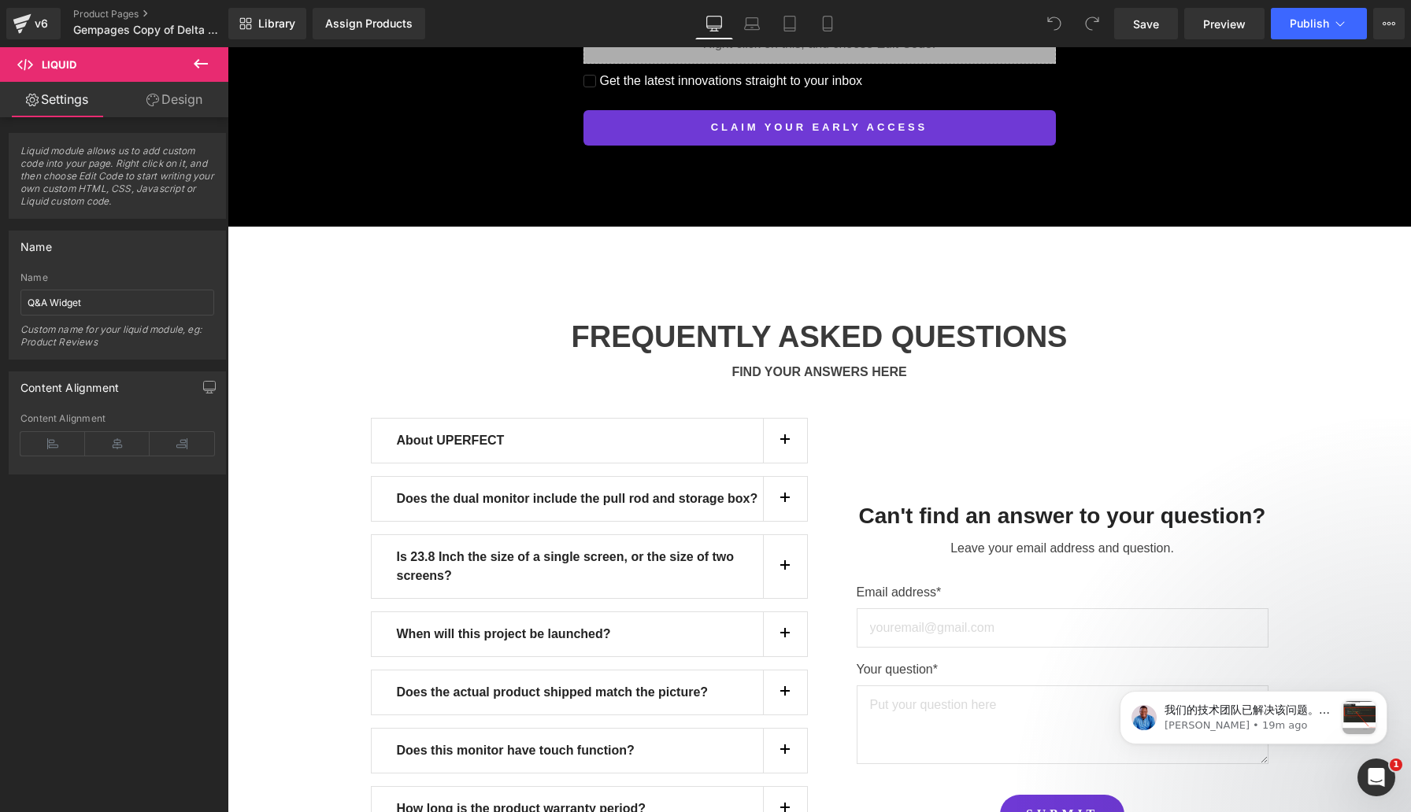
click at [61, 63] on span "Liquid" at bounding box center [59, 64] width 35 height 13
click at [118, 53] on span "Liquid" at bounding box center [94, 64] width 157 height 35
click at [118, 68] on span "Liquid" at bounding box center [94, 64] width 157 height 35
click at [123, 165] on span "Liquid module allows us to add custom code into your page. Right click on it, a…" at bounding box center [117, 181] width 194 height 73
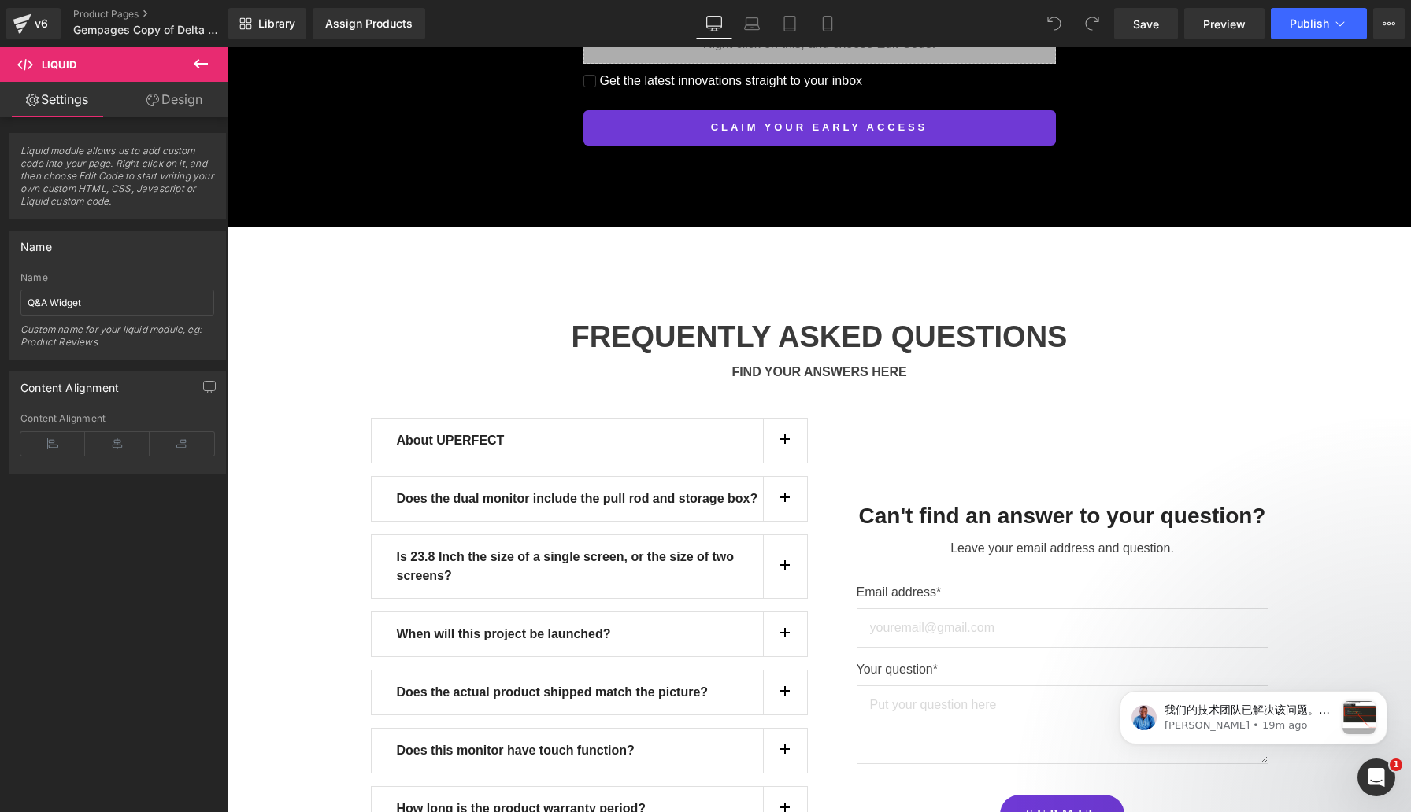
click at [123, 165] on span "Liquid module allows us to add custom code into your page. Right click on it, a…" at bounding box center [117, 181] width 194 height 73
click at [157, 116] on link "Design" at bounding box center [174, 99] width 114 height 35
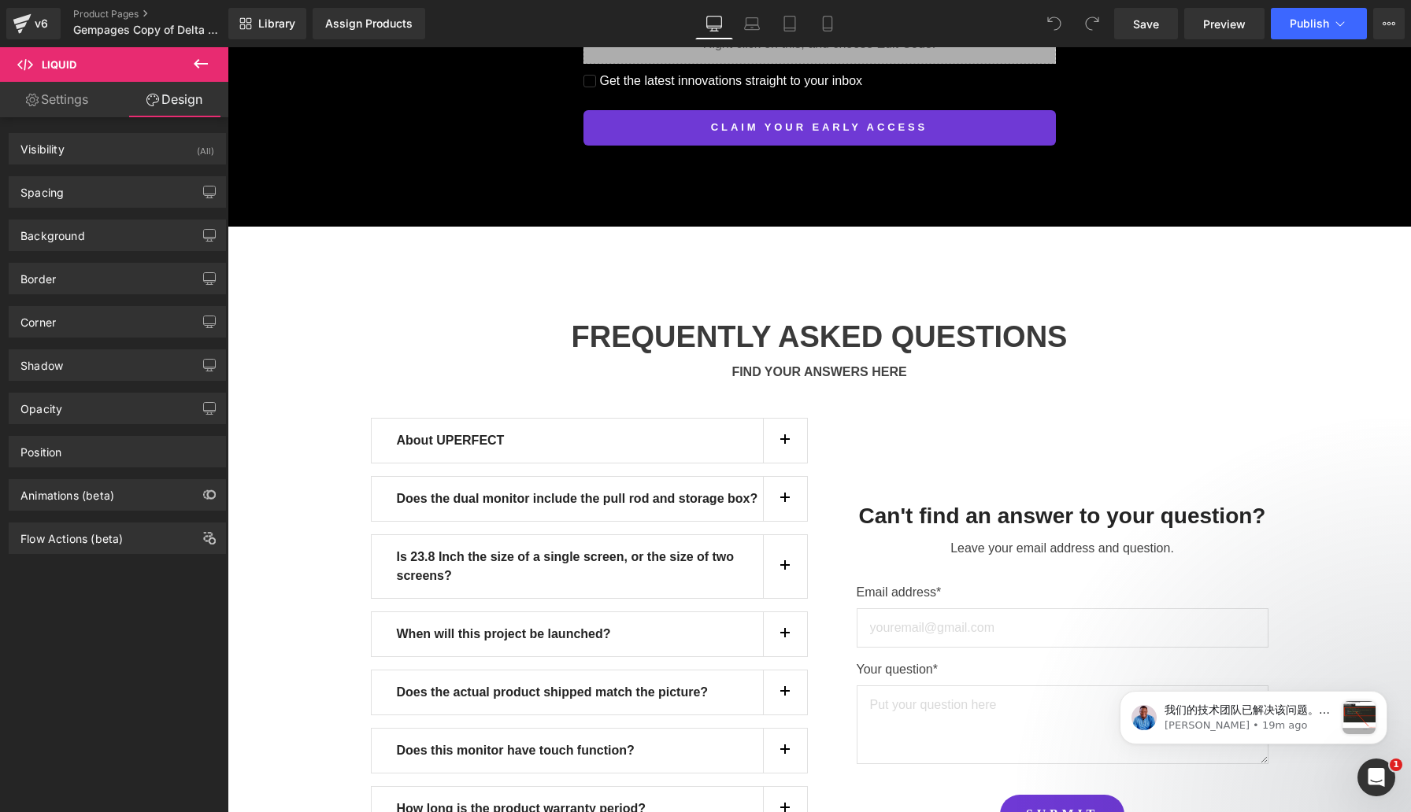
click at [68, 101] on link "Settings" at bounding box center [57, 99] width 114 height 35
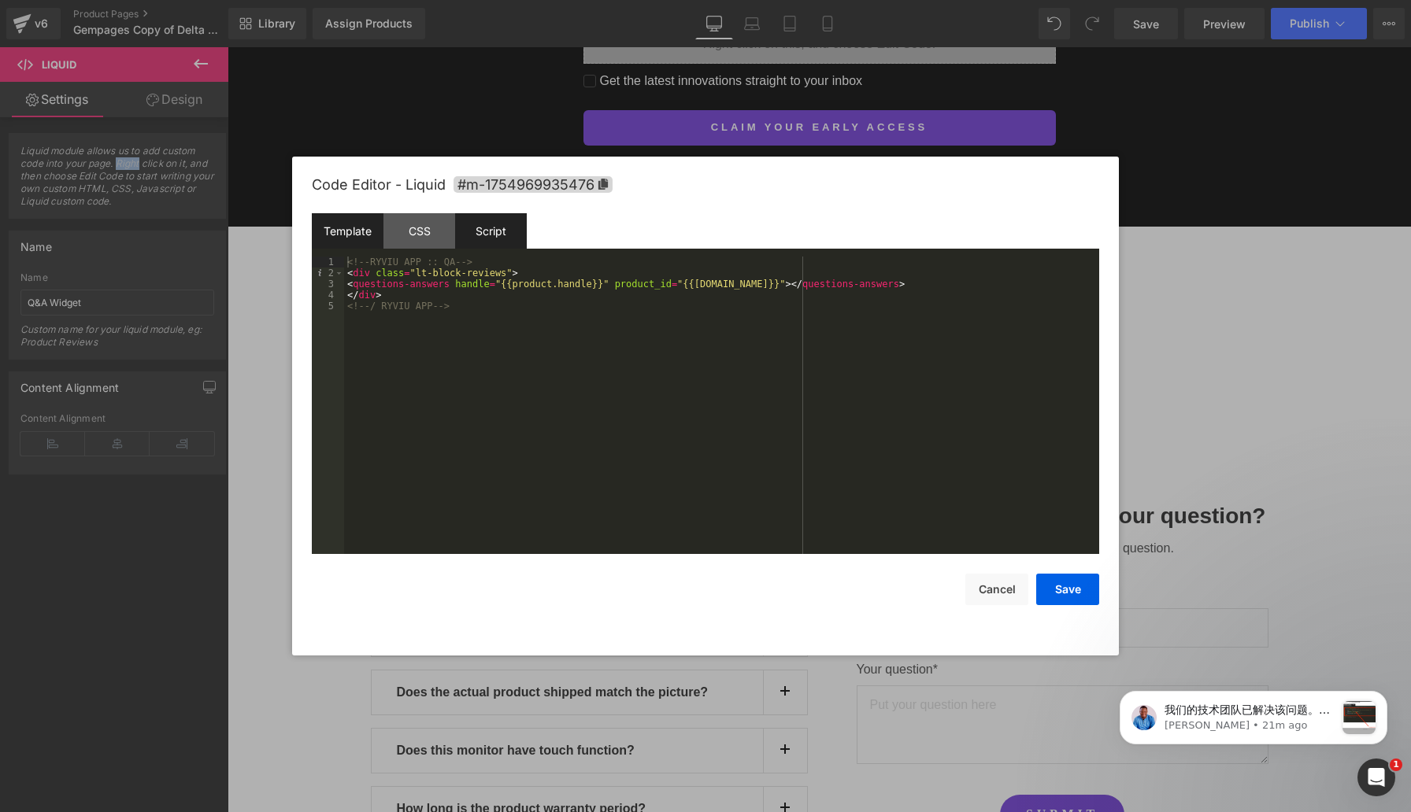
click at [0, 0] on div "Script" at bounding box center [0, 0] width 0 height 0
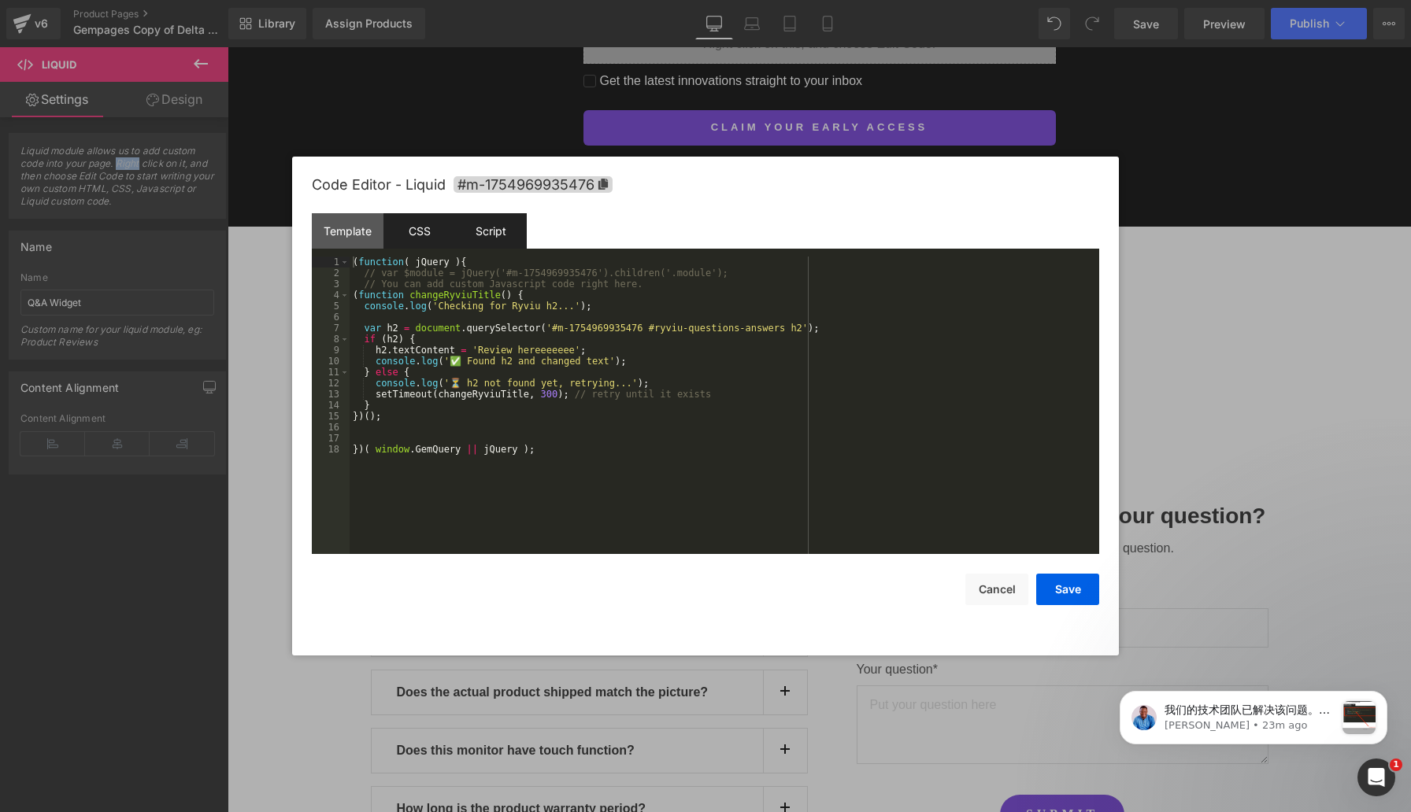
click at [0, 0] on div "CSS" at bounding box center [0, 0] width 0 height 0
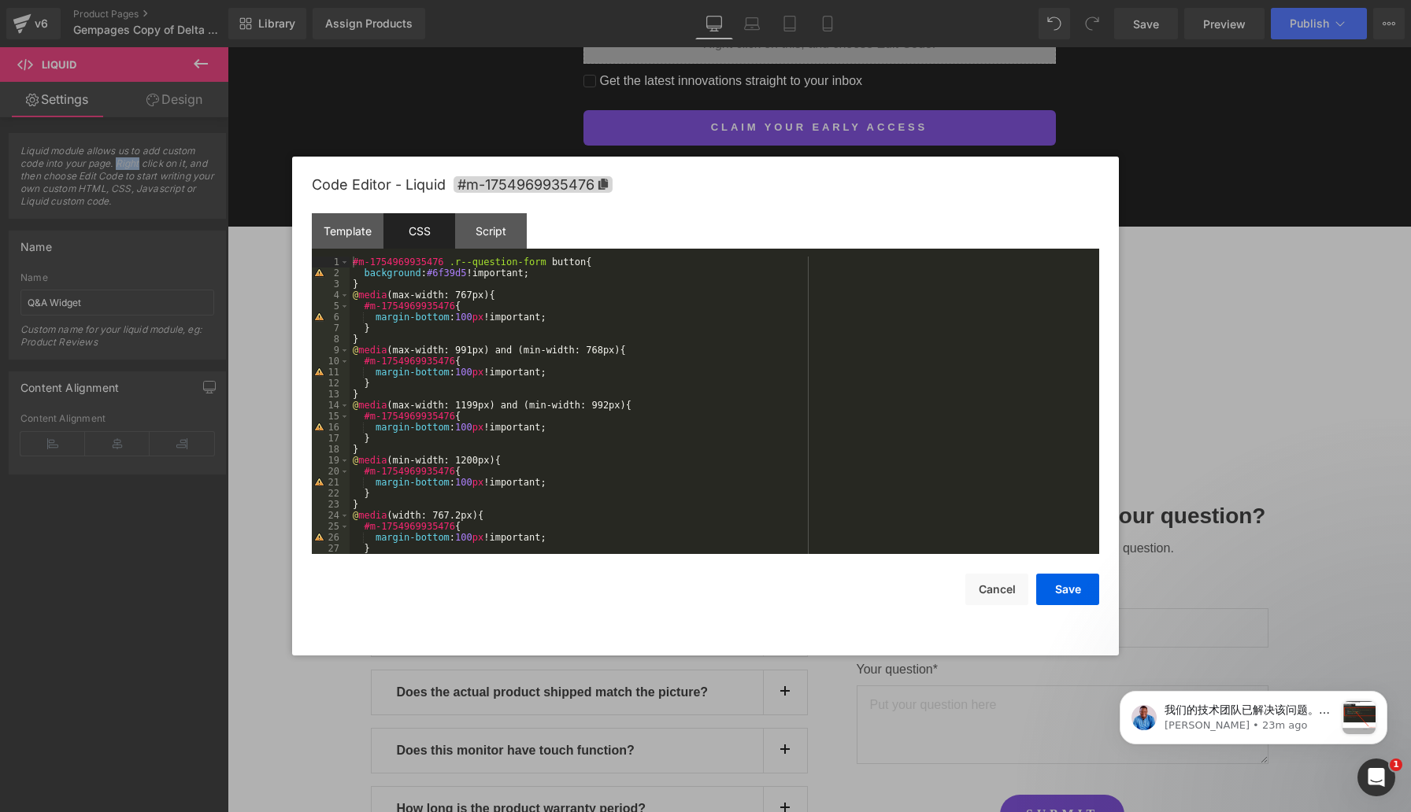
scroll to position [0, 0]
click at [0, 0] on div "Script" at bounding box center [0, 0] width 0 height 0
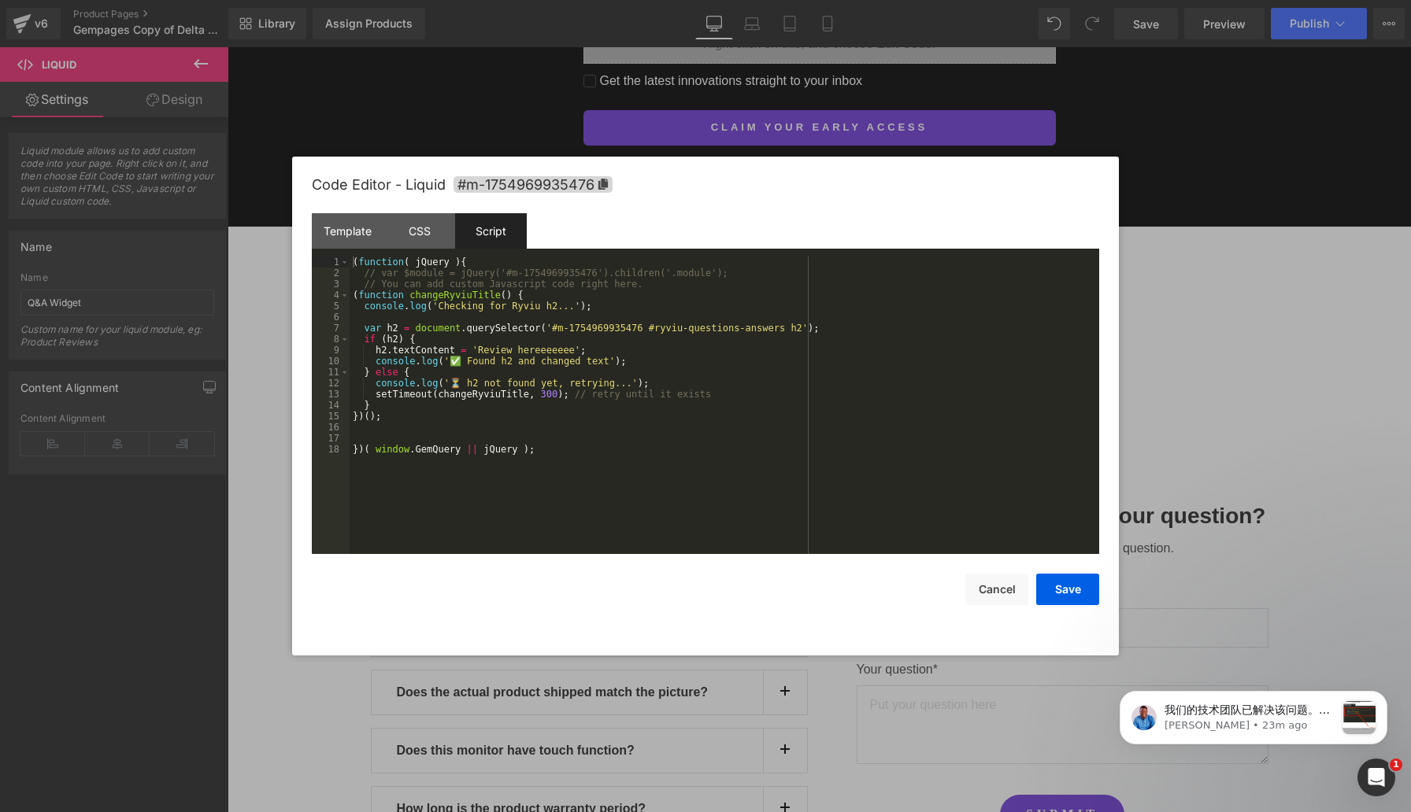
click at [0, 0] on div "( function ( jQuery ) { // var $module = jQuery('#m-1754969935476').children('.…" at bounding box center [0, 0] width 0 height 0
